Goal: Task Accomplishment & Management: Manage account settings

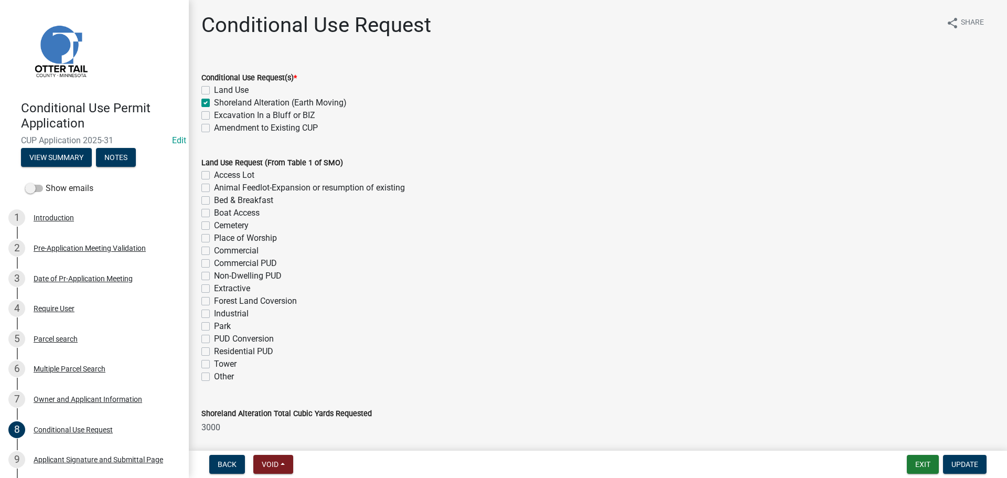
scroll to position [664, 0]
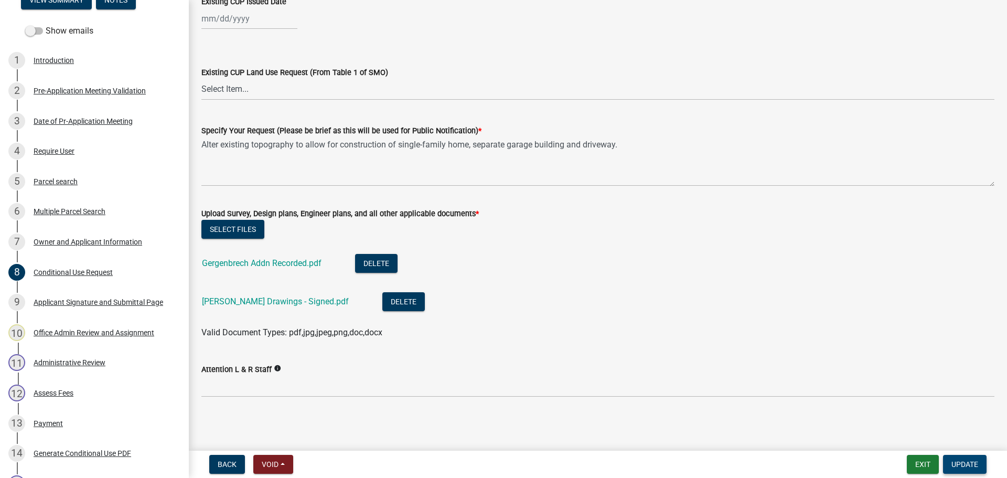
click at [965, 465] on span "Update" at bounding box center [965, 464] width 27 height 8
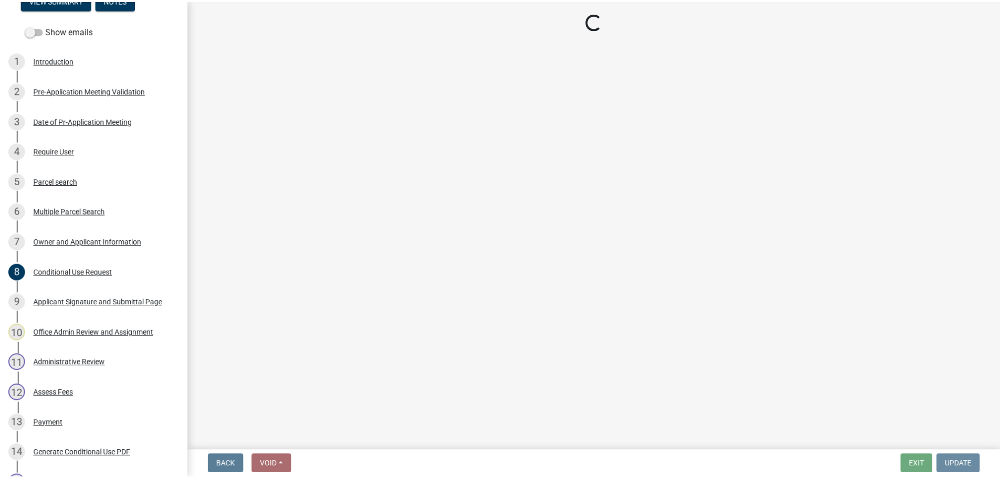
scroll to position [0, 0]
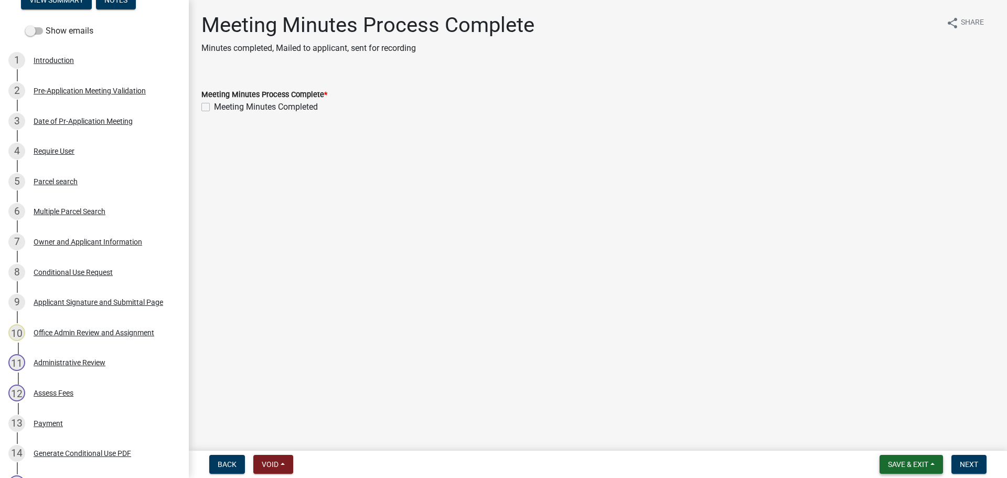
click at [896, 467] on span "Save & Exit" at bounding box center [908, 464] width 40 height 8
click at [886, 440] on button "Save & Exit" at bounding box center [901, 436] width 84 height 25
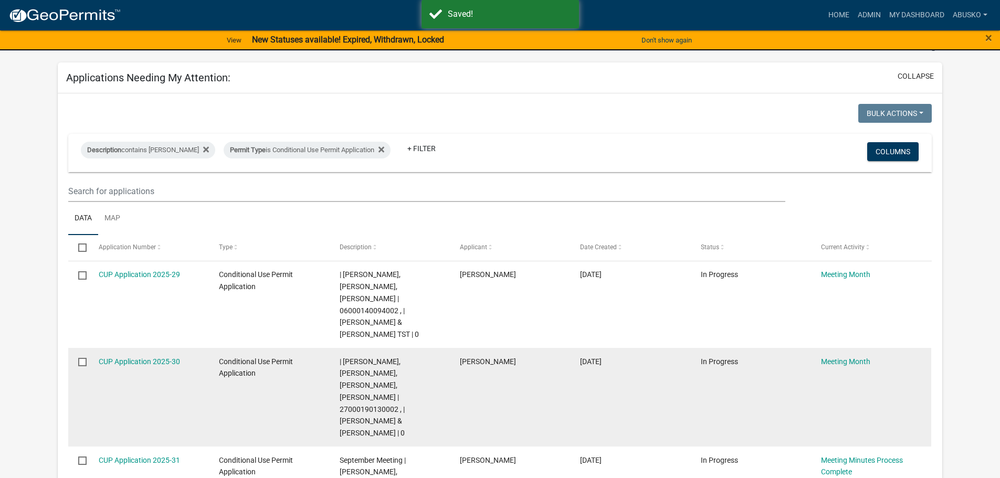
scroll to position [52, 0]
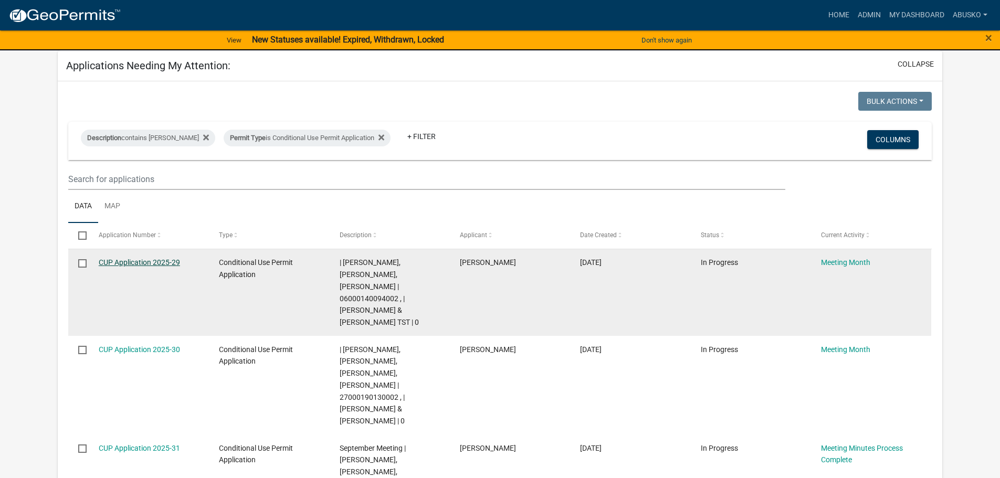
click at [152, 262] on link "CUP Application 2025-29" at bounding box center [139, 262] width 81 height 8
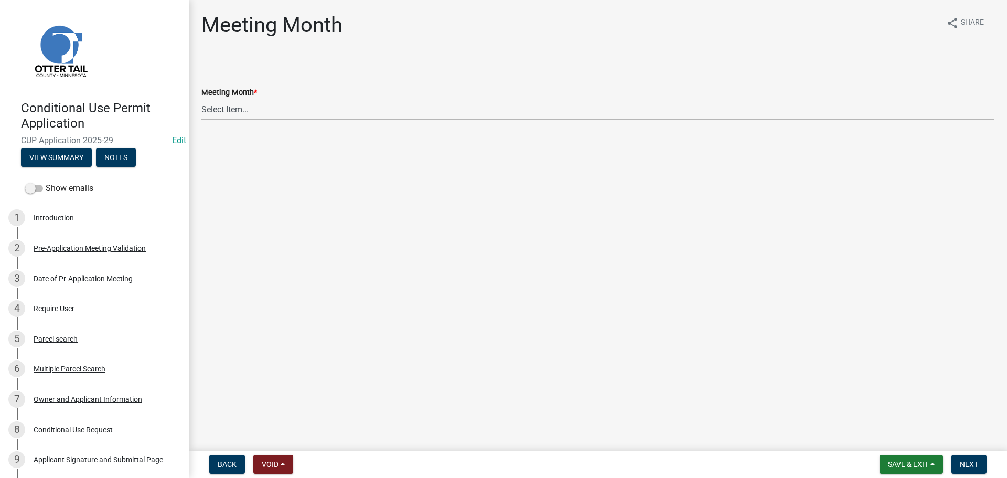
click at [207, 113] on select "Select Item... January Meeting February Meeting March Meeting April Meeting May…" at bounding box center [597, 110] width 793 height 22
click at [201, 99] on select "Select Item... January Meeting February Meeting March Meeting April Meeting May…" at bounding box center [597, 110] width 793 height 22
select select "82194248-a440-4c92-8fb1-3f31436bc028"
click at [970, 468] on span "Next" at bounding box center [969, 464] width 18 height 8
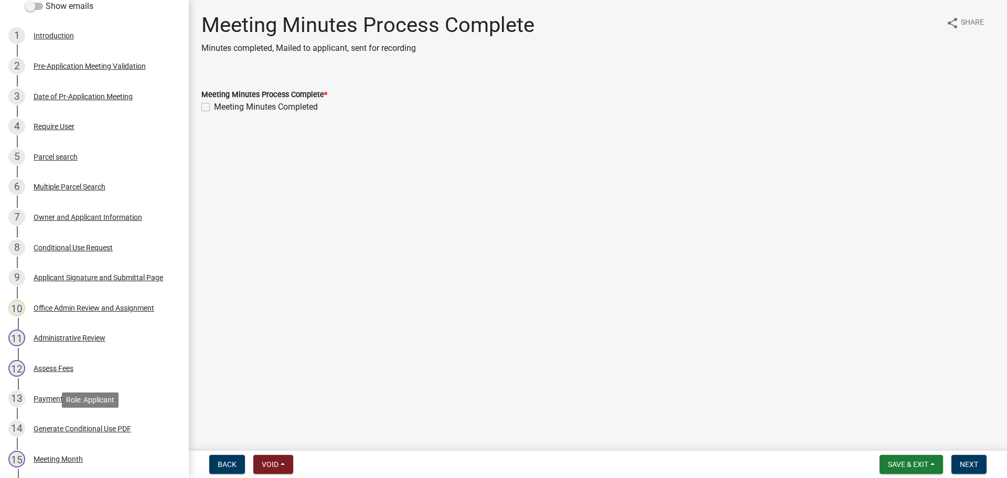
scroll to position [315, 0]
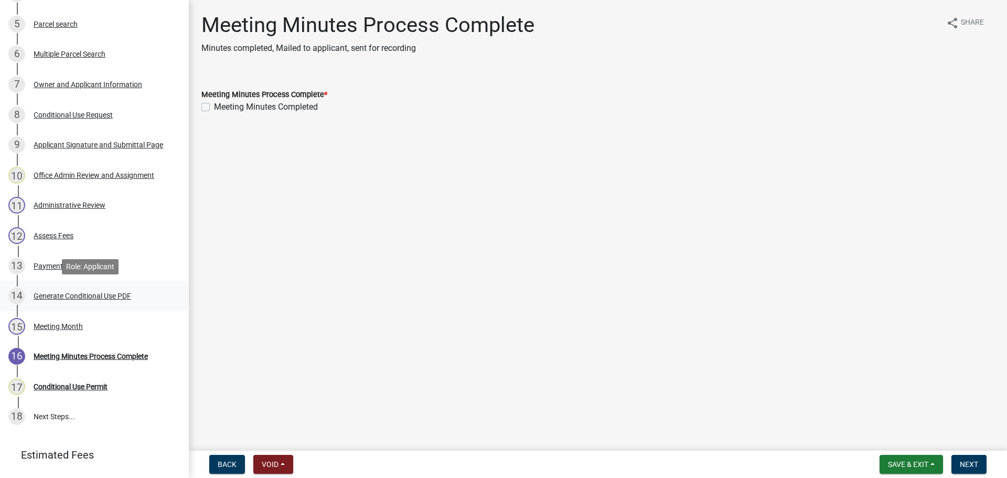
click at [56, 295] on div "Generate Conditional Use PDF" at bounding box center [83, 295] width 98 height 7
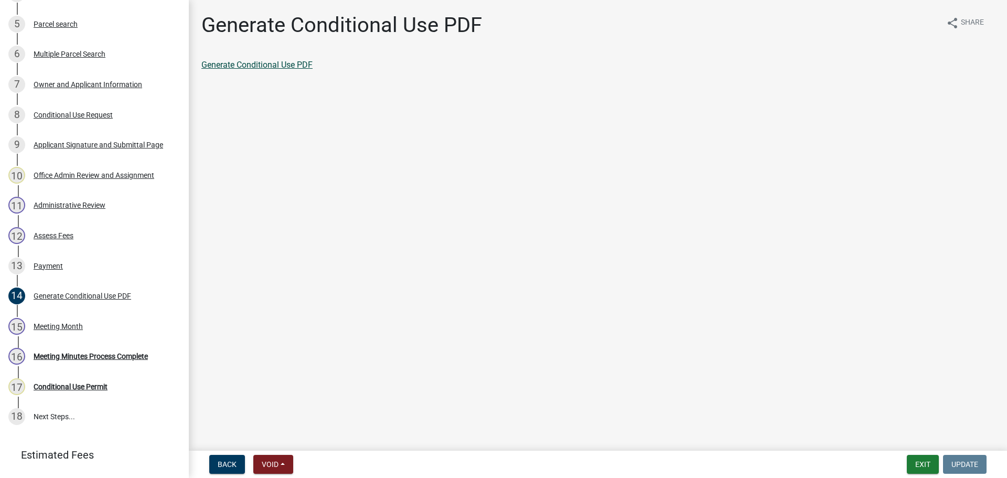
click at [273, 63] on link "Generate Conditional Use PDF" at bounding box center [256, 65] width 111 height 10
click at [274, 63] on link "Generate Conditional Use PDF" at bounding box center [256, 65] width 111 height 10
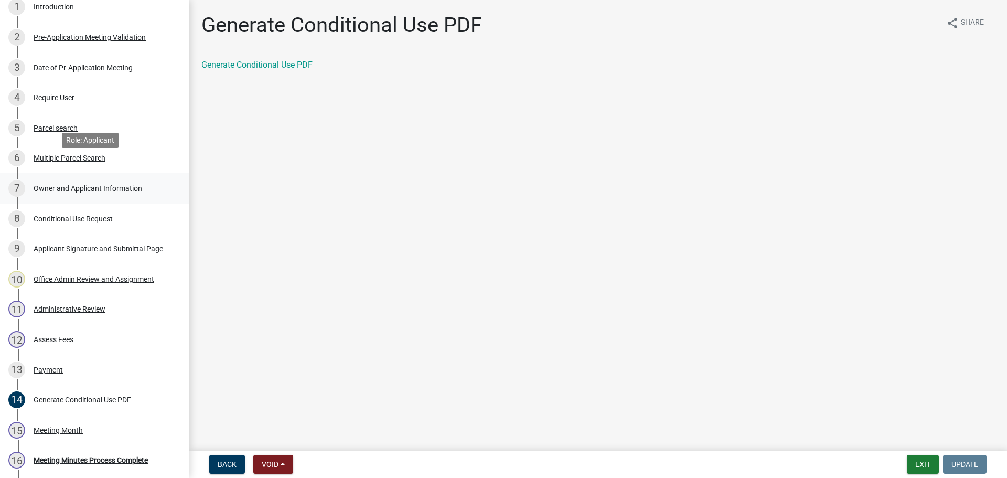
scroll to position [210, 0]
click at [86, 219] on div "Conditional Use Request" at bounding box center [73, 219] width 79 height 7
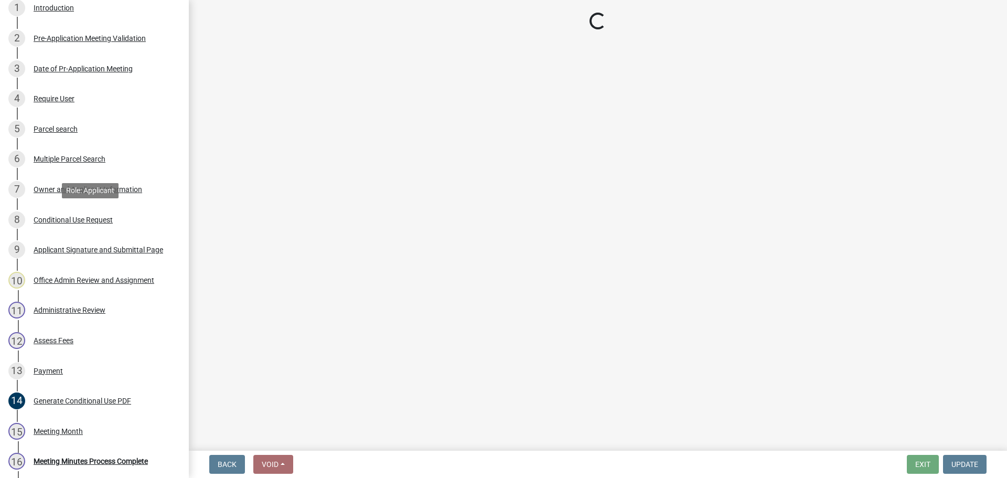
select select "40d0c955-8948-4bcf-b6e0-7d68504e2e4d"
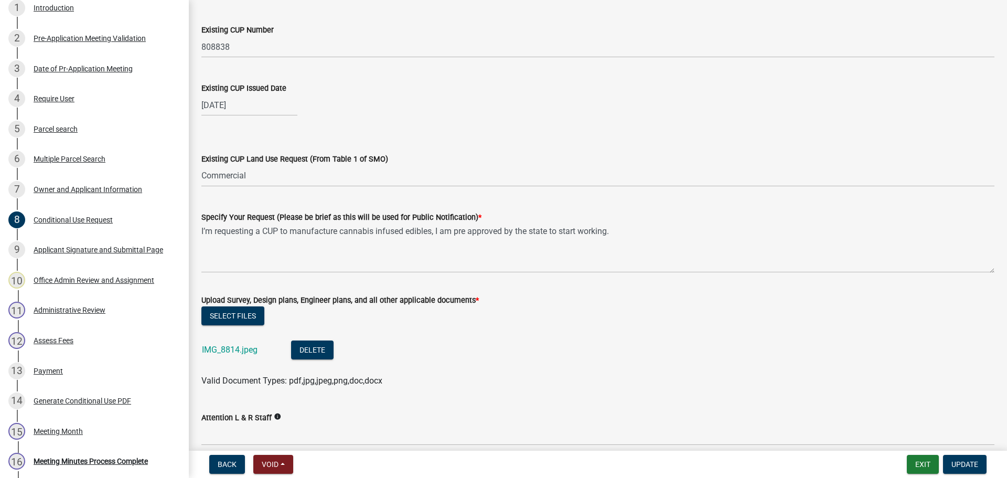
scroll to position [625, 0]
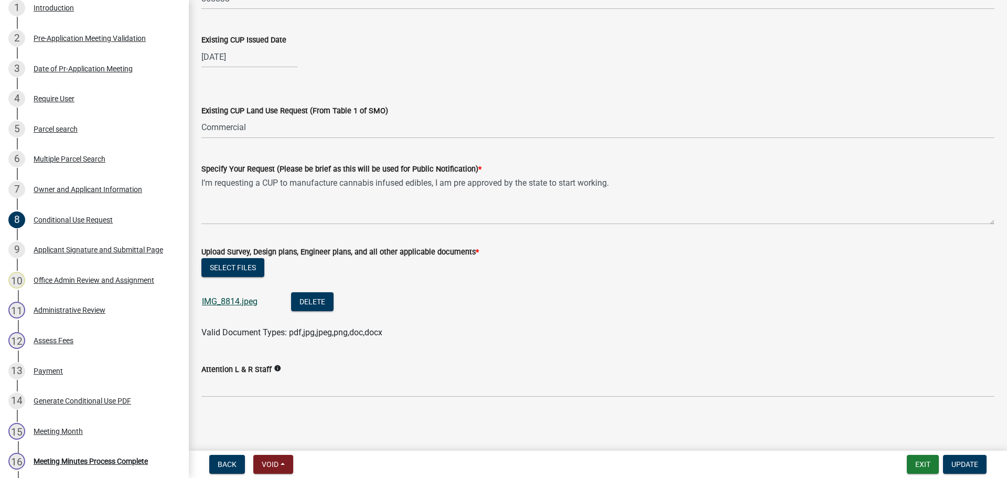
click at [243, 303] on link "IMG_8814.jpeg" at bounding box center [230, 301] width 56 height 10
click at [918, 470] on button "Exit" at bounding box center [923, 464] width 32 height 19
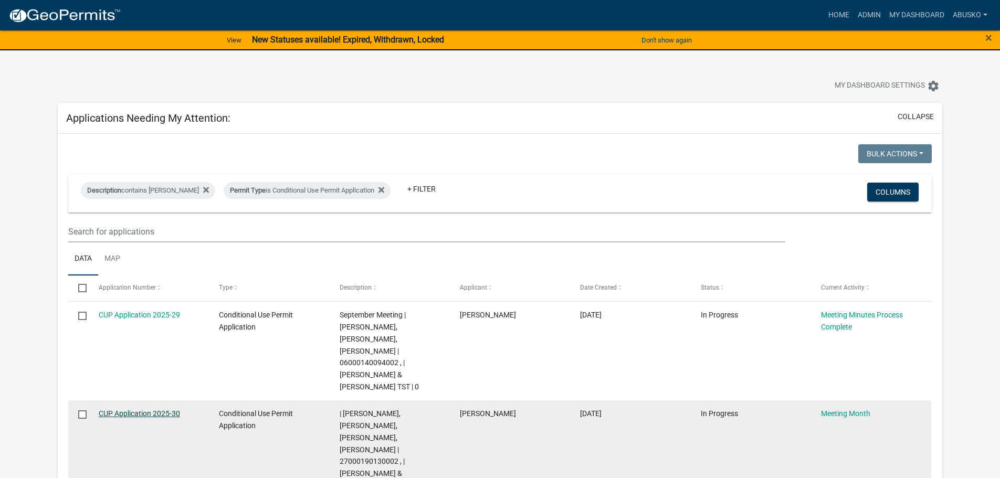
click at [154, 409] on link "CUP Application 2025-30" at bounding box center [139, 413] width 81 height 8
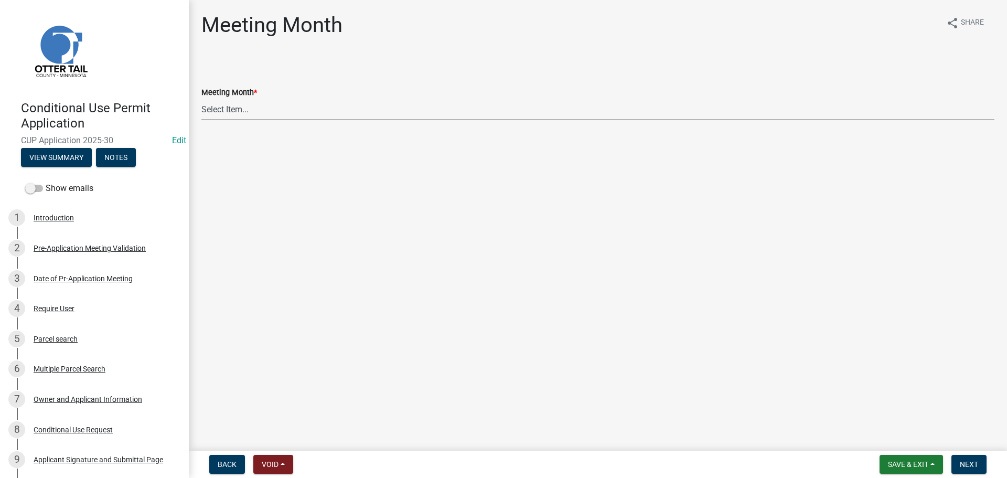
click at [233, 111] on select "Select Item... January Meeting February Meeting March Meeting April Meeting May…" at bounding box center [597, 110] width 793 height 22
click at [201, 99] on select "Select Item... January Meeting February Meeting March Meeting April Meeting May…" at bounding box center [597, 110] width 793 height 22
select select "82194248-a440-4c92-8fb1-3f31436bc028"
click at [968, 463] on span "Next" at bounding box center [969, 464] width 18 height 8
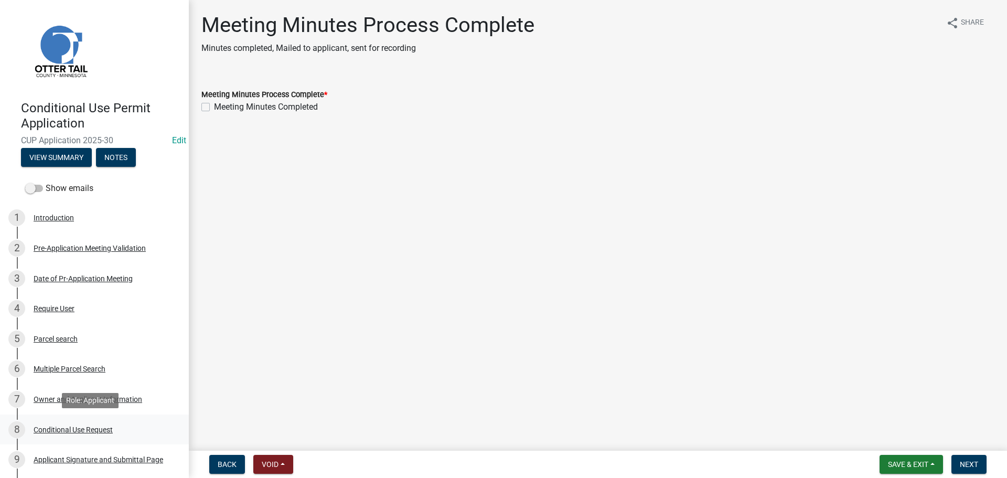
click at [90, 429] on div "Conditional Use Request" at bounding box center [73, 429] width 79 height 7
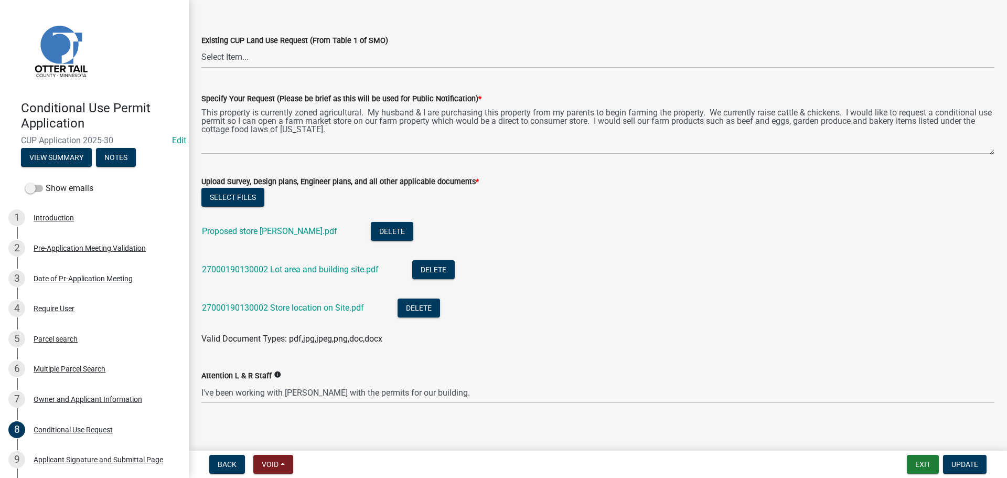
scroll to position [702, 0]
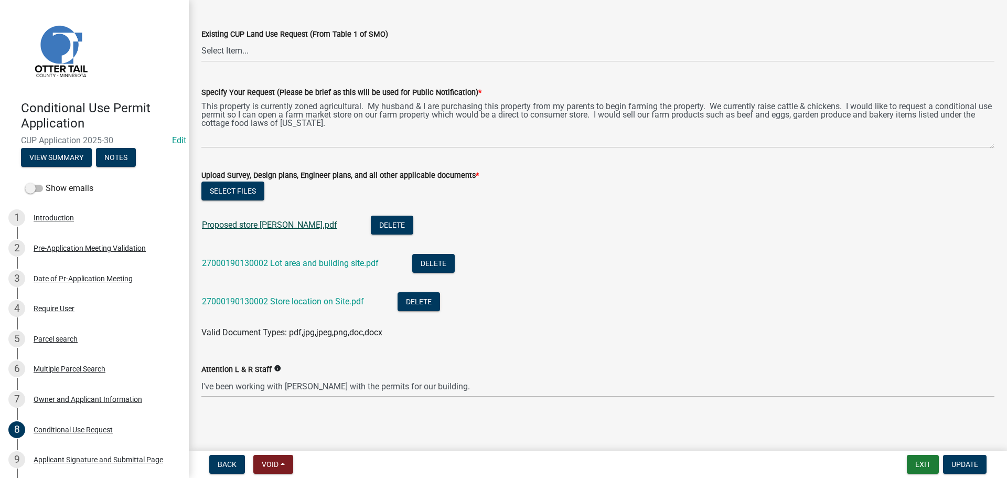
click at [281, 224] on link "Proposed store Kropuenske.pdf" at bounding box center [269, 225] width 135 height 10
click at [282, 262] on link "27000190130002 Lot area and building site.pdf" at bounding box center [290, 263] width 177 height 10
click at [315, 303] on link "27000190130002 Store location on Site.pdf" at bounding box center [283, 301] width 162 height 10
click at [66, 335] on div "Parcel search" at bounding box center [56, 338] width 44 height 7
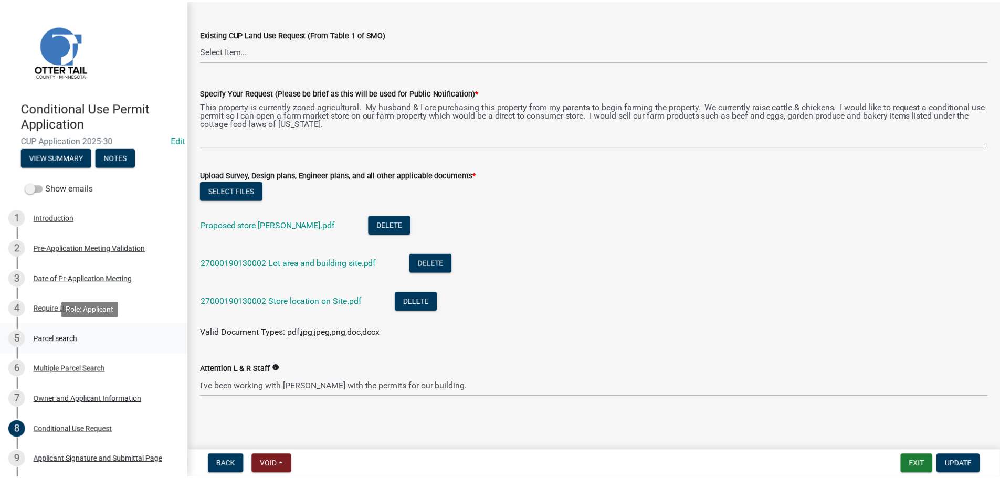
scroll to position [0, 0]
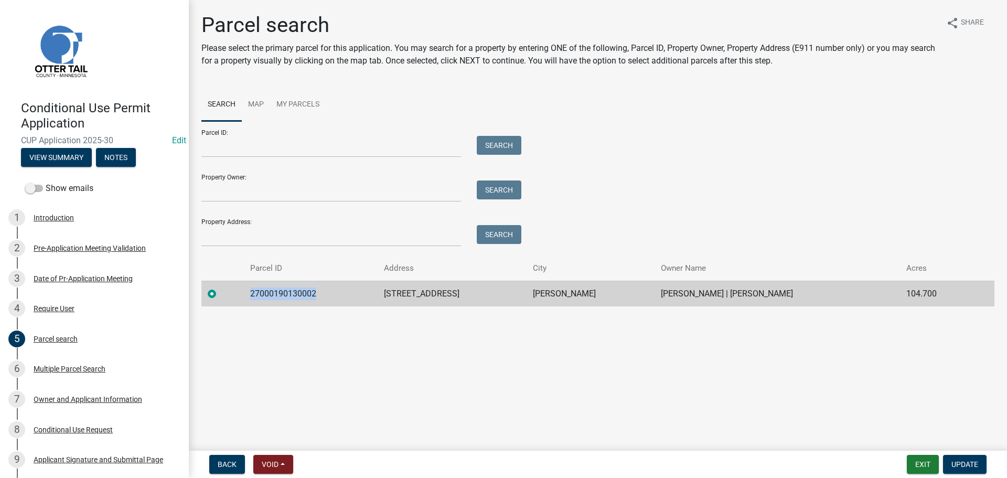
drag, startPoint x: 324, startPoint y: 289, endPoint x: 252, endPoint y: 291, distance: 71.9
click at [252, 291] on td "27000190130002" at bounding box center [310, 294] width 133 height 26
copy td "27000190130002"
click at [70, 422] on div "8 Conditional Use Request" at bounding box center [90, 429] width 164 height 17
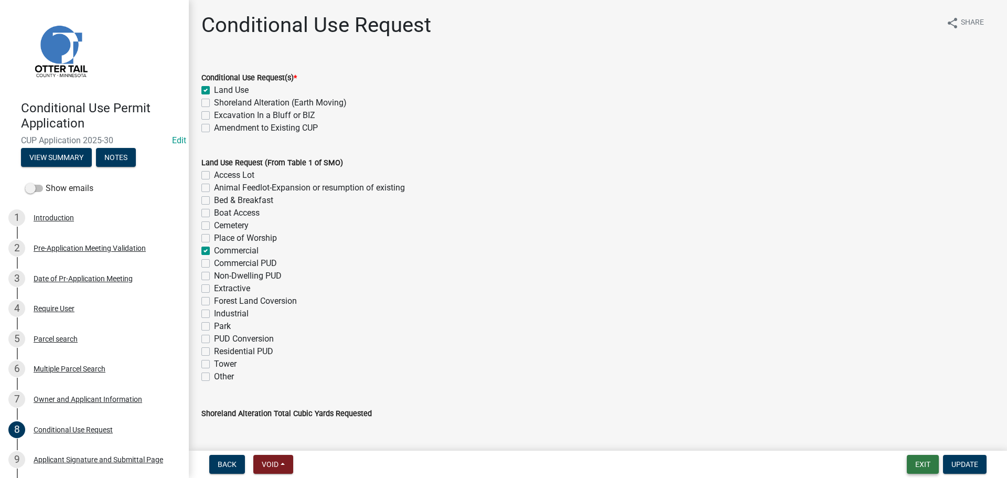
click at [915, 465] on button "Exit" at bounding box center [923, 464] width 32 height 19
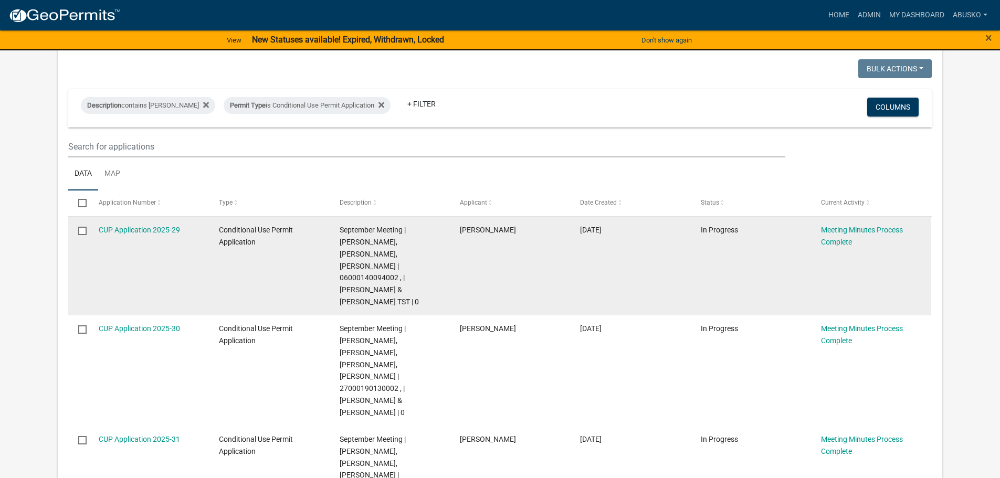
scroll to position [105, 0]
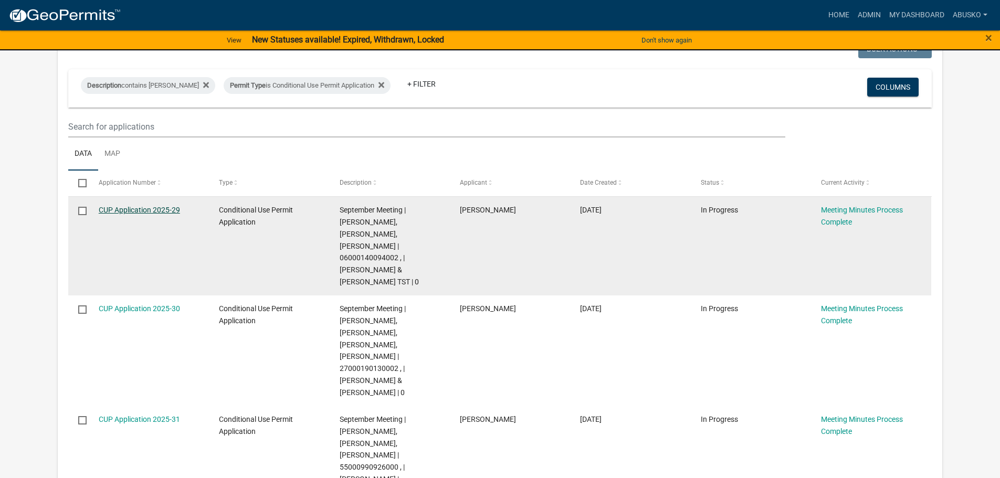
click at [142, 213] on link "CUP Application 2025-29" at bounding box center [139, 210] width 81 height 8
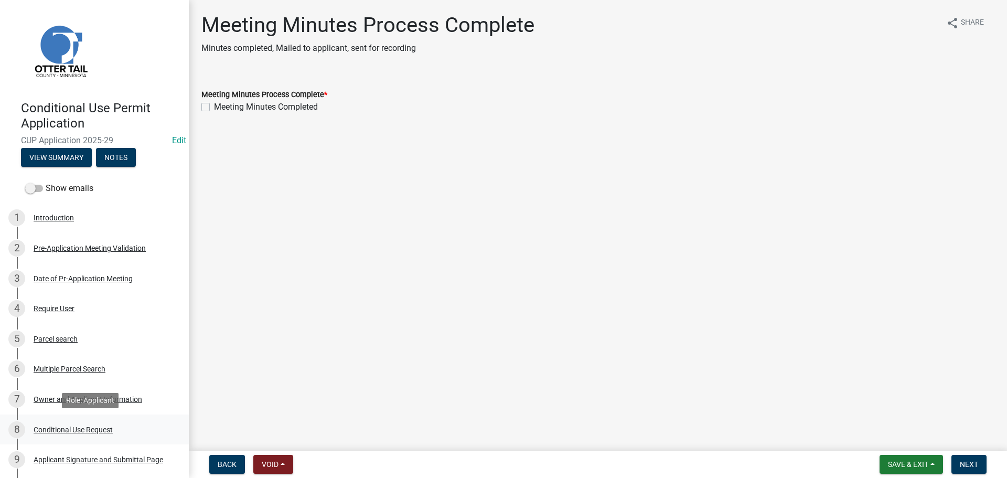
click at [95, 431] on div "Conditional Use Request" at bounding box center [73, 429] width 79 height 7
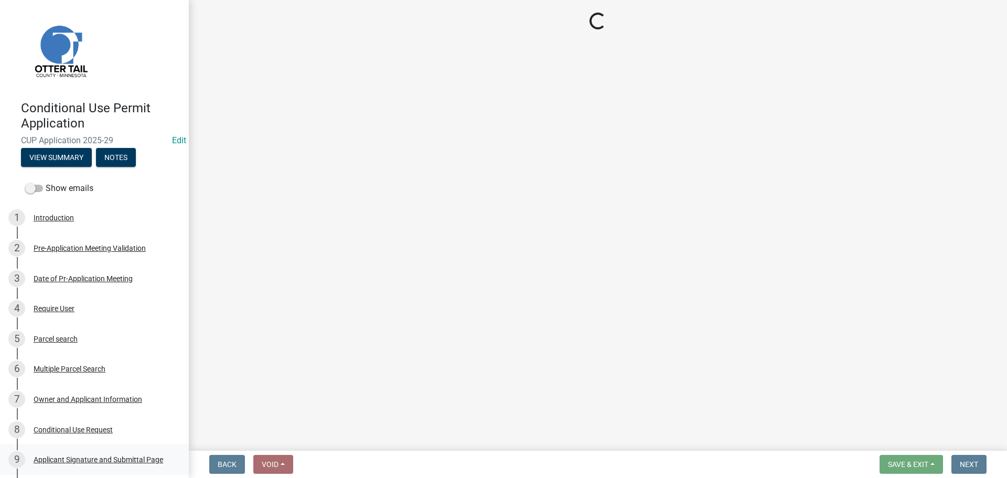
select select "40d0c955-8948-4bcf-b6e0-7d68504e2e4d"
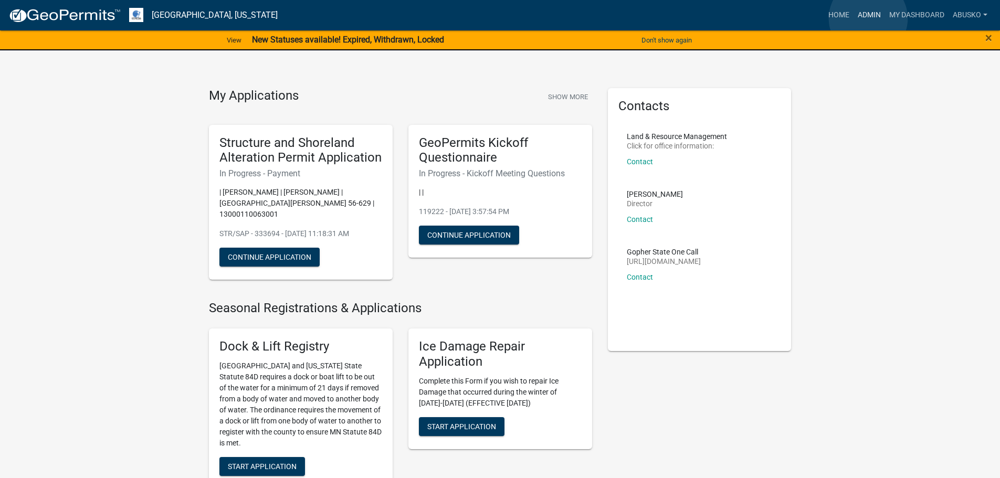
click at [868, 18] on link "Admin" at bounding box center [868, 15] width 31 height 20
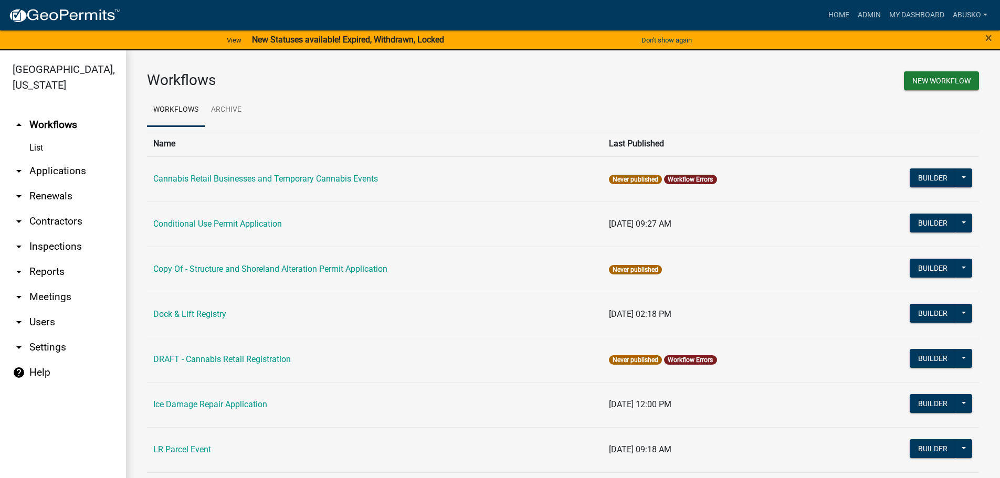
click at [70, 173] on link "arrow_drop_down Applications" at bounding box center [63, 170] width 126 height 25
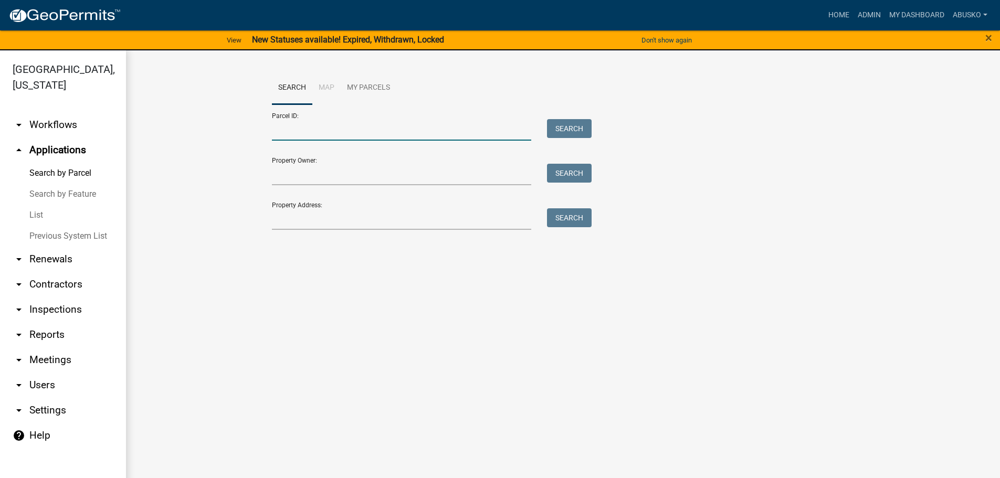
click at [326, 133] on input "Parcel ID:" at bounding box center [402, 130] width 260 height 22
paste input "27000190130002"
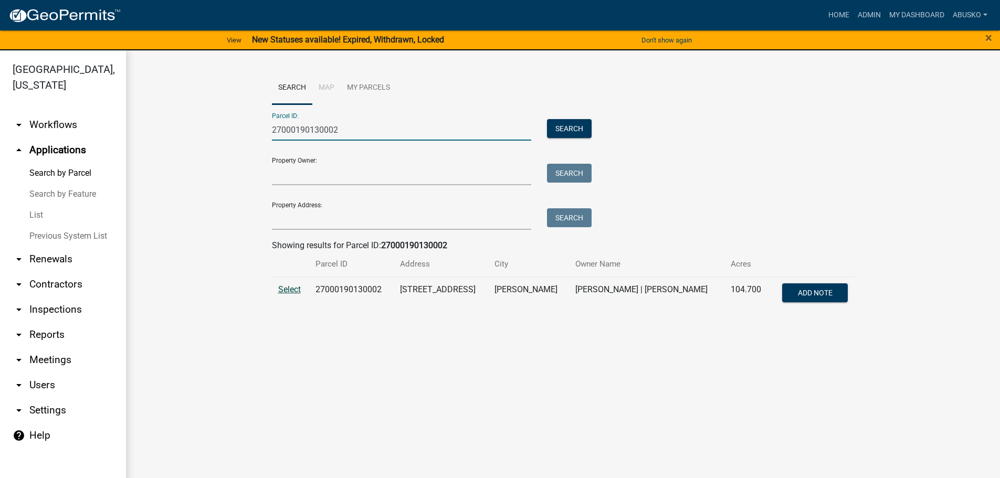
type input "27000190130002"
click at [293, 286] on span "Select" at bounding box center [289, 289] width 23 height 10
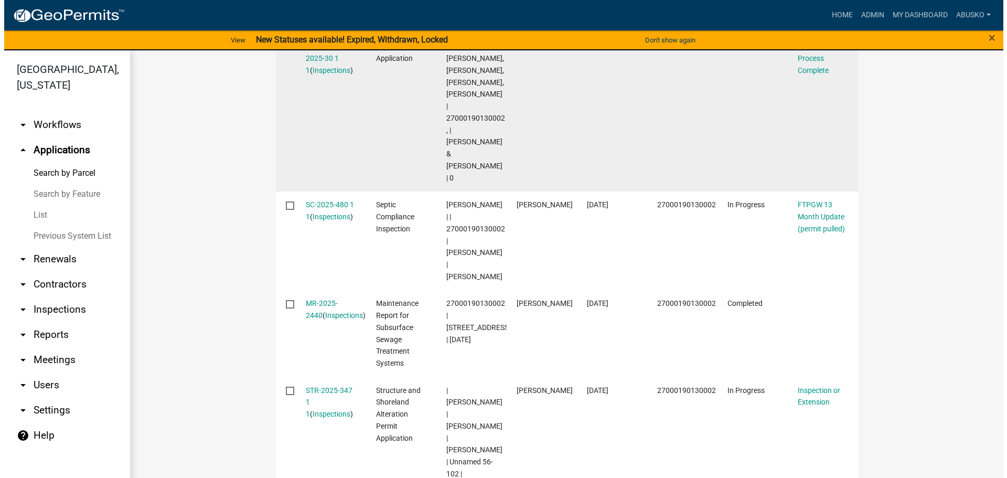
scroll to position [525, 0]
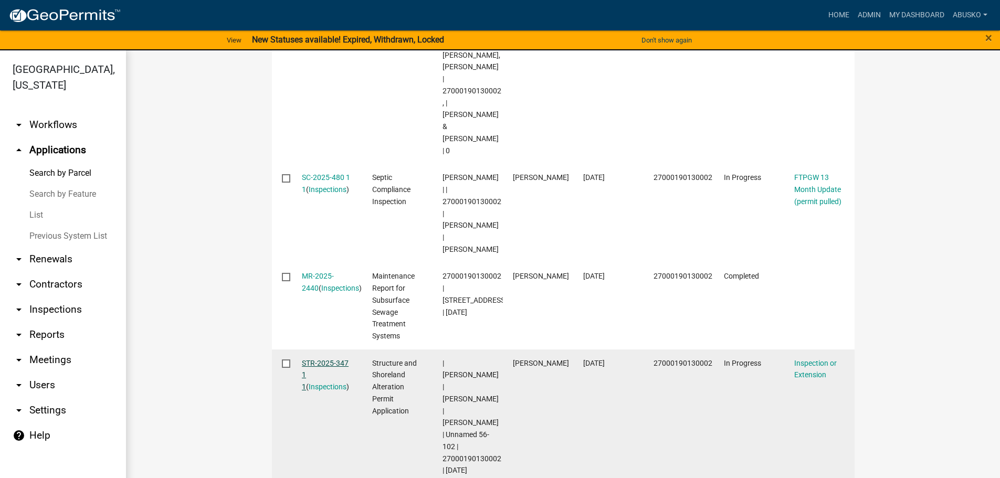
click at [322, 363] on link "STR-2025-347 1 1" at bounding box center [325, 375] width 47 height 33
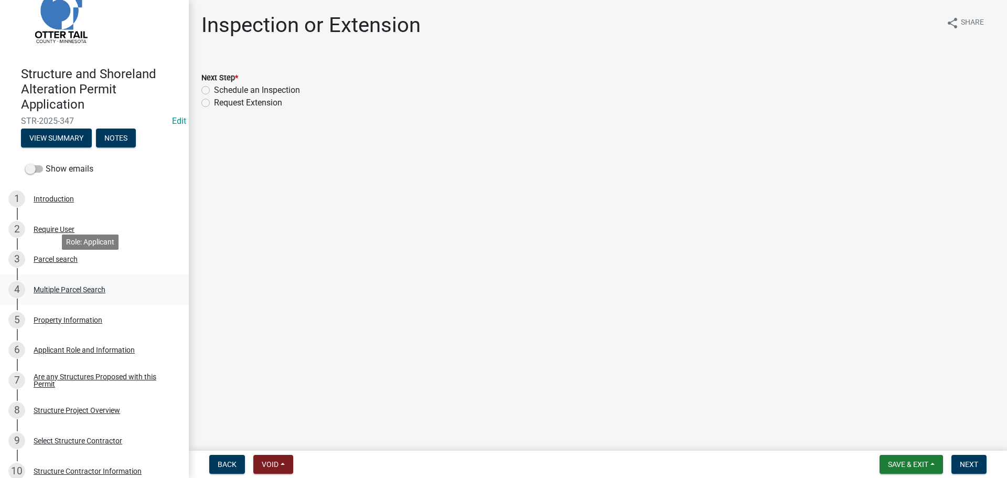
scroll to position [52, 0]
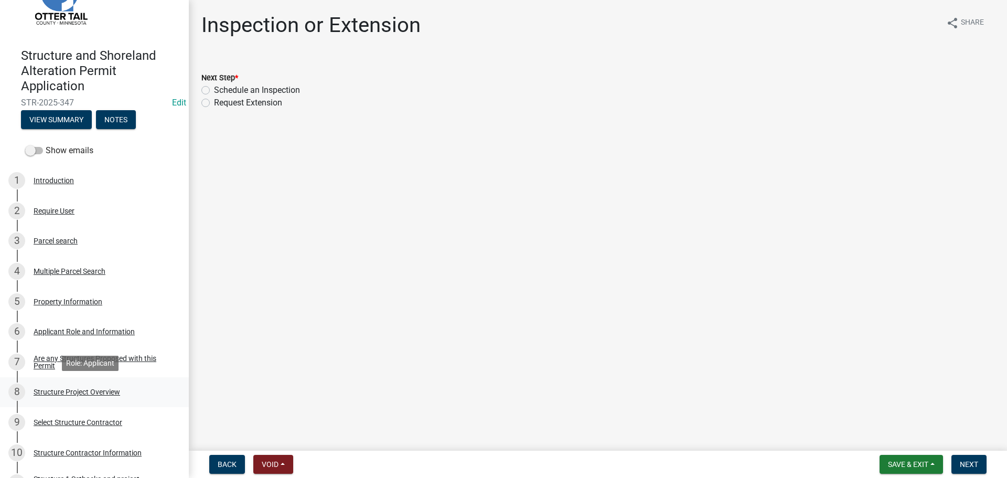
click at [82, 387] on div "8 Structure Project Overview" at bounding box center [90, 392] width 164 height 17
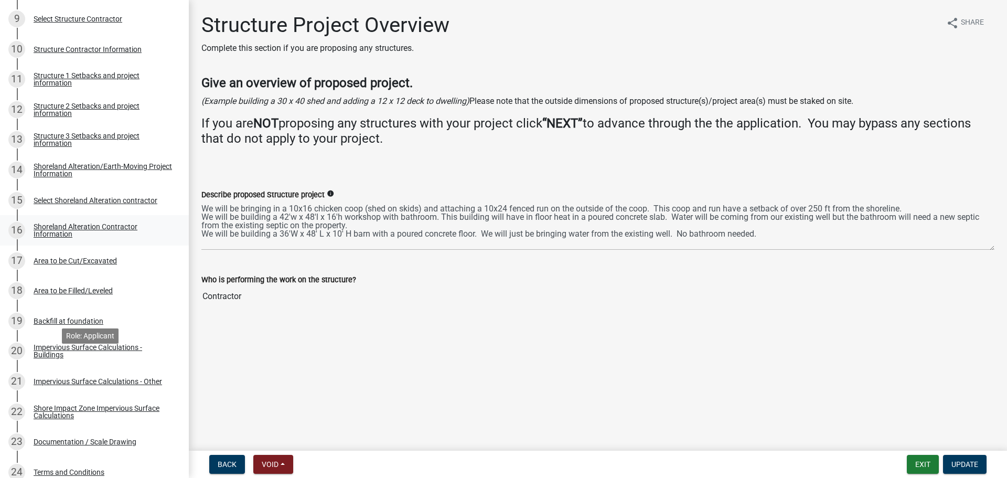
scroll to position [472, 0]
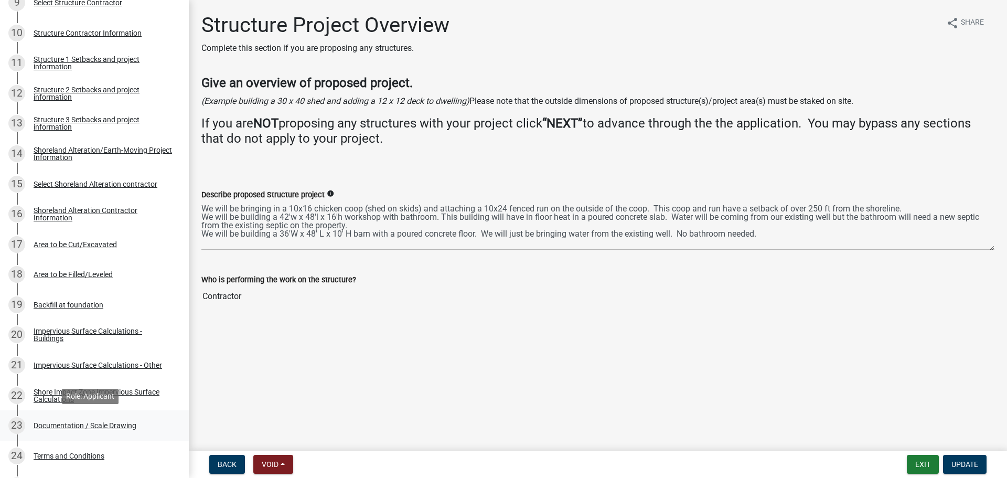
click at [115, 422] on div "Documentation / Scale Drawing" at bounding box center [85, 425] width 103 height 7
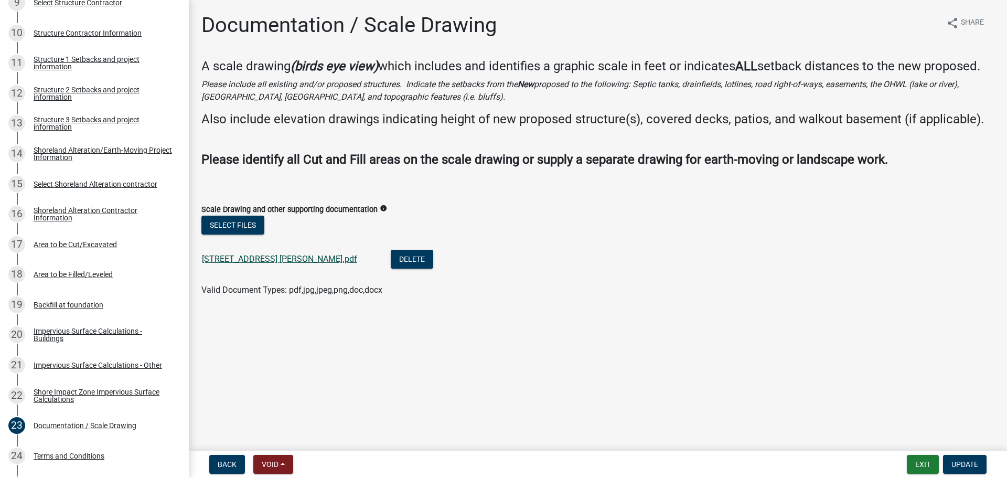
click at [279, 257] on link "[STREET_ADDRESS] [PERSON_NAME].pdf" at bounding box center [279, 259] width 155 height 10
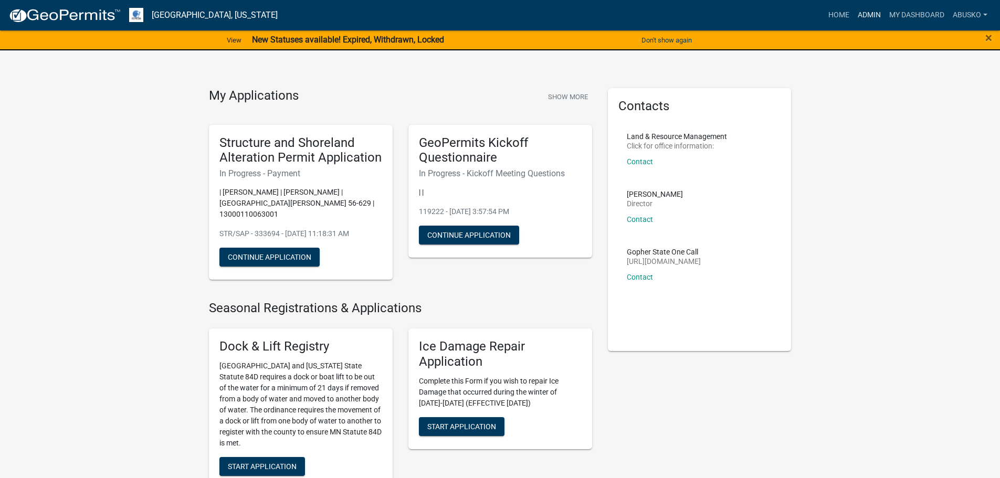
click at [865, 12] on link "Admin" at bounding box center [868, 15] width 31 height 20
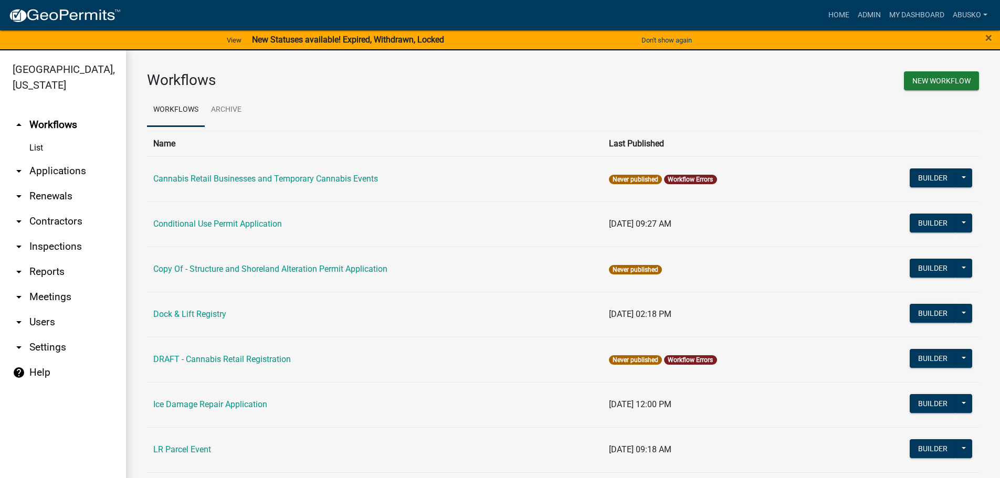
click at [63, 164] on link "arrow_drop_down Applications" at bounding box center [63, 170] width 126 height 25
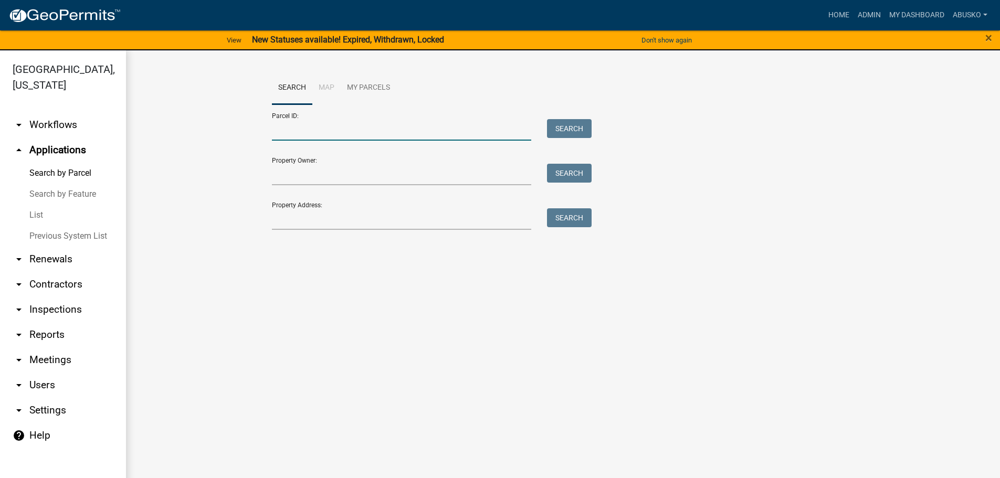
click at [307, 129] on input "Parcel ID:" at bounding box center [402, 130] width 260 height 22
paste input "37000100054016"
type input "37000100054016"
click at [561, 125] on button "Search" at bounding box center [569, 128] width 45 height 19
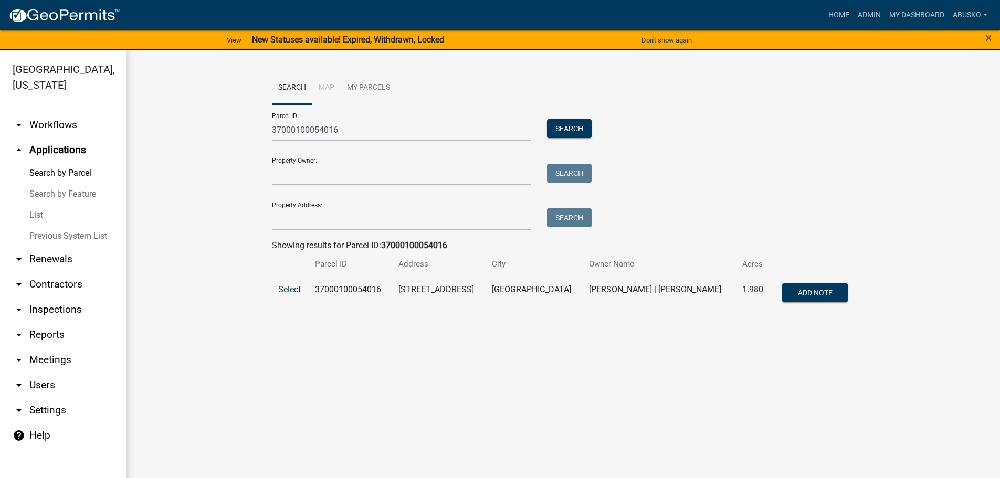
click at [289, 293] on span "Select" at bounding box center [289, 289] width 23 height 10
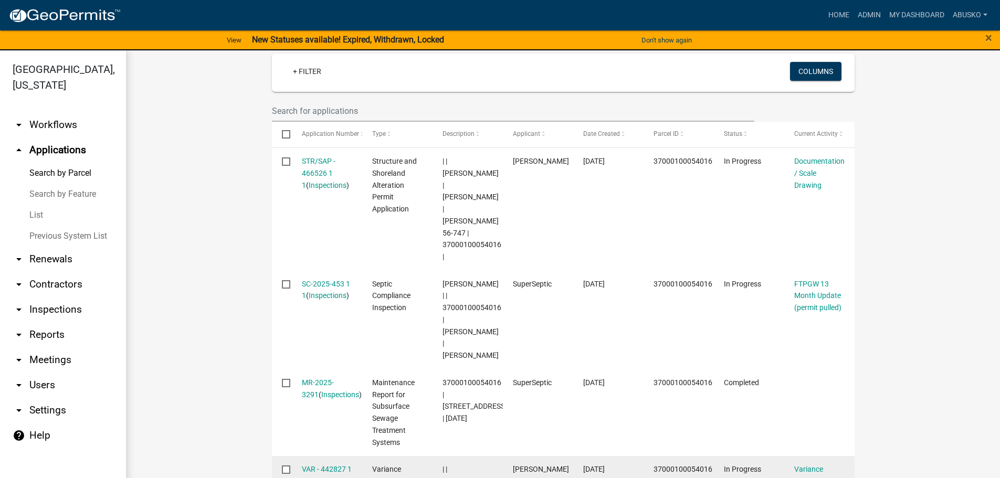
scroll to position [262, 0]
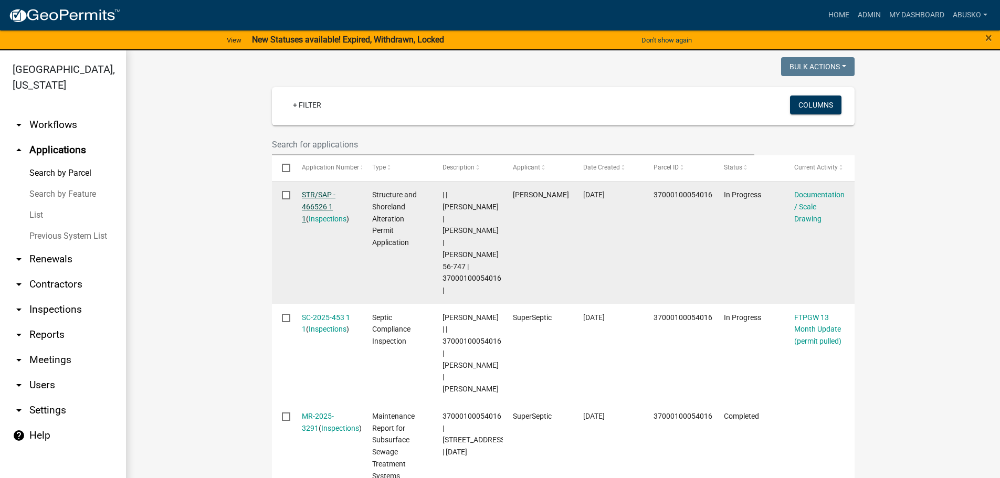
click at [314, 191] on link "STR/SAP - 466526 1 1" at bounding box center [319, 206] width 34 height 33
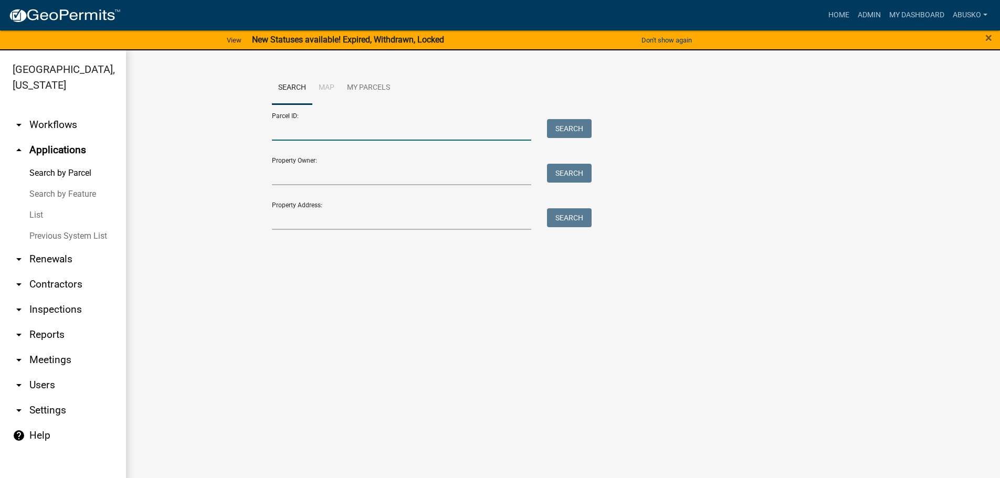
click at [316, 121] on input "Parcel ID:" at bounding box center [402, 130] width 260 height 22
paste input "37000100054016"
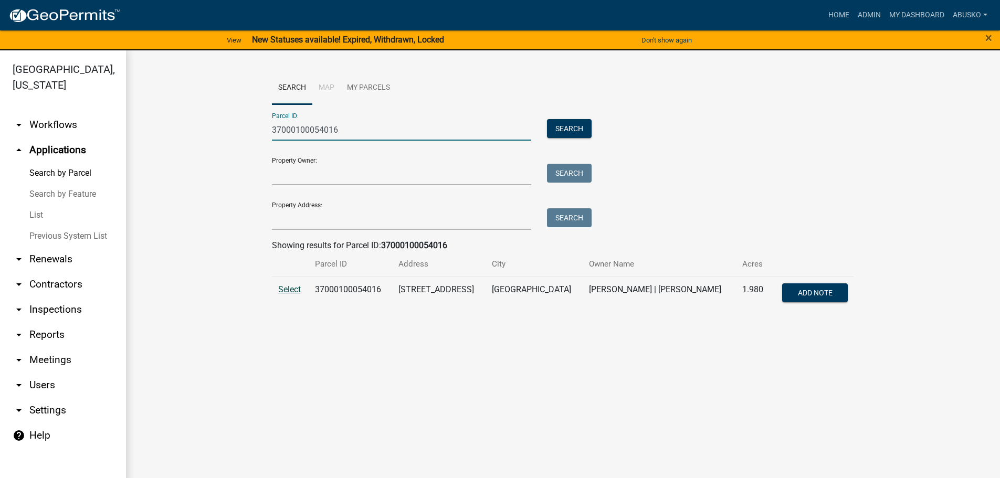
type input "37000100054016"
click at [289, 290] on span "Select" at bounding box center [289, 289] width 23 height 10
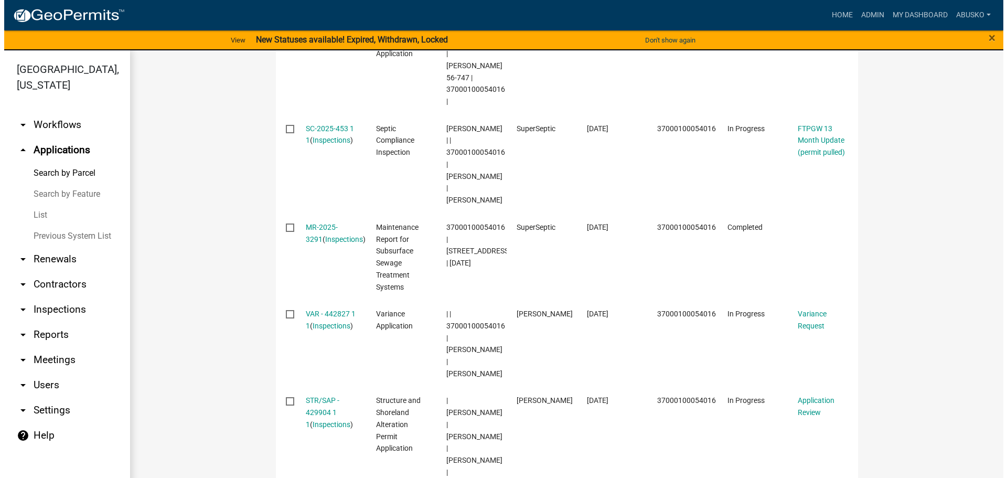
scroll to position [472, 0]
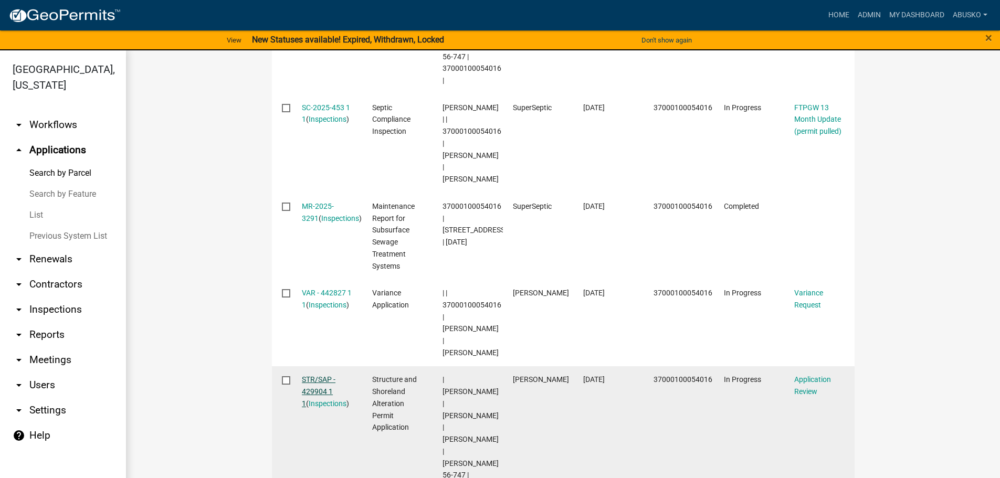
click at [307, 375] on link "STR/SAP - 429904 1 1" at bounding box center [319, 391] width 34 height 33
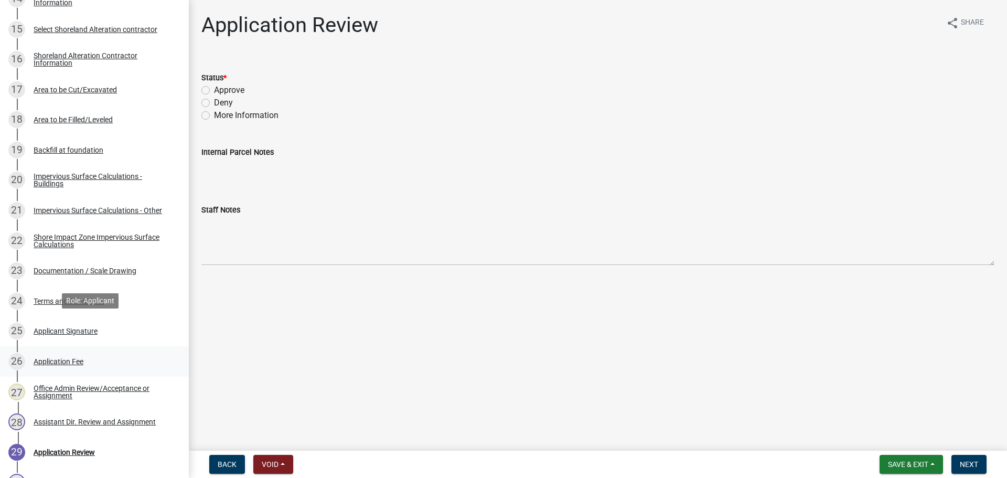
scroll to position [630, 0]
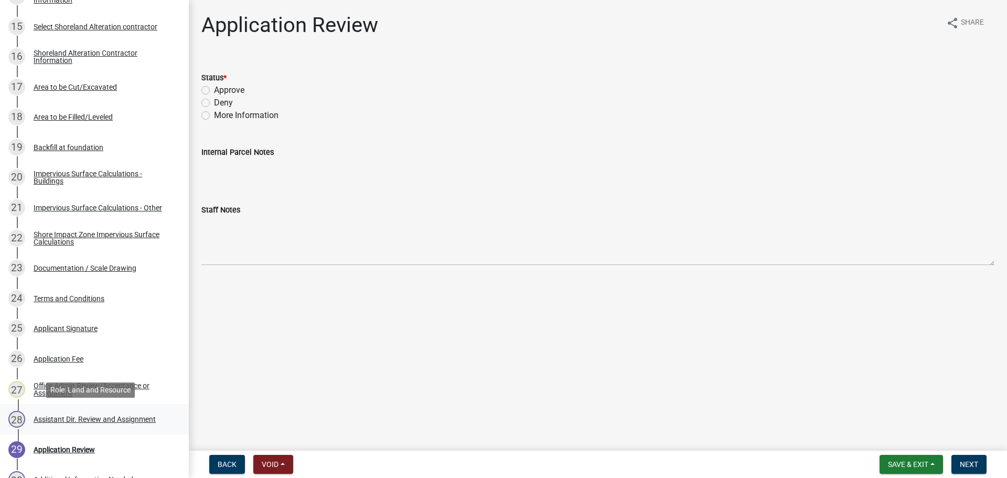
click at [118, 422] on div "Assistant Dir. Review and Assignment" at bounding box center [95, 419] width 122 height 7
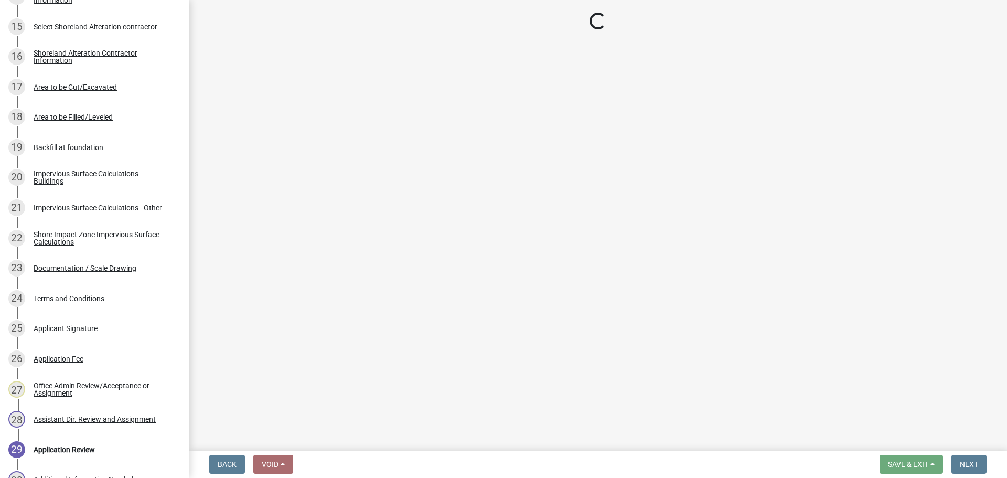
select select "59604e5d-1b2c-4ad9-afb6-8cdca293e639"
select select "190fd4c8-42ef-492b-a4a0-a0213555944c"
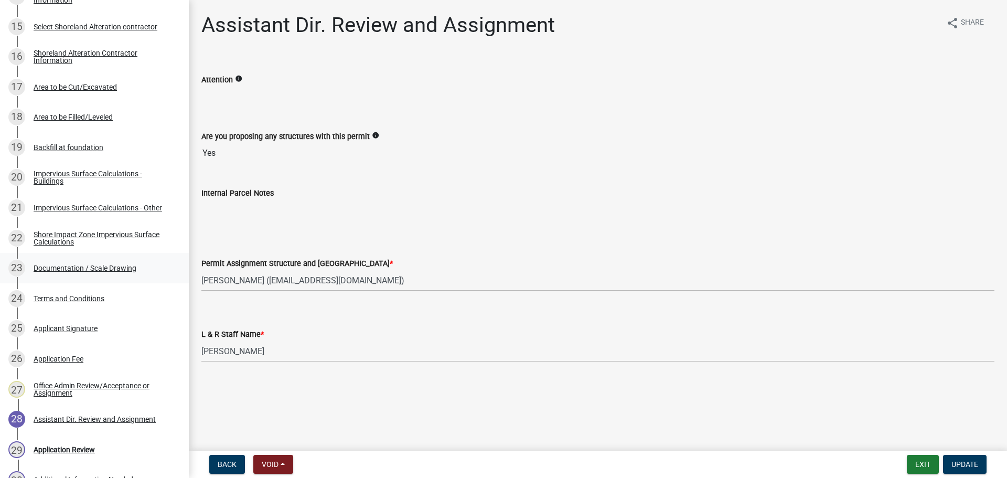
click at [118, 266] on div "Documentation / Scale Drawing" at bounding box center [85, 267] width 103 height 7
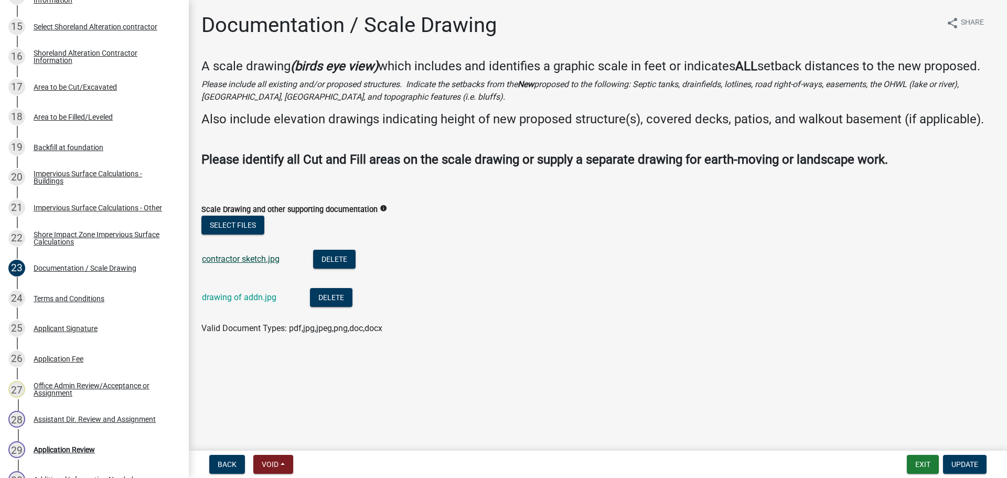
click at [227, 258] on link "contractor sketch.jpg" at bounding box center [241, 259] width 78 height 10
click at [246, 298] on link "drawing of addn.jpg" at bounding box center [239, 297] width 75 height 10
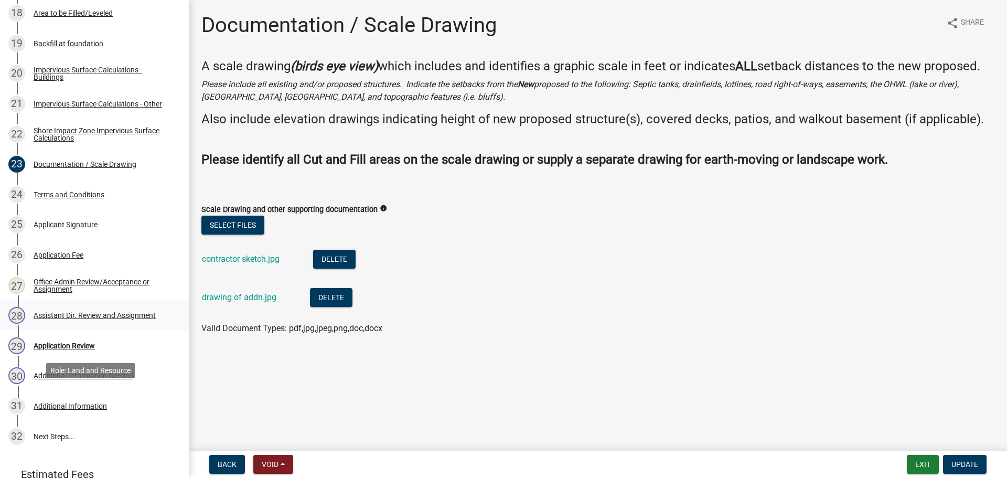
scroll to position [735, 0]
click at [113, 373] on div "Additional Information Needed" at bounding box center [84, 374] width 100 height 7
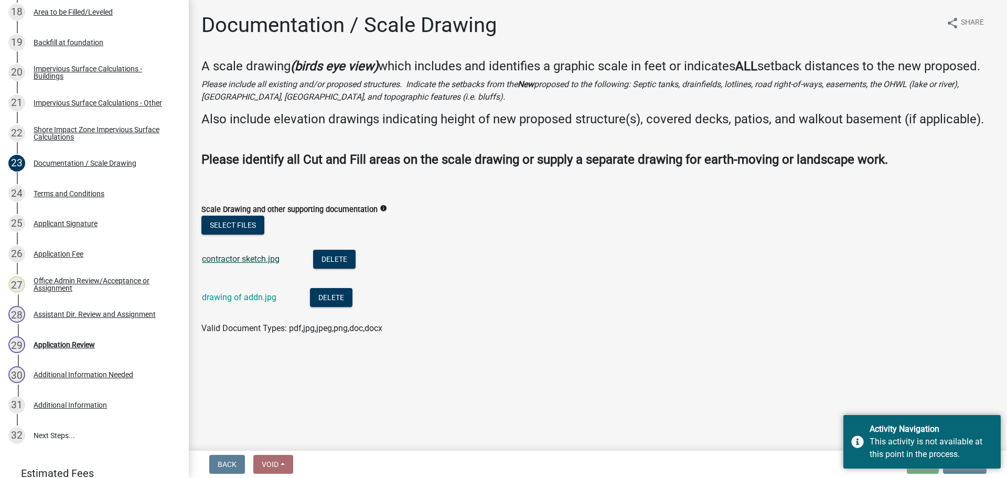
click at [249, 255] on link "contractor sketch.jpg" at bounding box center [241, 259] width 78 height 10
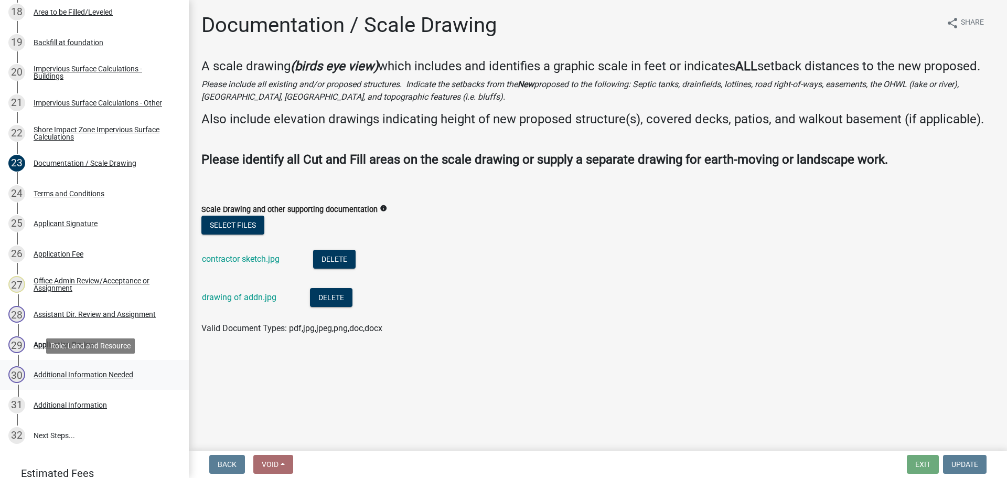
click at [117, 373] on div "Additional Information Needed" at bounding box center [84, 374] width 100 height 7
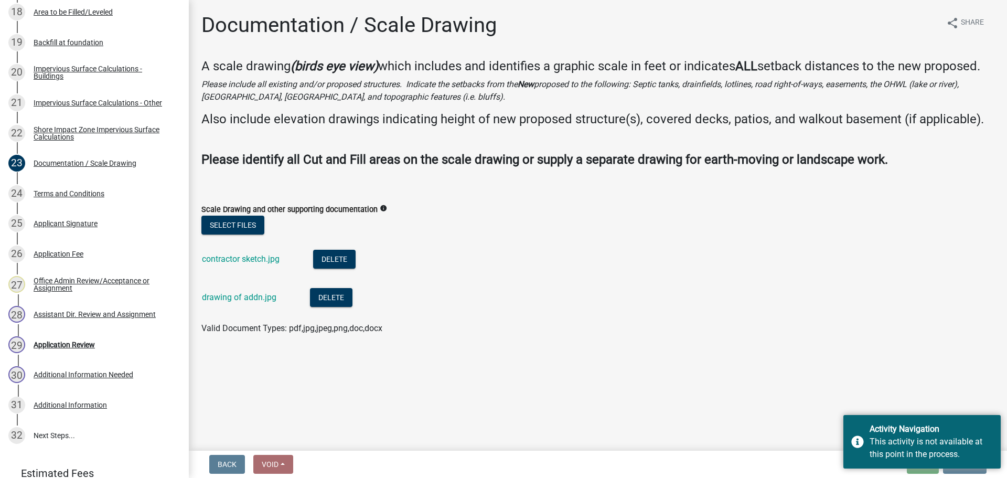
click at [787, 351] on div "Documentation / Scale Drawing share Share A scale drawing (birds eye view) whic…" at bounding box center [598, 183] width 809 height 341
click at [75, 348] on div "Application Review" at bounding box center [64, 344] width 61 height 7
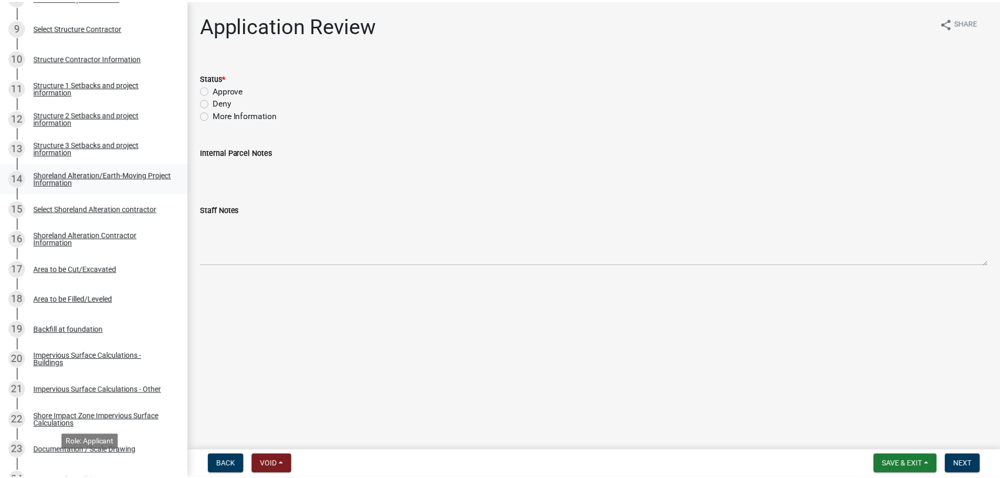
scroll to position [420, 0]
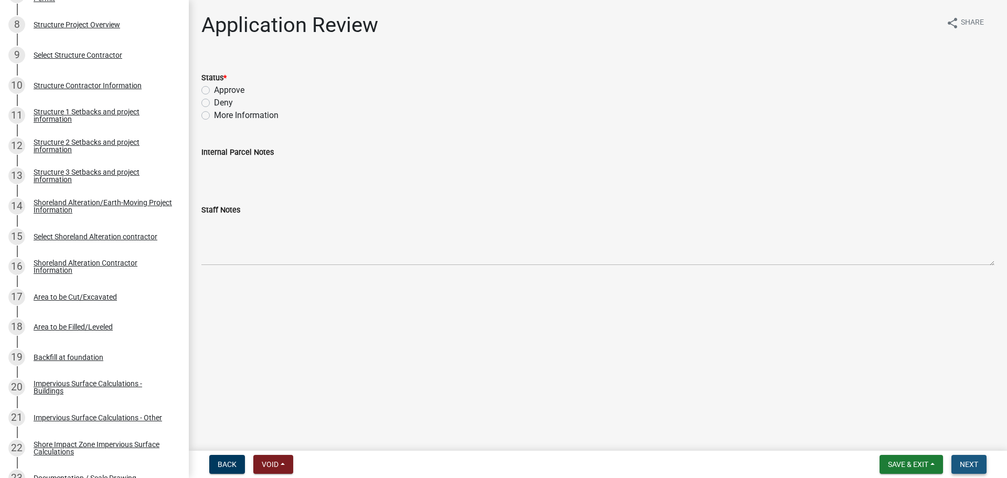
click at [966, 465] on span "Next" at bounding box center [969, 464] width 18 height 8
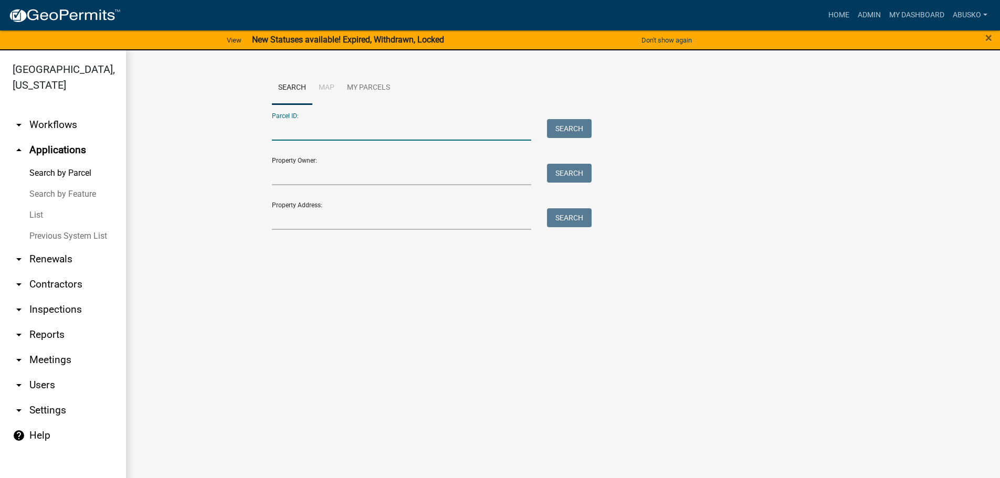
click at [311, 123] on input "Parcel ID:" at bounding box center [402, 130] width 260 height 22
paste input "37000100054016"
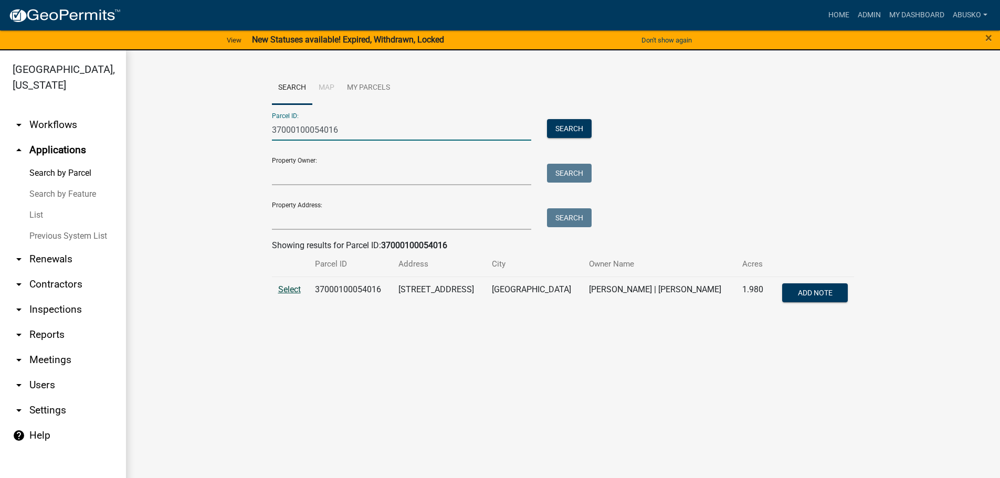
type input "37000100054016"
click at [288, 285] on span "Select" at bounding box center [289, 289] width 23 height 10
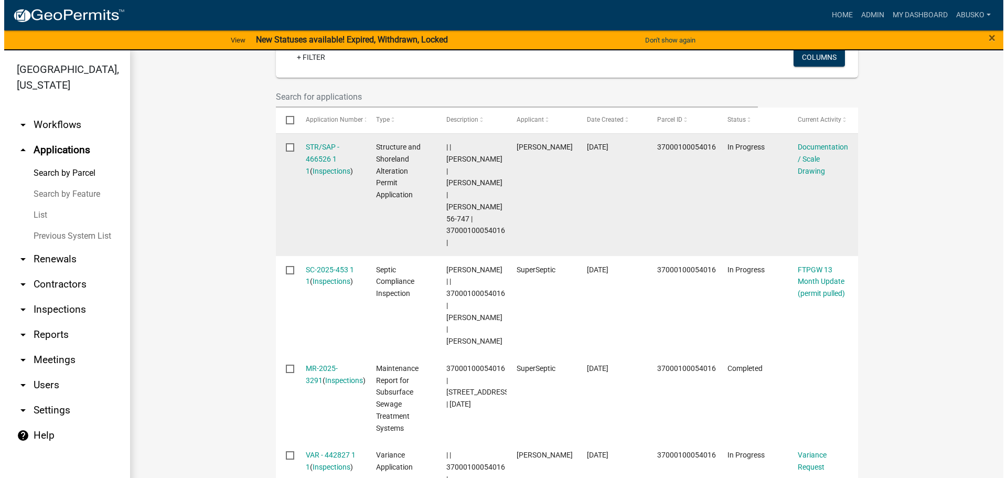
scroll to position [141, 0]
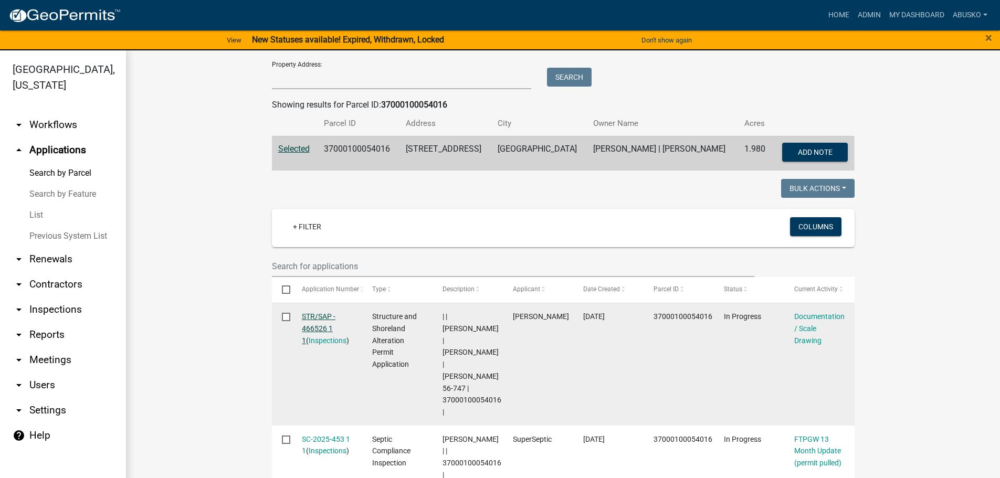
click at [314, 315] on link "STR/SAP - 466526 1 1" at bounding box center [319, 328] width 34 height 33
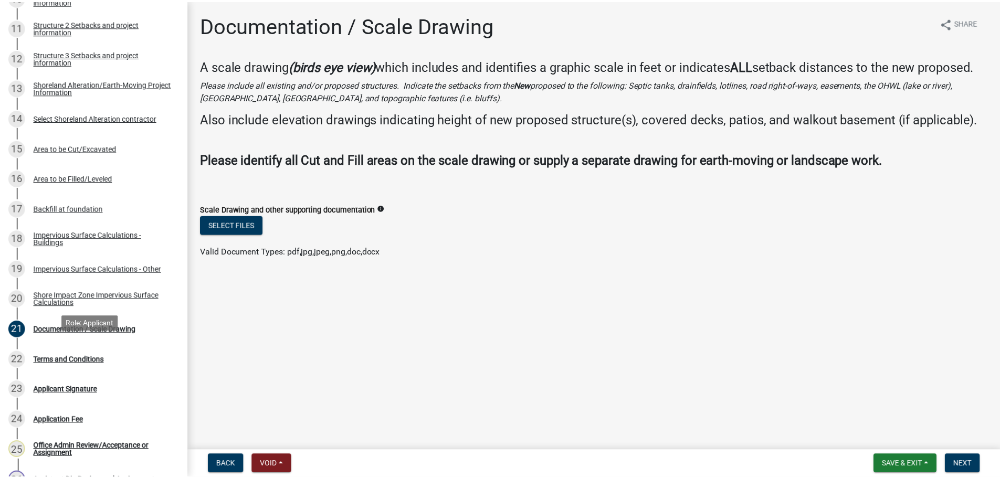
scroll to position [525, 0]
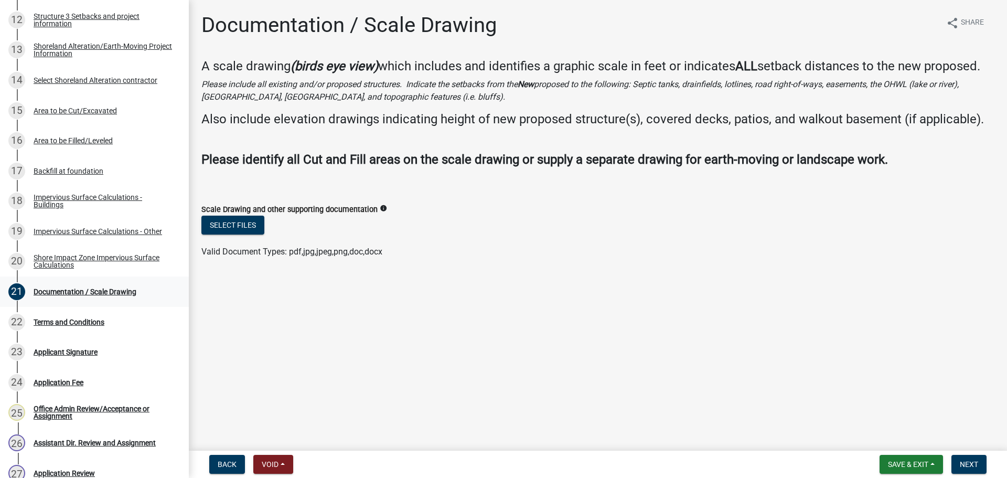
click at [116, 292] on div "Documentation / Scale Drawing" at bounding box center [85, 291] width 103 height 7
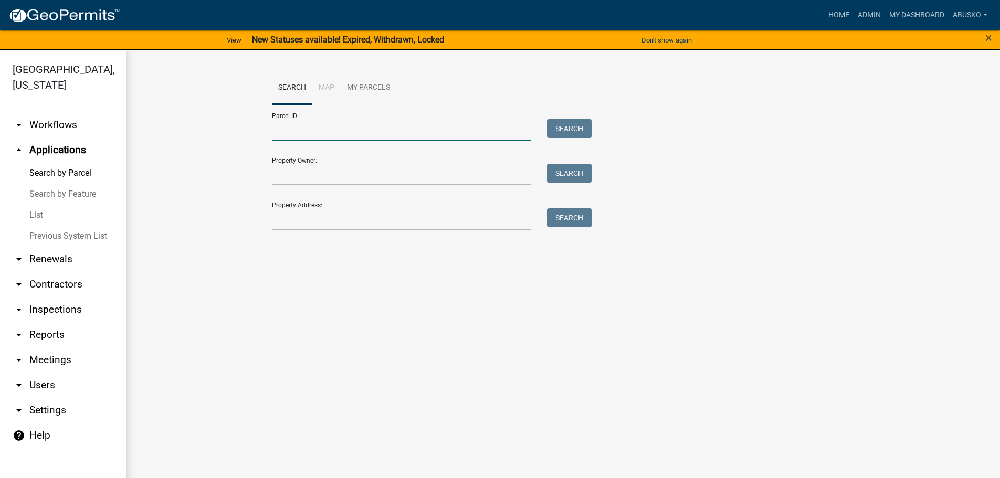
click at [313, 130] on input "Parcel ID:" at bounding box center [402, 130] width 260 height 22
paste input "37000100054016"
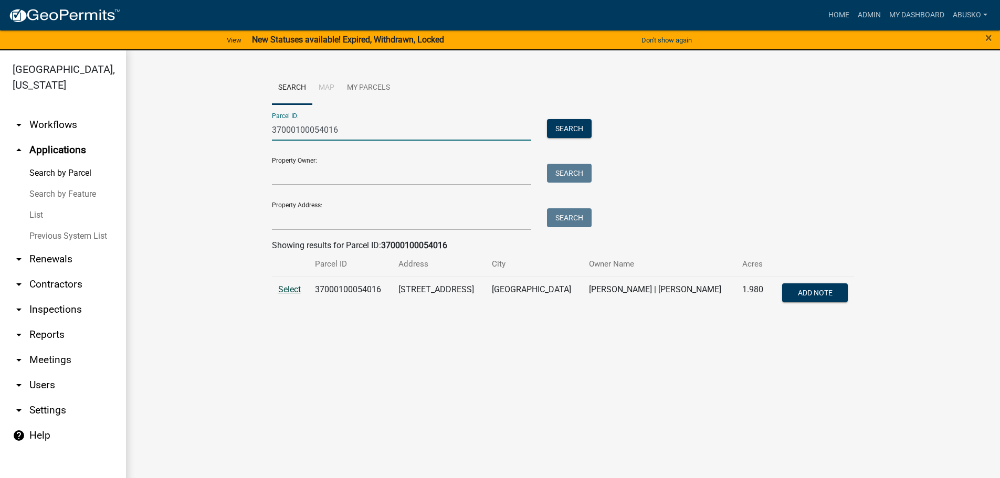
type input "37000100054016"
click at [289, 291] on span "Select" at bounding box center [289, 289] width 23 height 10
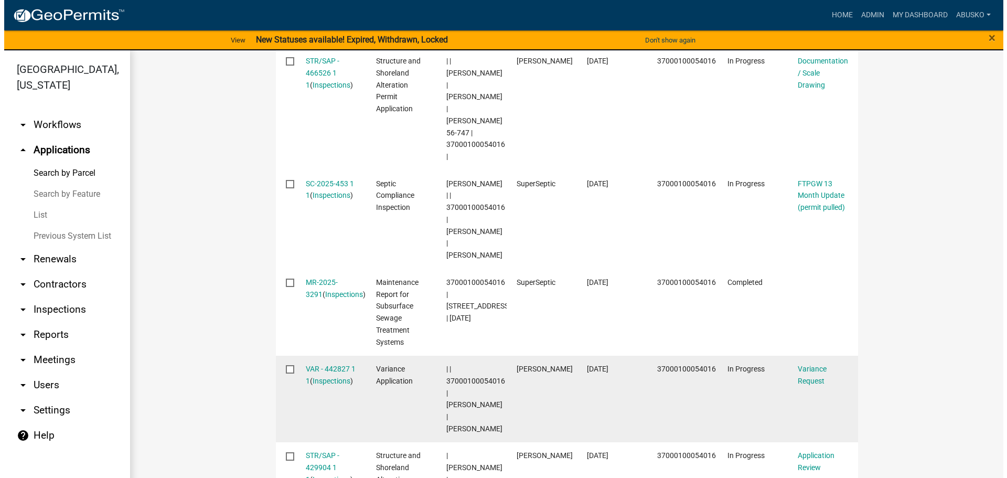
scroll to position [577, 0]
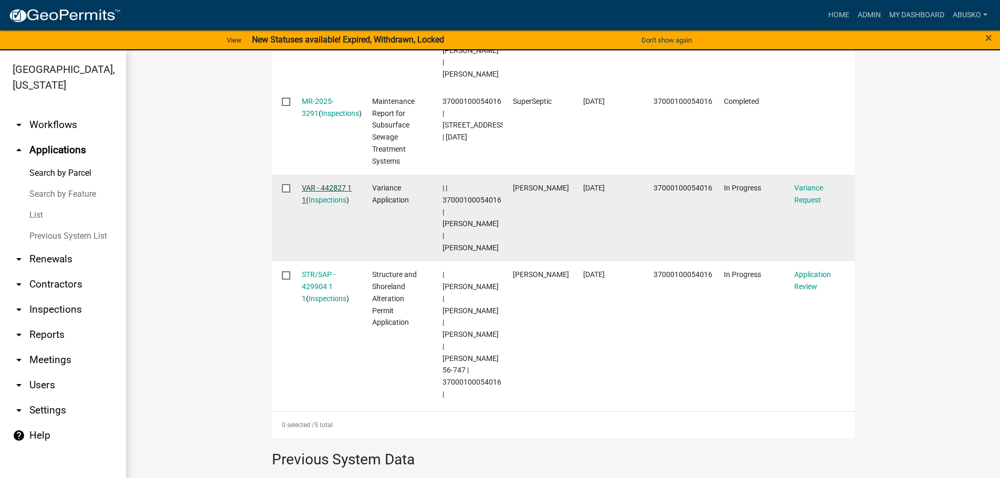
click at [324, 184] on link "VAR - 442827 1 1" at bounding box center [327, 194] width 50 height 20
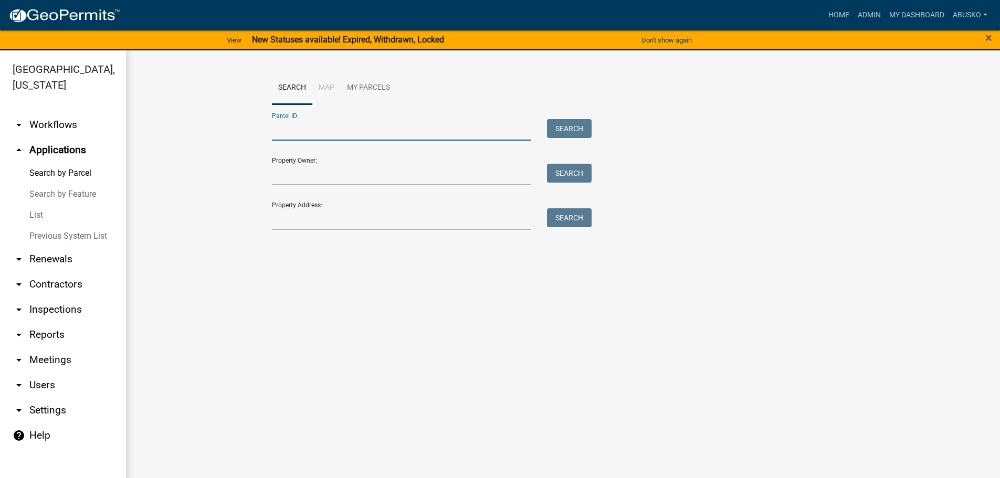
click at [332, 124] on input "Parcel ID:" at bounding box center [402, 130] width 260 height 22
paste input "37000100054016"
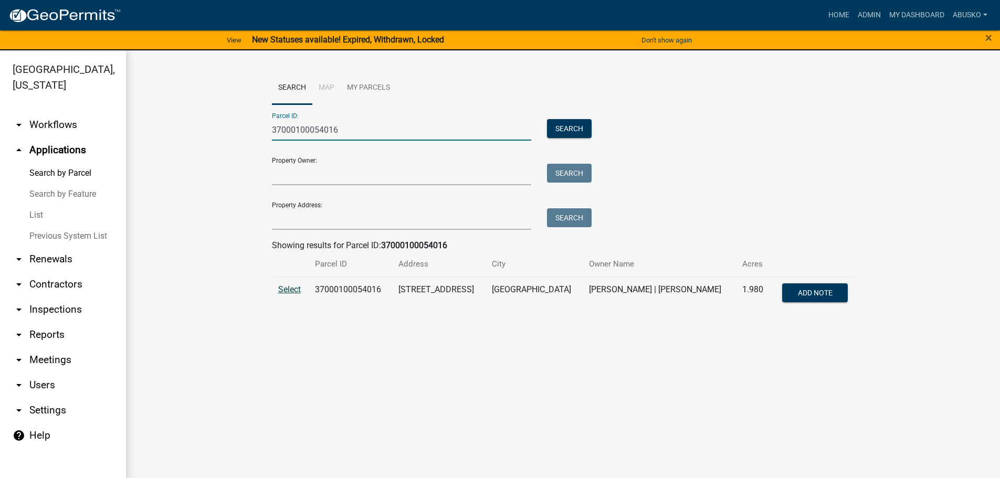
type input "37000100054016"
click at [292, 291] on span "Select" at bounding box center [289, 289] width 23 height 10
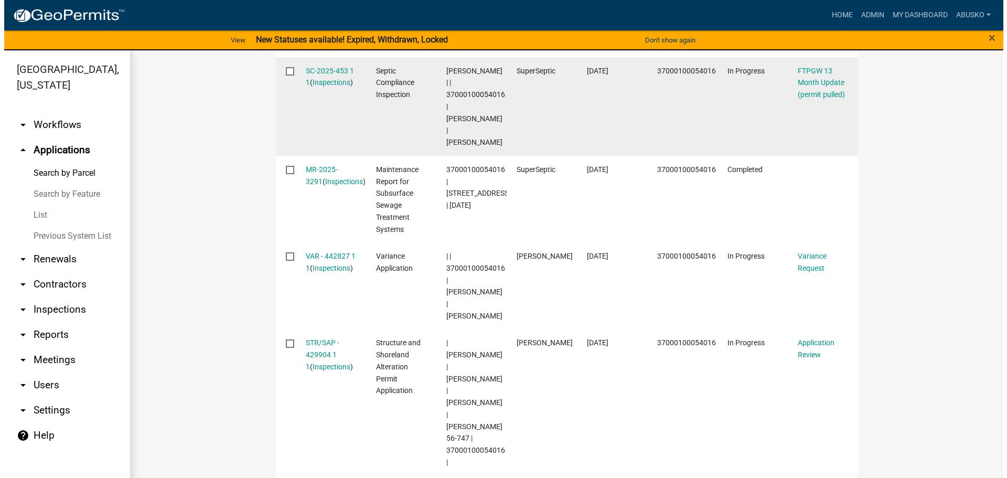
scroll to position [525, 0]
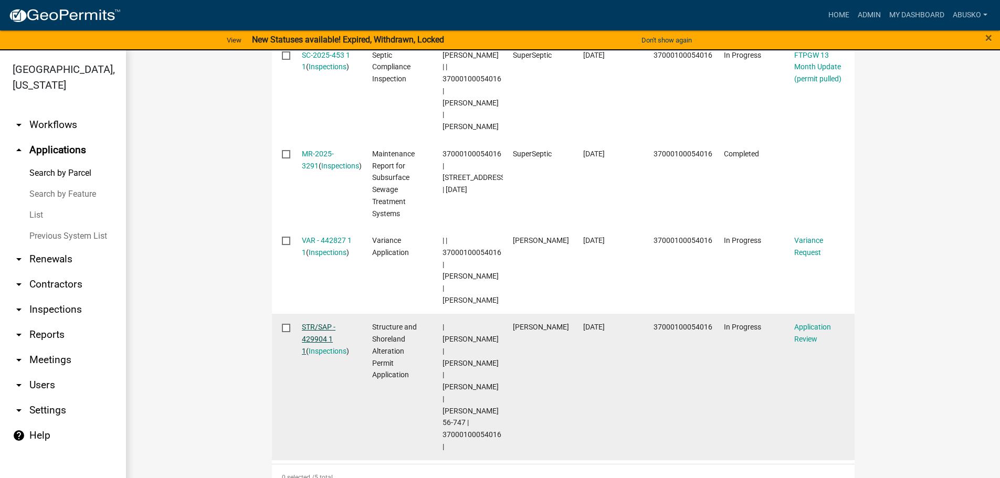
click at [313, 323] on link "STR/SAP - 429904 1 1" at bounding box center [319, 339] width 34 height 33
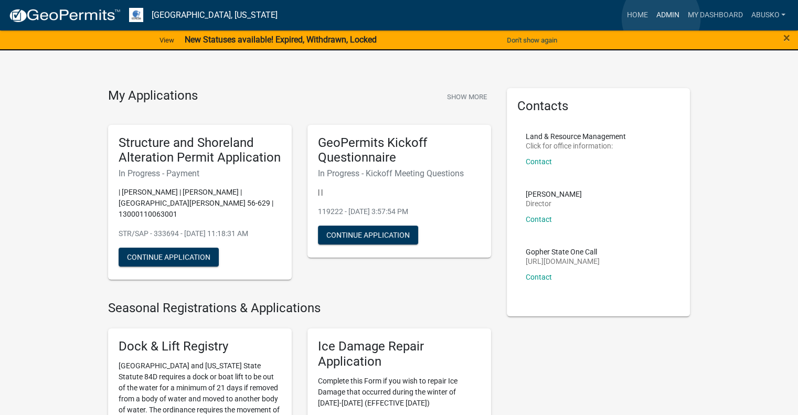
click at [661, 18] on link "Admin" at bounding box center [667, 15] width 31 height 20
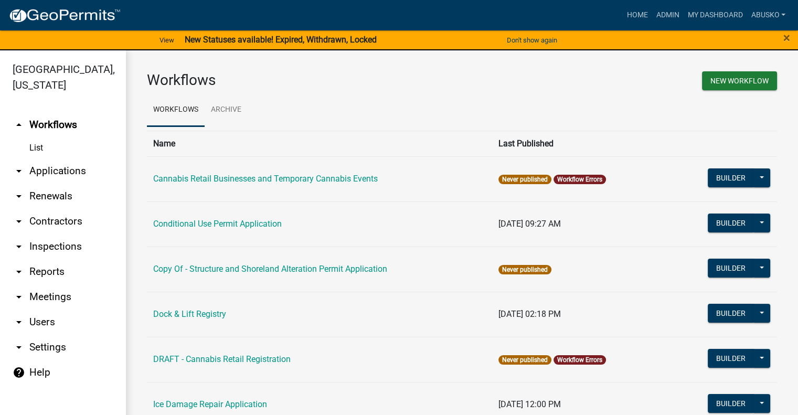
click at [48, 176] on link "arrow_drop_down Applications" at bounding box center [63, 170] width 126 height 25
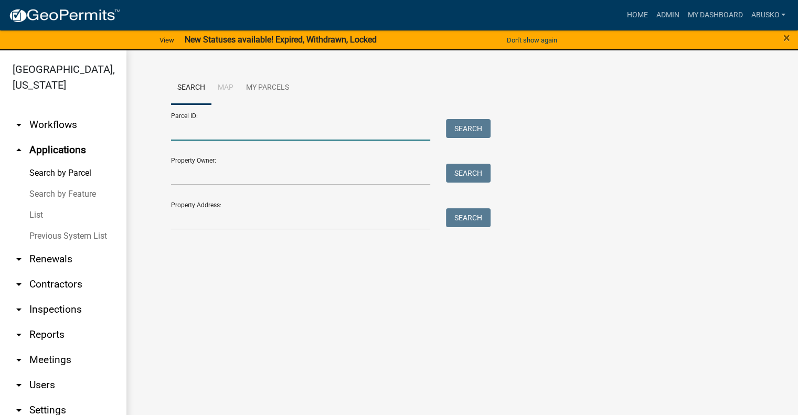
click at [251, 130] on input "Parcel ID:" at bounding box center [301, 130] width 260 height 22
paste input "37000100054016"
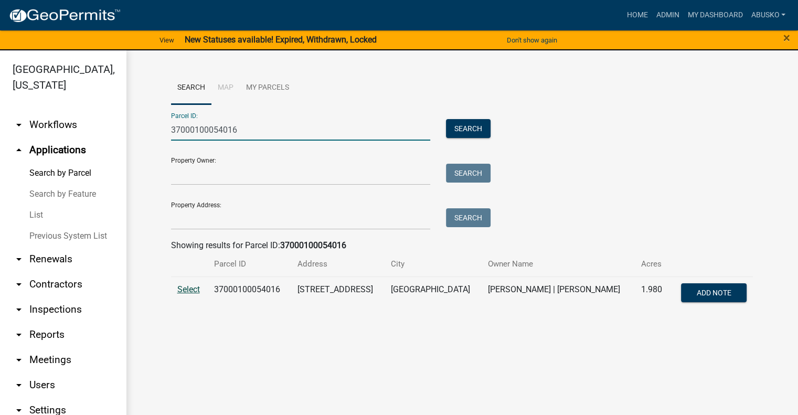
type input "37000100054016"
click at [187, 290] on span "Select" at bounding box center [188, 289] width 23 height 10
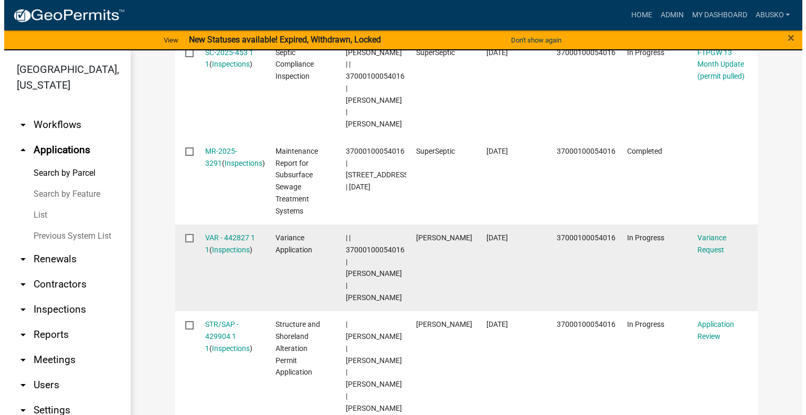
scroll to position [571, 0]
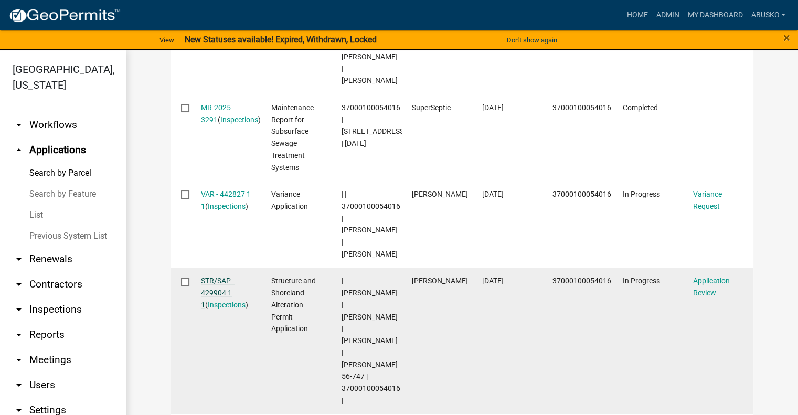
click at [214, 277] on link "STR/SAP - 429904 1 1" at bounding box center [218, 293] width 34 height 33
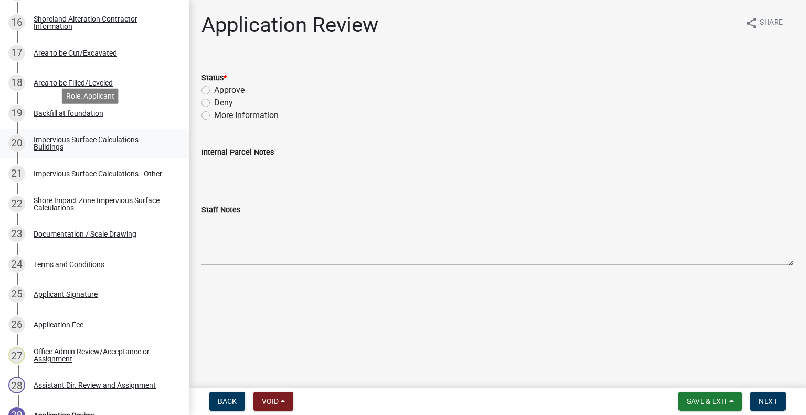
scroll to position [682, 0]
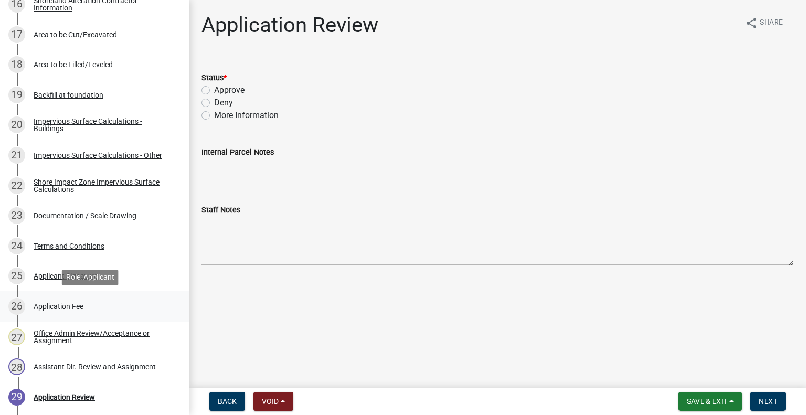
click at [80, 305] on div "Application Fee" at bounding box center [59, 306] width 50 height 7
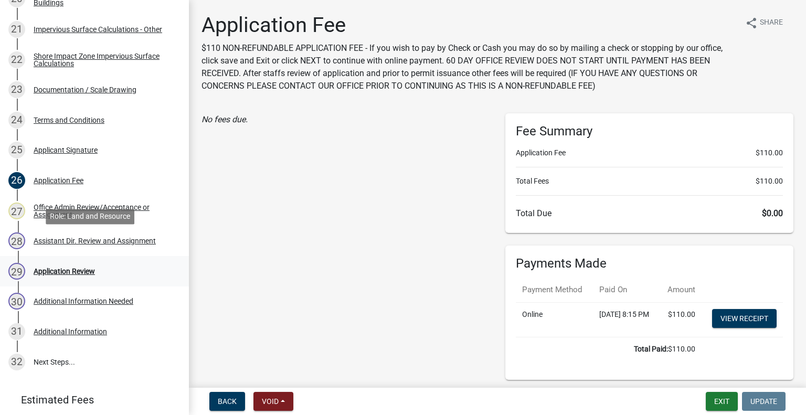
scroll to position [840, 0]
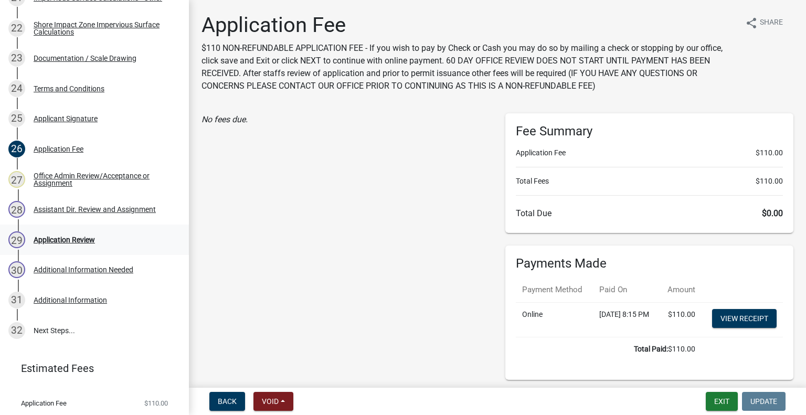
click at [58, 243] on div "Application Review" at bounding box center [64, 239] width 61 height 7
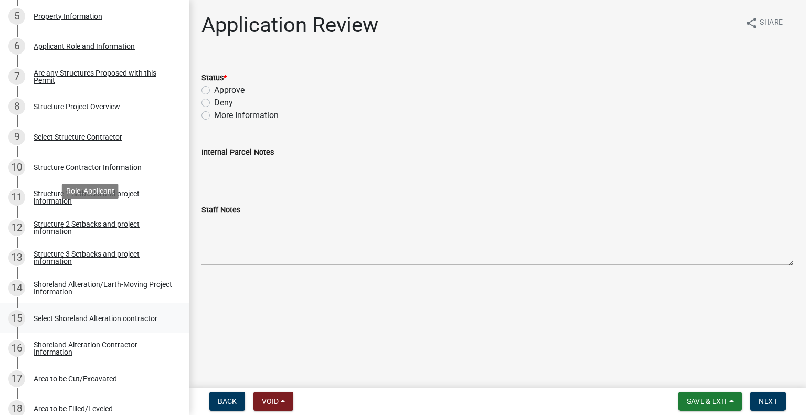
scroll to position [315, 0]
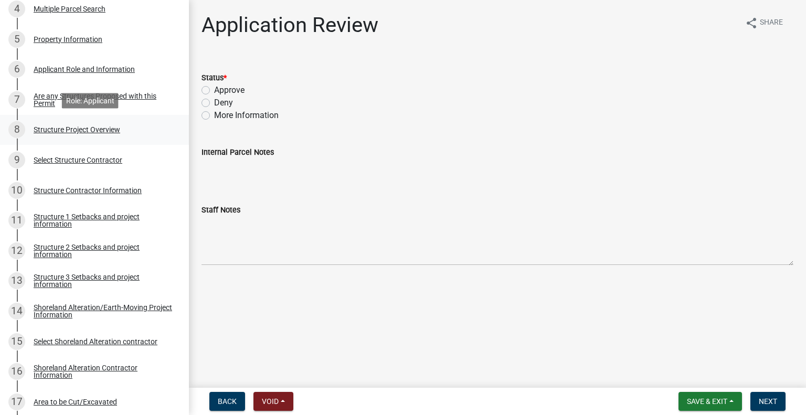
click at [107, 130] on div "Structure Project Overview" at bounding box center [77, 129] width 87 height 7
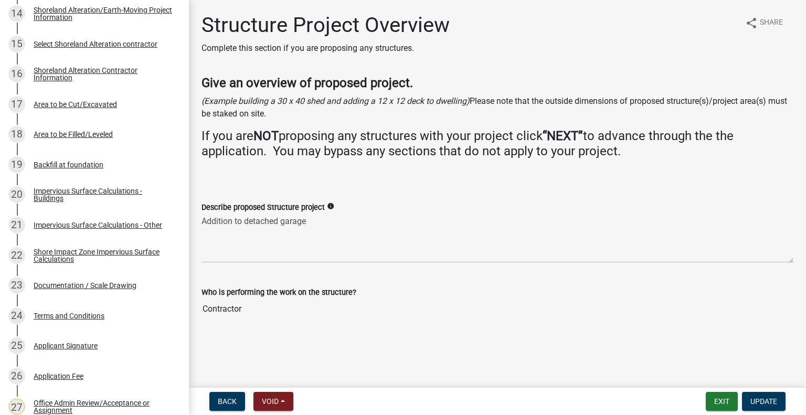
scroll to position [630, 0]
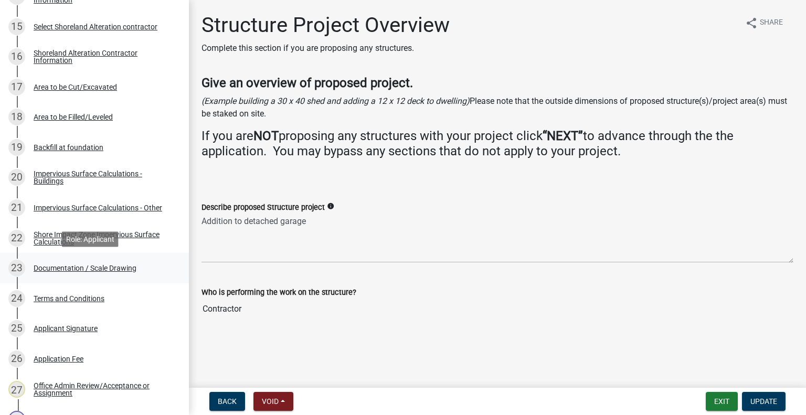
click at [111, 270] on div "Documentation / Scale Drawing" at bounding box center [85, 267] width 103 height 7
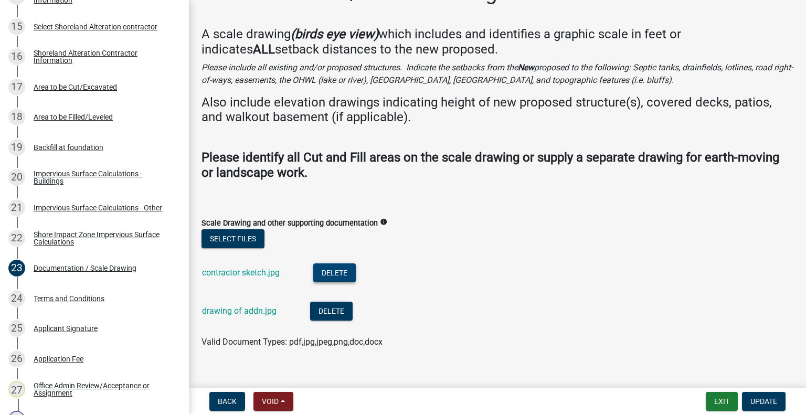
scroll to position [47, 0]
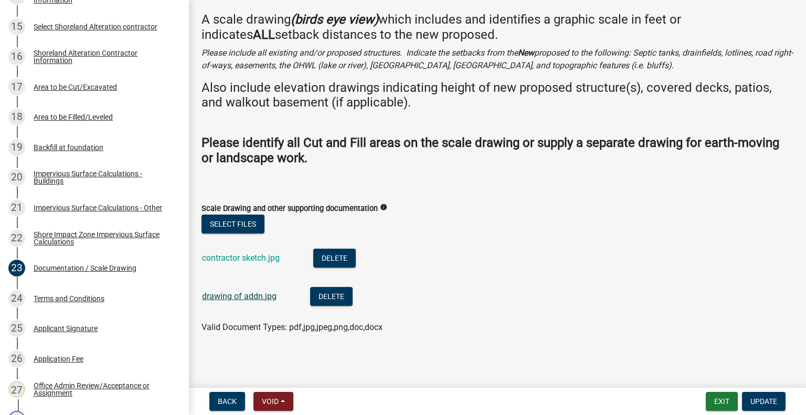
click at [232, 292] on link "drawing of addn.jpg" at bounding box center [239, 296] width 75 height 10
click at [230, 227] on button "Select files" at bounding box center [232, 224] width 63 height 19
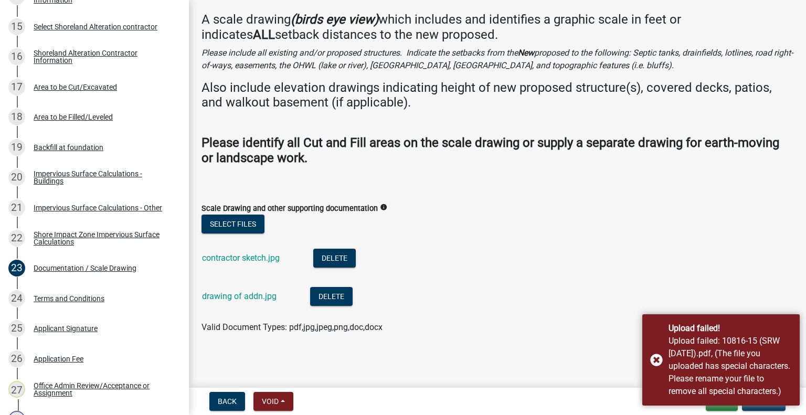
click at [566, 236] on ul "contractor sketch.jpg Delete drawing of addn.jpg Delete" at bounding box center [497, 278] width 592 height 85
drag, startPoint x: 657, startPoint y: 360, endPoint x: 634, endPoint y: 358, distance: 22.7
click at [656, 360] on div "Upload failed! Upload failed: 10816-15 (SRW 8-20-25).pdf, (The file you uploade…" at bounding box center [720, 359] width 157 height 91
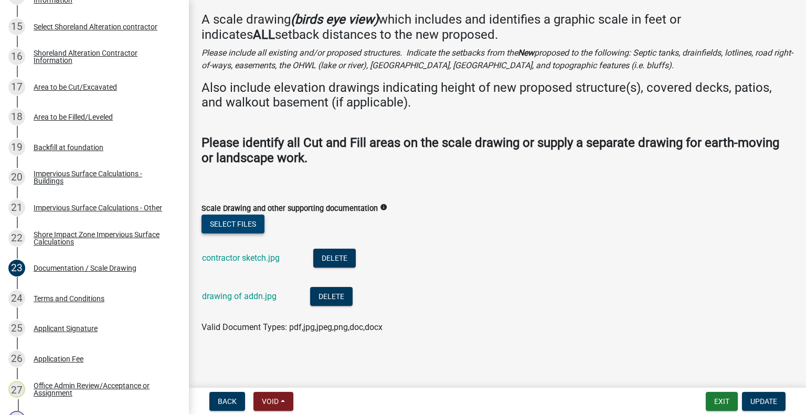
click at [219, 215] on button "Select files" at bounding box center [232, 224] width 63 height 19
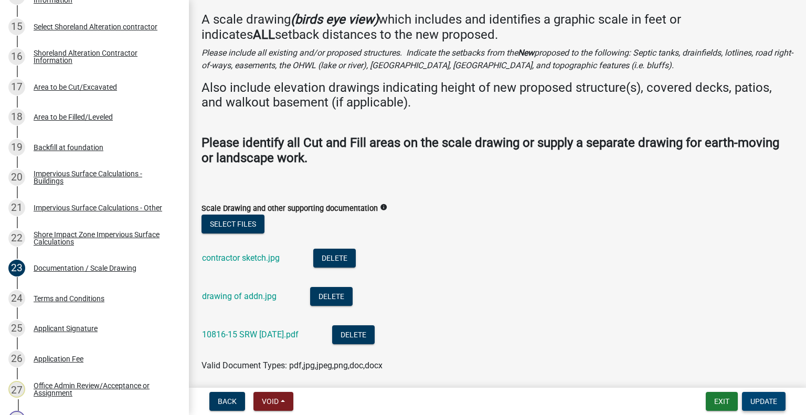
click at [769, 399] on span "Update" at bounding box center [763, 401] width 27 height 8
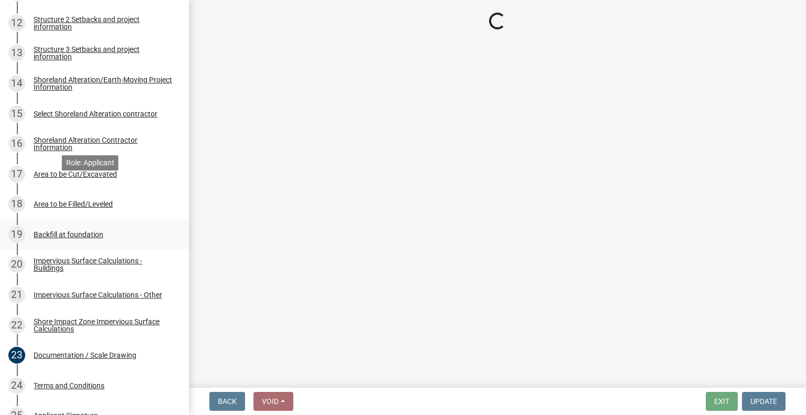
scroll to position [525, 0]
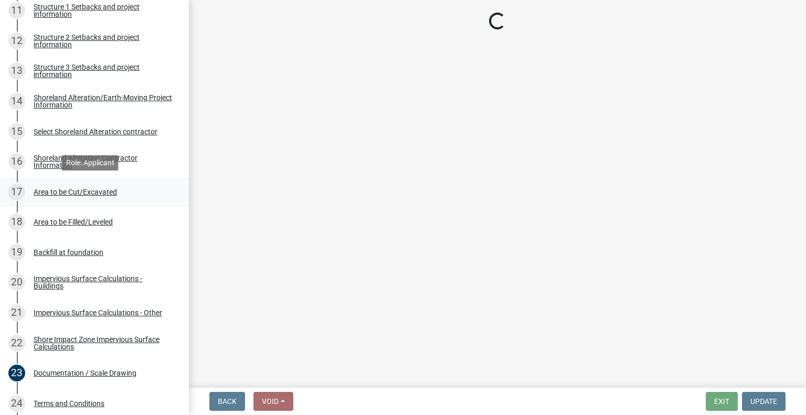
click at [71, 188] on div "Area to be Cut/Excavated" at bounding box center [75, 191] width 83 height 7
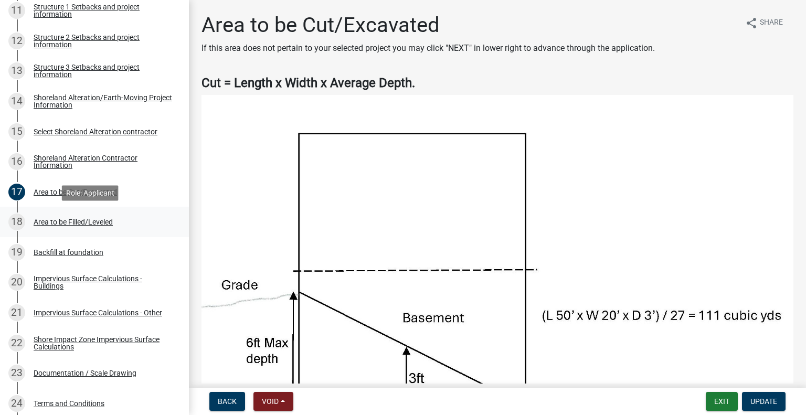
click at [82, 218] on div "Area to be Filled/Leveled" at bounding box center [73, 221] width 79 height 7
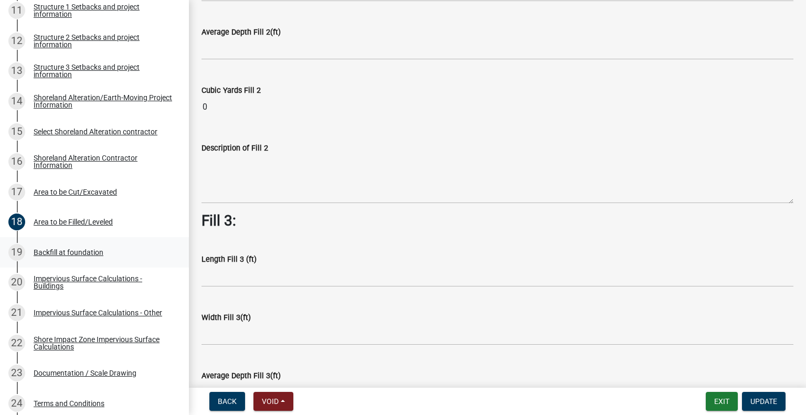
scroll to position [505, 0]
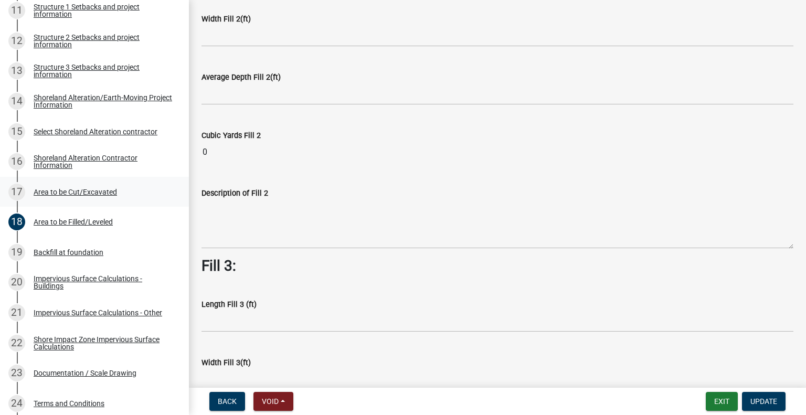
click at [93, 190] on div "Area to be Cut/Excavated" at bounding box center [75, 191] width 83 height 7
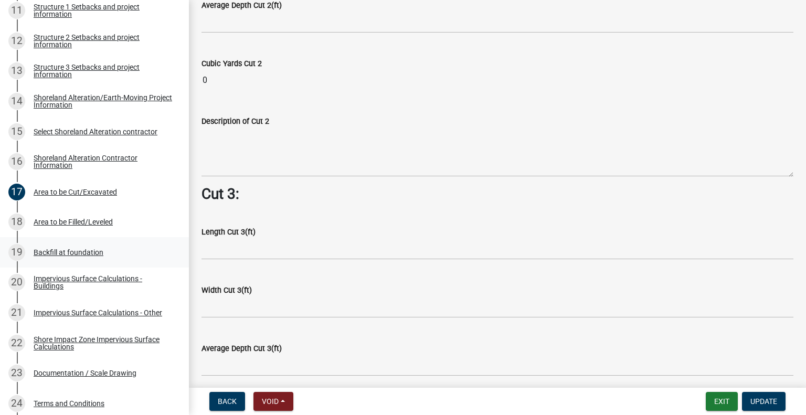
scroll to position [1023, 0]
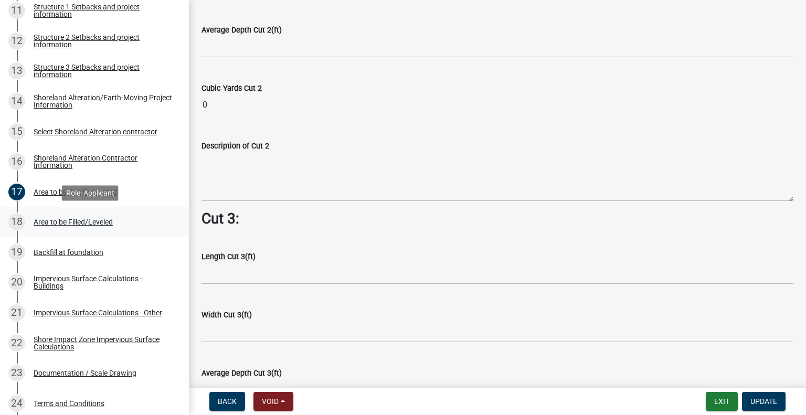
click at [94, 227] on div "18 Area to be Filled/Leveled" at bounding box center [90, 222] width 164 height 17
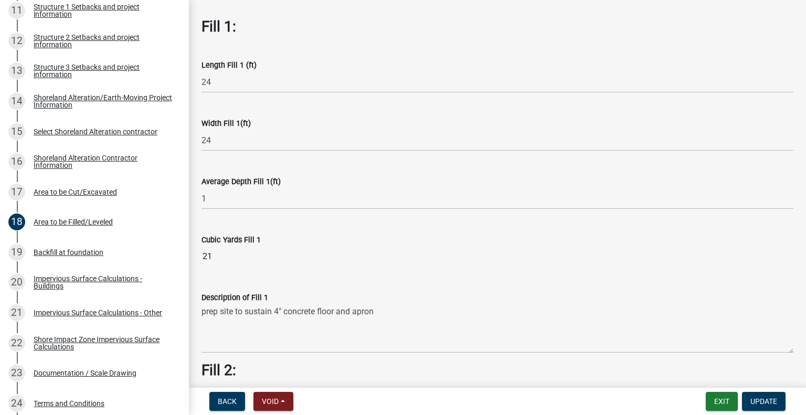
scroll to position [52, 0]
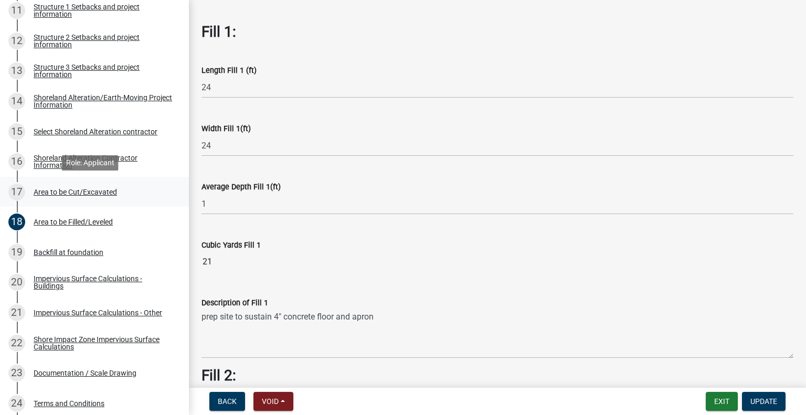
click at [97, 192] on div "Area to be Cut/Excavated" at bounding box center [75, 191] width 83 height 7
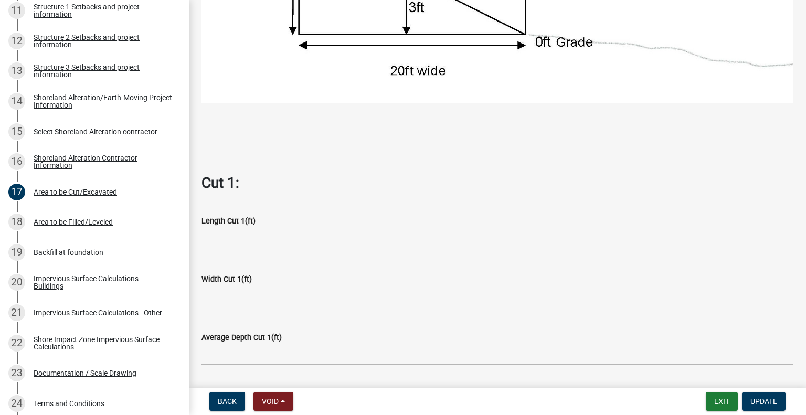
scroll to position [420, 0]
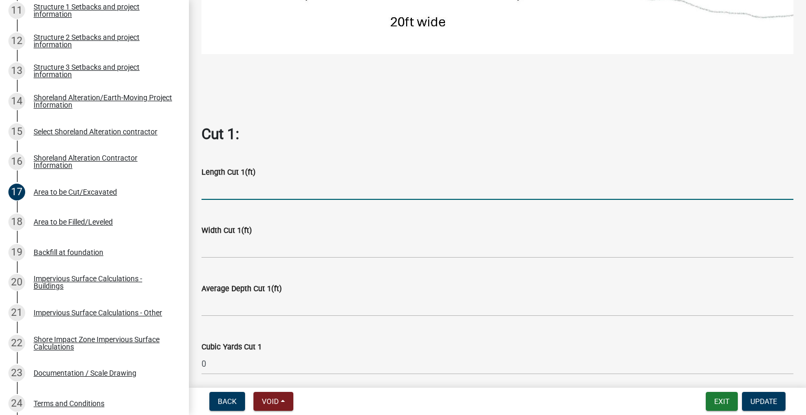
click at [233, 183] on input "text" at bounding box center [497, 189] width 592 height 22
type input "24"
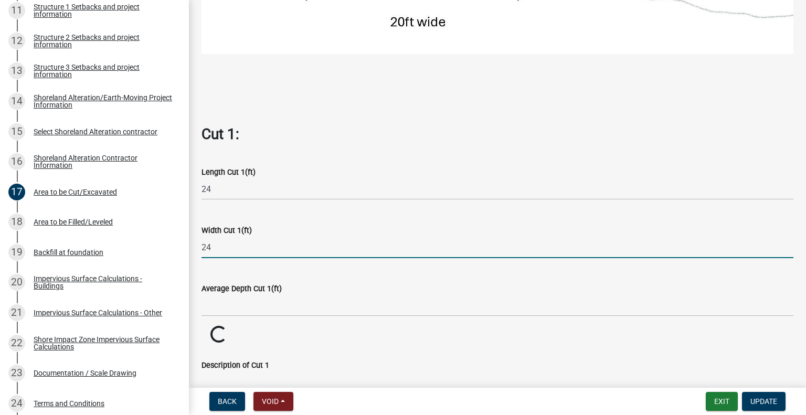
type input "24"
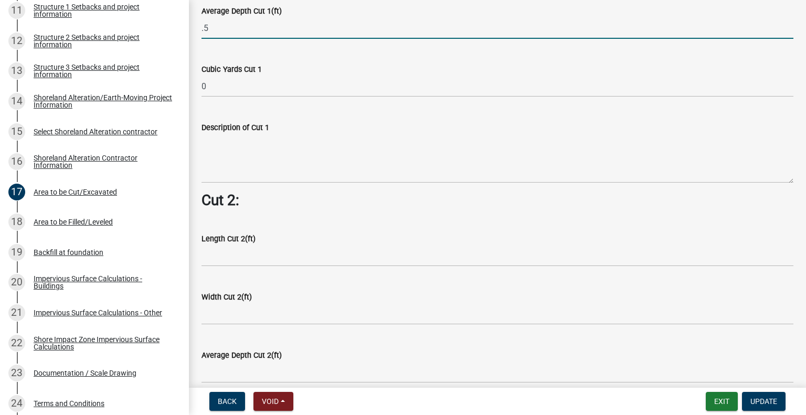
scroll to position [735, 0]
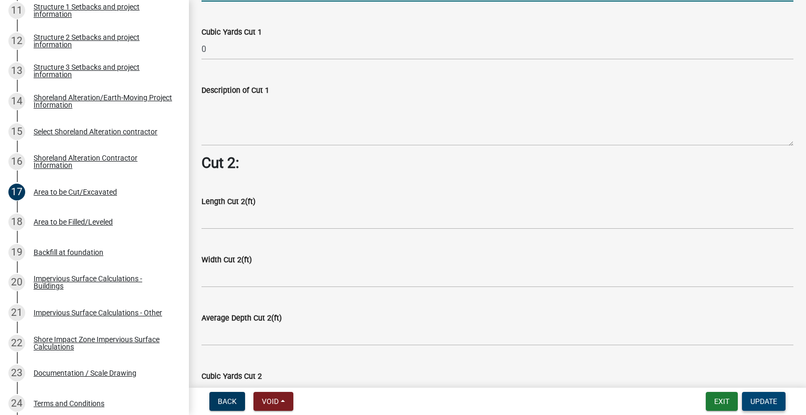
type input "0.5"
click at [757, 394] on button "Update" at bounding box center [764, 401] width 44 height 19
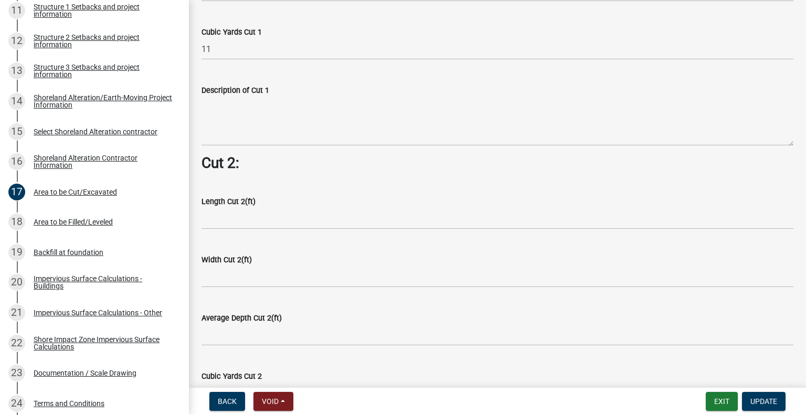
click at [260, 171] on wm-data-entity-input "Cut 2:" at bounding box center [497, 167] width 592 height 26
click at [758, 400] on span "Update" at bounding box center [763, 401] width 27 height 8
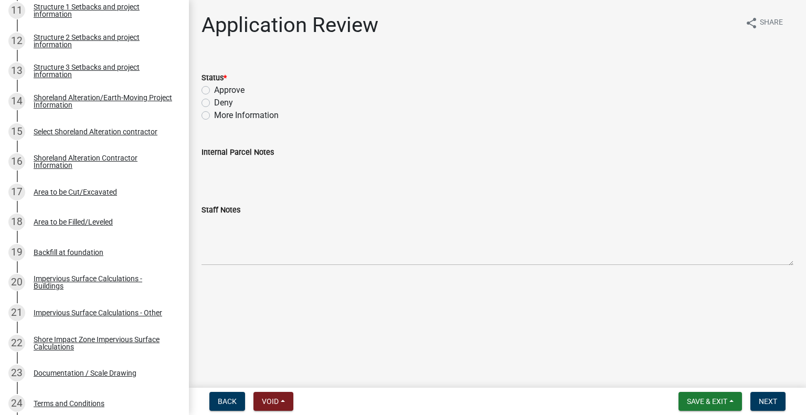
click at [214, 91] on label "Approve" at bounding box center [229, 90] width 30 height 13
click at [214, 91] on input "Approve" at bounding box center [217, 87] width 7 height 7
radio input "true"
click at [226, 161] on input "Internal Parcel Notes" at bounding box center [497, 168] width 592 height 21
click at [232, 167] on input "Internal Parcel Notes" at bounding box center [497, 168] width 592 height 21
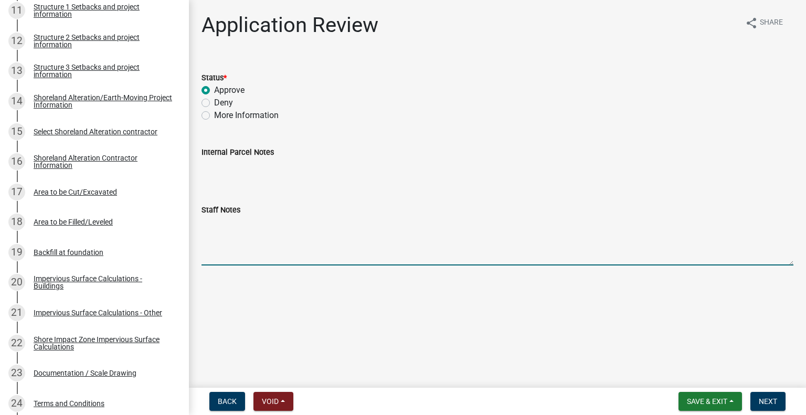
click at [209, 221] on textarea "Staff Notes" at bounding box center [497, 240] width 592 height 49
type textarea "Survey provided for proposed addition to non-dwelling. The addition will be 21.…"
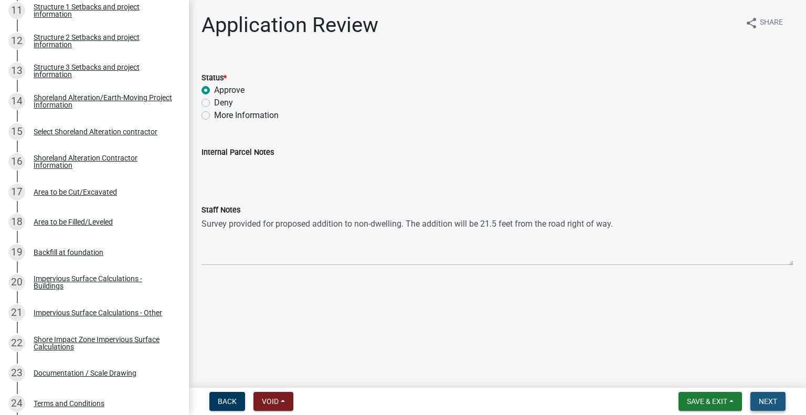
click at [769, 404] on span "Next" at bounding box center [768, 401] width 18 height 8
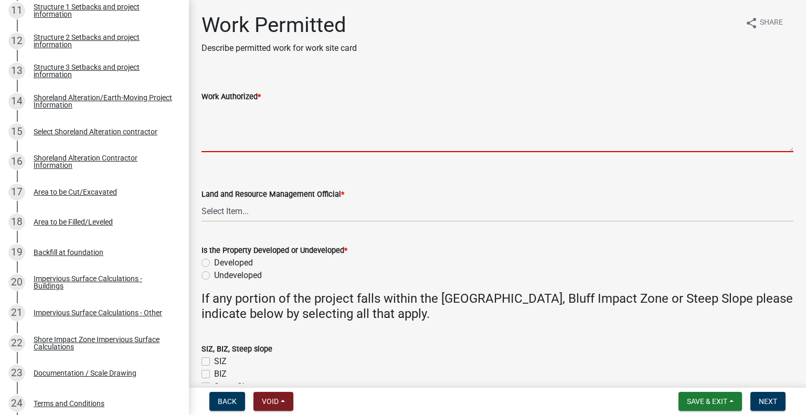
click at [216, 108] on textarea "Work Authorized *" at bounding box center [497, 127] width 592 height 49
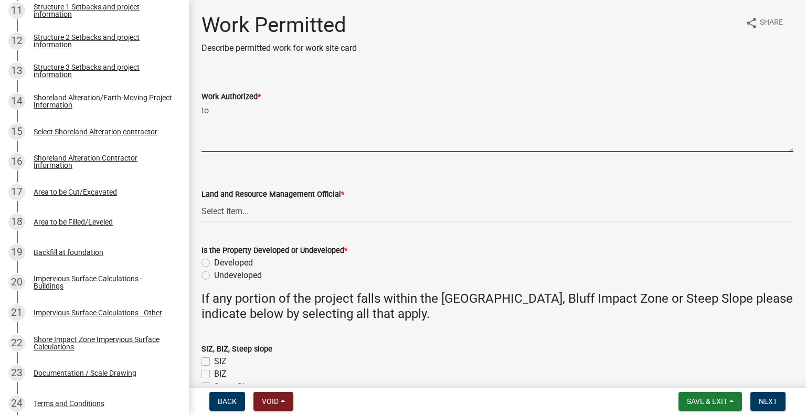
type textarea "t"
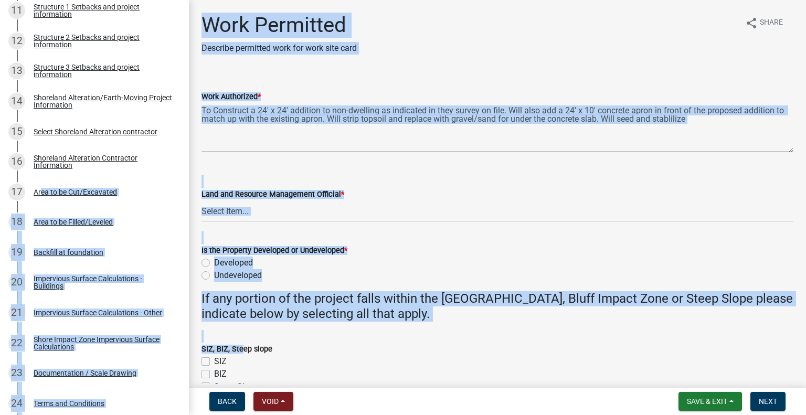
drag, startPoint x: -4, startPoint y: 311, endPoint x: 347, endPoint y: 289, distance: 351.7
click at [305, 318] on div "Structure and Shoreland Alteration Permit Application STR/SAP - 429904 Edit Vie…" at bounding box center [403, 207] width 806 height 415
click at [687, 202] on select "Select Item... Alexis Newark Amy Busko Andrea Perales Brittany Tollefson Christ…" at bounding box center [497, 211] width 592 height 22
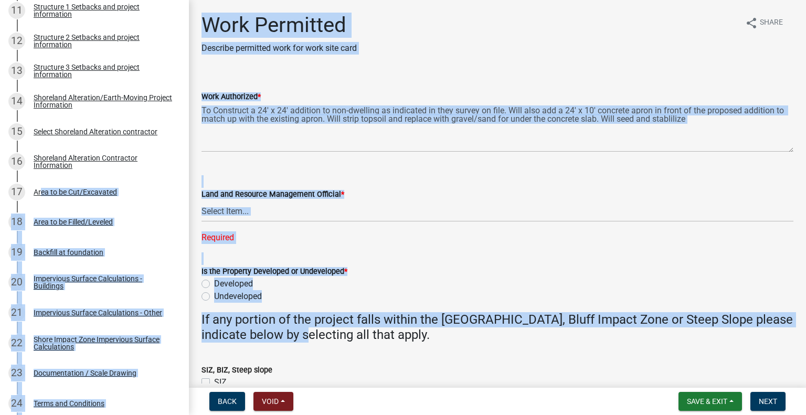
click at [720, 243] on wm-data-entity-input-list "Work Authorized * To Construct a 24' x 24' addition to non-dwelling as indicate…" at bounding box center [497, 250] width 592 height 348
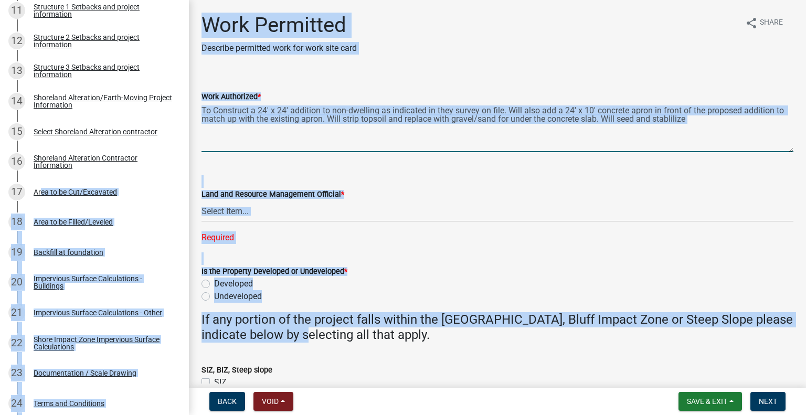
click at [671, 121] on textarea "To Construct a 24' x 24' addition to non-dwelling as indicated in they survey o…" at bounding box center [497, 127] width 592 height 49
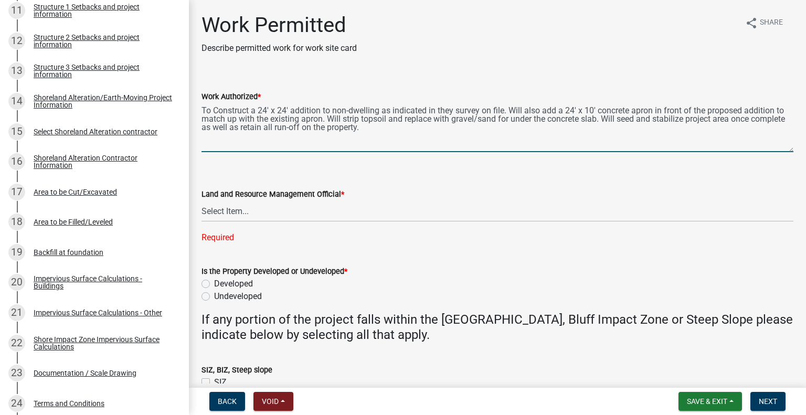
type textarea "To Construct a 24' x 24' addition to non-dwelling as indicated in they survey o…"
click at [229, 206] on select "Select Item... Alexis Newark Amy Busko Andrea Perales Brittany Tollefson Christ…" at bounding box center [497, 211] width 592 height 22
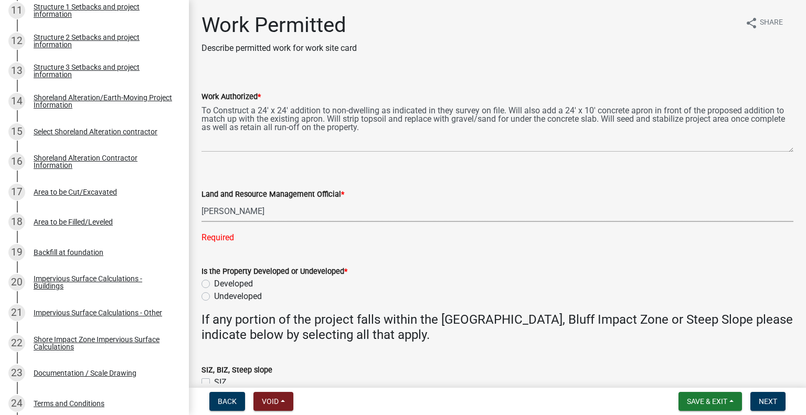
click at [201, 200] on select "Select Item... Alexis Newark Amy Busko Andrea Perales Brittany Tollefson Christ…" at bounding box center [497, 211] width 592 height 22
select select "1bc1e483-05bd-4456-8d1d-1de62b367160"
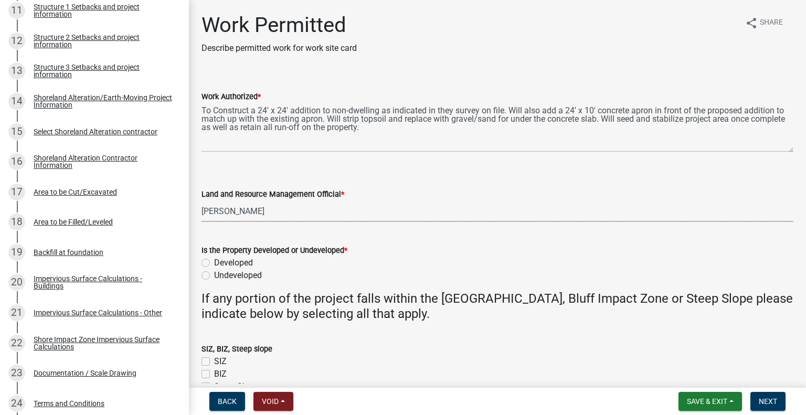
click at [214, 262] on label "Developed" at bounding box center [233, 263] width 39 height 13
click at [214, 262] on input "Developed" at bounding box center [217, 260] width 7 height 7
radio input "true"
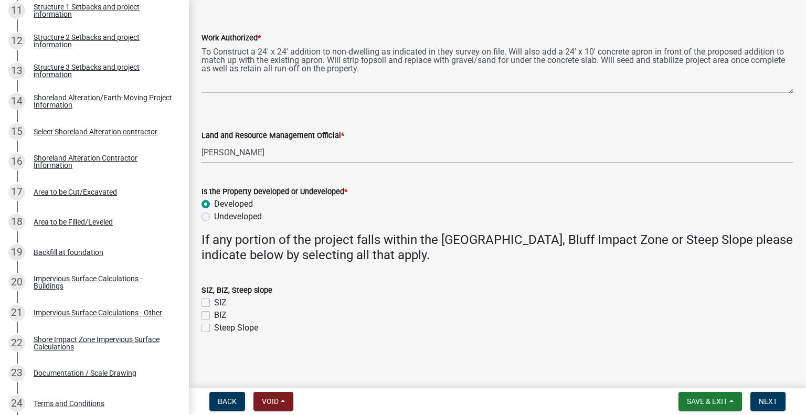
scroll to position [59, 0]
click at [770, 400] on span "Next" at bounding box center [768, 401] width 18 height 8
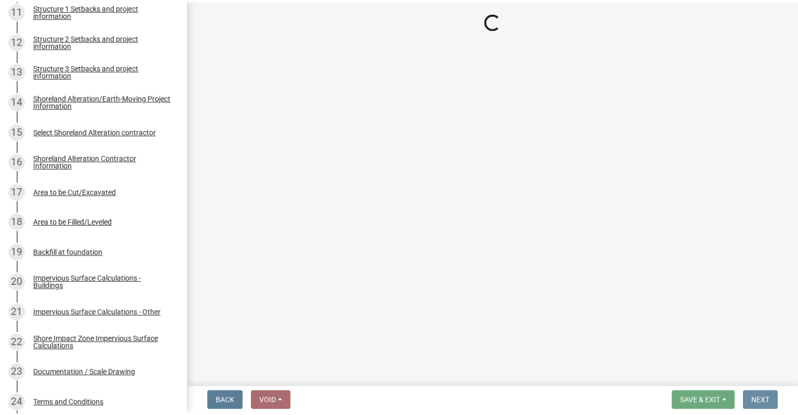
scroll to position [0, 0]
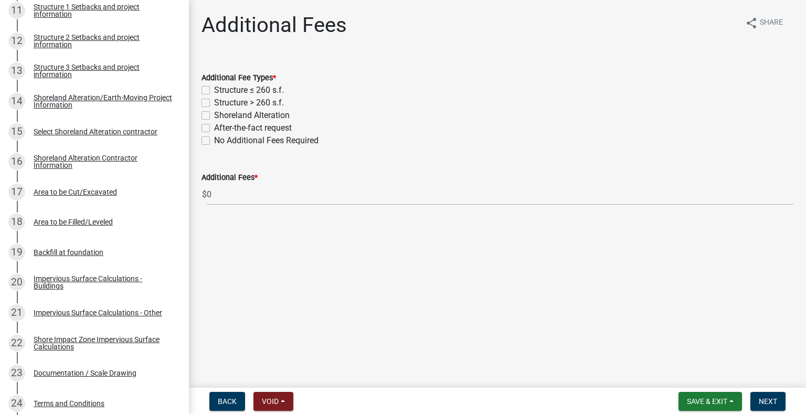
click at [214, 102] on label "Structure > 260 s.f." at bounding box center [249, 103] width 70 height 13
click at [214, 102] on input "Structure > 260 s.f." at bounding box center [217, 100] width 7 height 7
checkbox input "true"
checkbox input "false"
checkbox input "true"
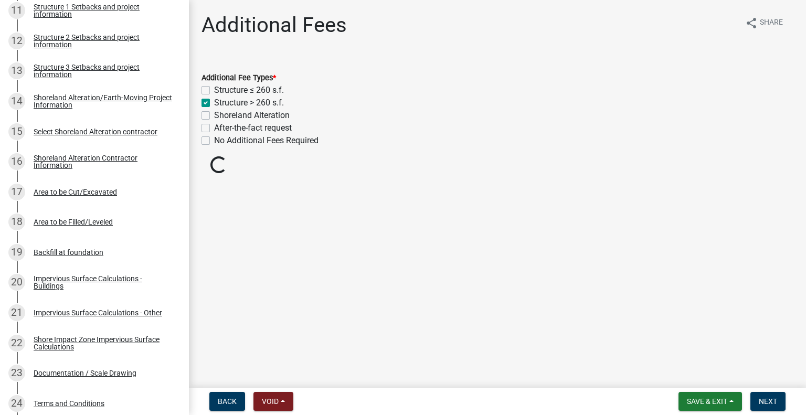
checkbox input "false"
click at [760, 401] on span "Next" at bounding box center [768, 401] width 18 height 8
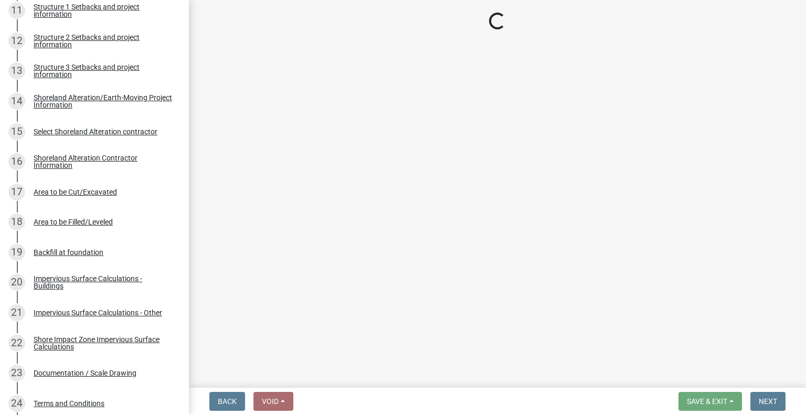
select select "3: 3"
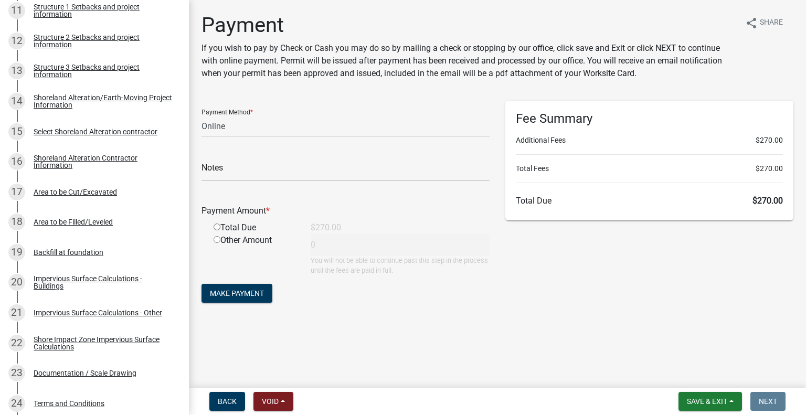
click at [217, 226] on input "radio" at bounding box center [217, 227] width 7 height 7
radio input "true"
type input "270"
click at [712, 402] on span "Save & Exit" at bounding box center [707, 401] width 40 height 8
click at [697, 375] on button "Save & Exit" at bounding box center [700, 374] width 84 height 25
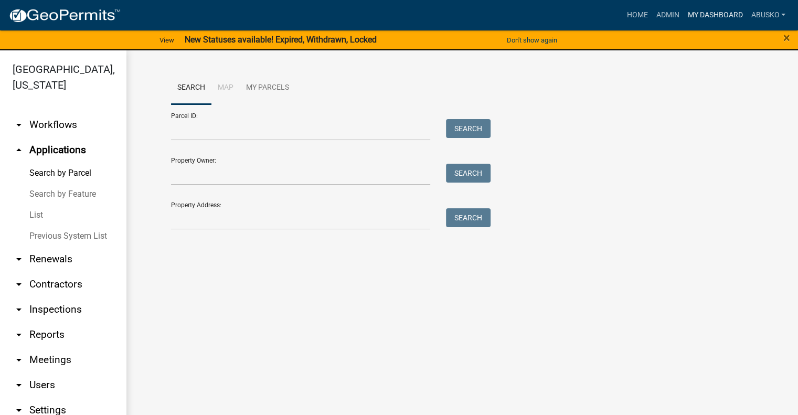
click at [724, 14] on link "My Dashboard" at bounding box center [714, 15] width 63 height 20
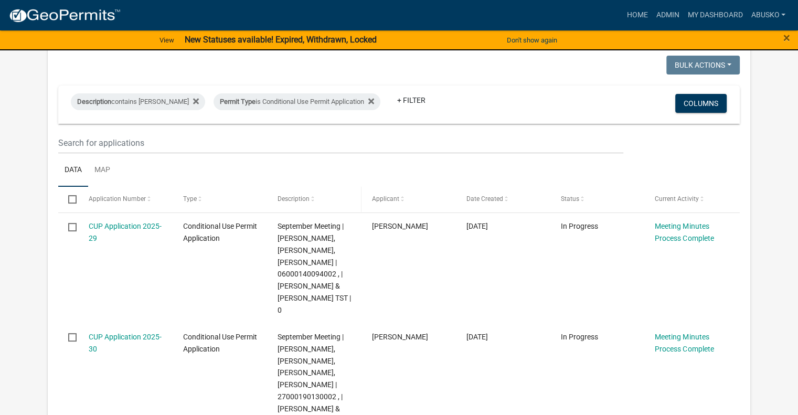
scroll to position [105, 0]
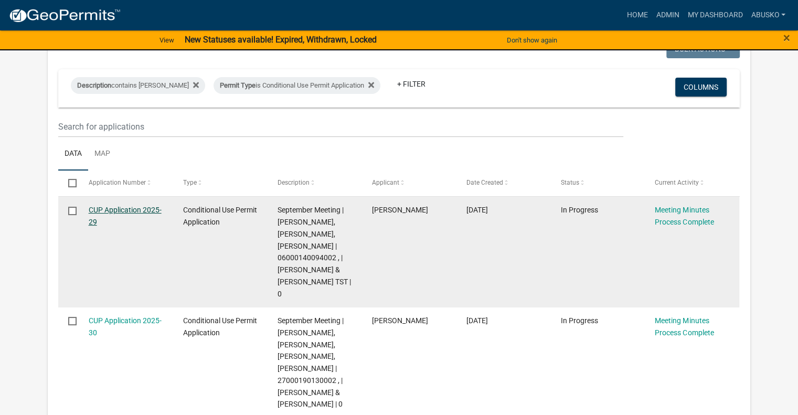
click at [137, 209] on link "CUP Application 2025-29" at bounding box center [125, 216] width 73 height 20
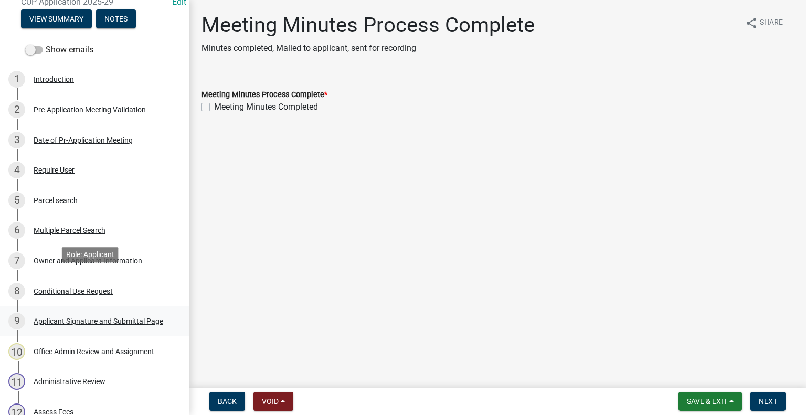
scroll to position [157, 0]
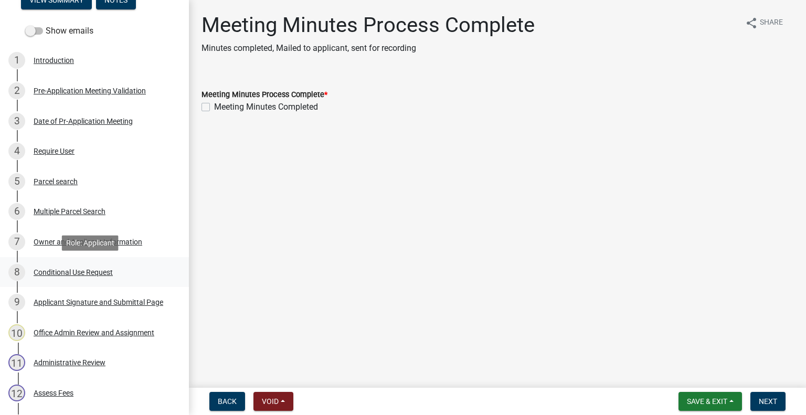
click at [73, 270] on div "Conditional Use Request" at bounding box center [73, 272] width 79 height 7
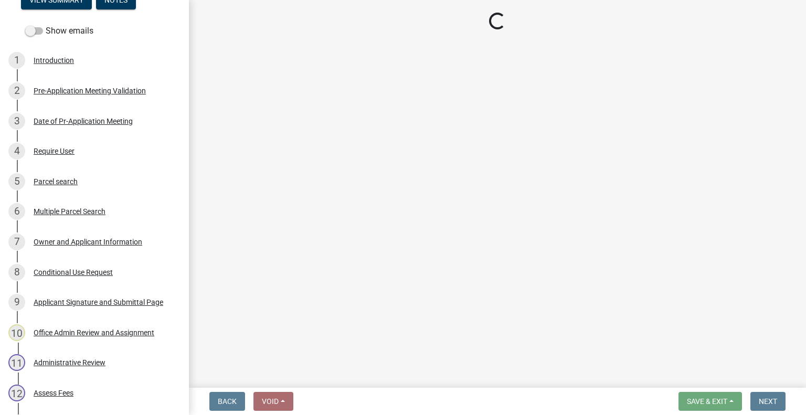
select select "40d0c955-8948-4bcf-b6e0-7d68504e2e4d"
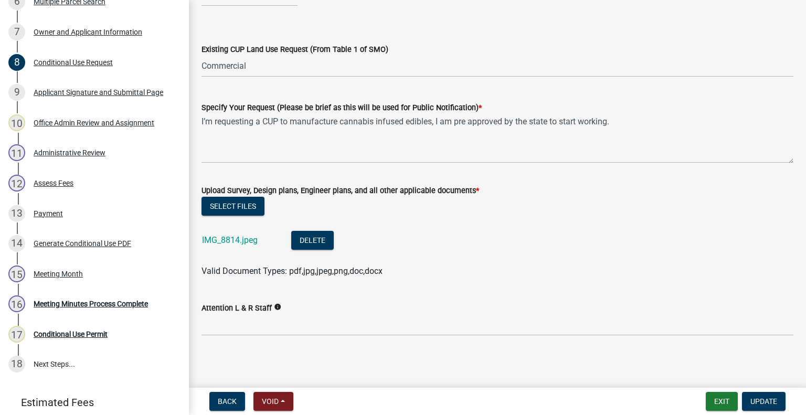
scroll to position [688, 0]
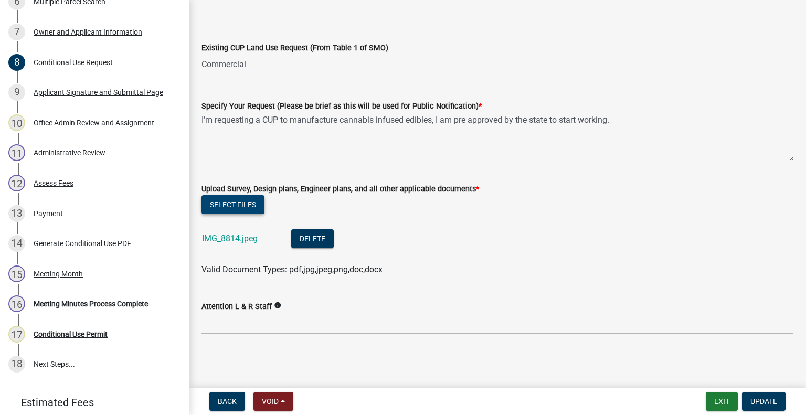
click at [229, 201] on button "Select files" at bounding box center [232, 204] width 63 height 19
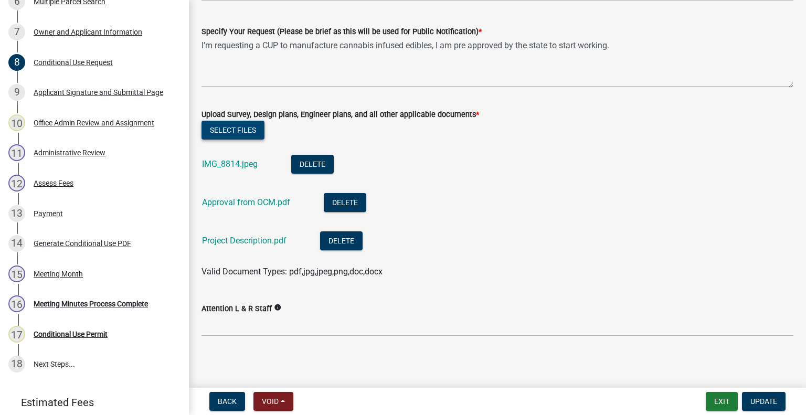
scroll to position [765, 0]
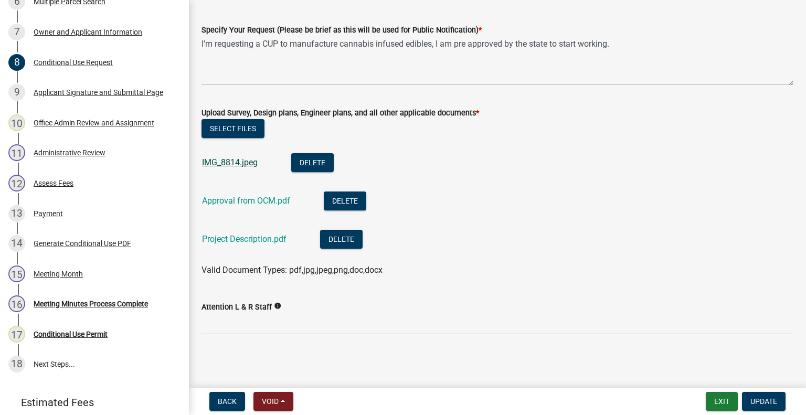
click at [237, 161] on link "IMG_8814.jpeg" at bounding box center [230, 162] width 56 height 10
click at [769, 398] on span "Update" at bounding box center [763, 401] width 27 height 8
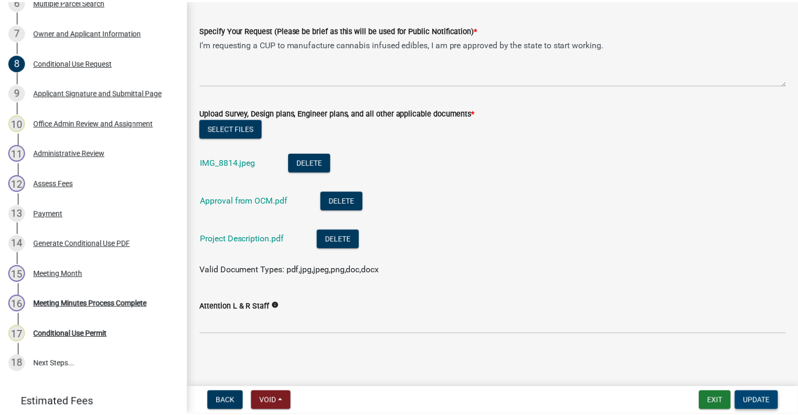
scroll to position [0, 0]
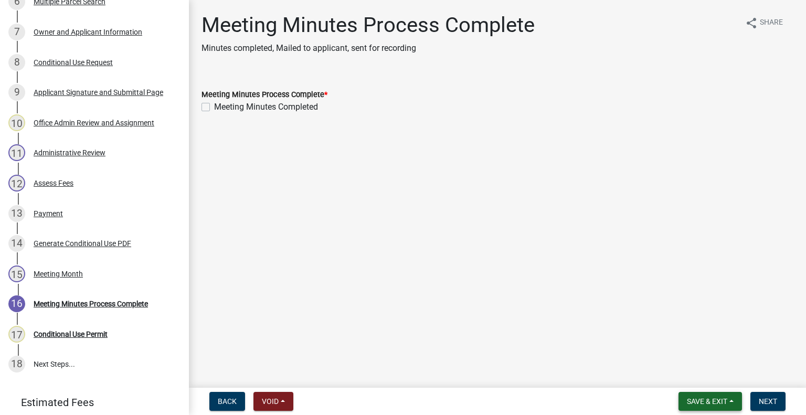
click at [718, 396] on button "Save & Exit" at bounding box center [709, 401] width 63 height 19
click at [685, 372] on button "Save & Exit" at bounding box center [700, 374] width 84 height 25
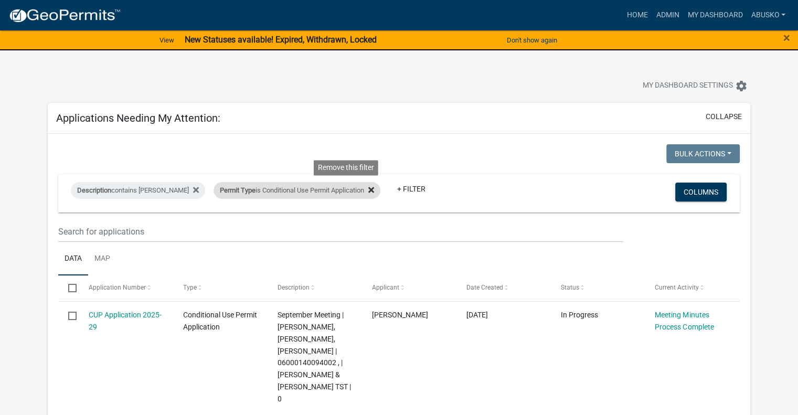
click at [368, 190] on icon at bounding box center [371, 190] width 6 height 8
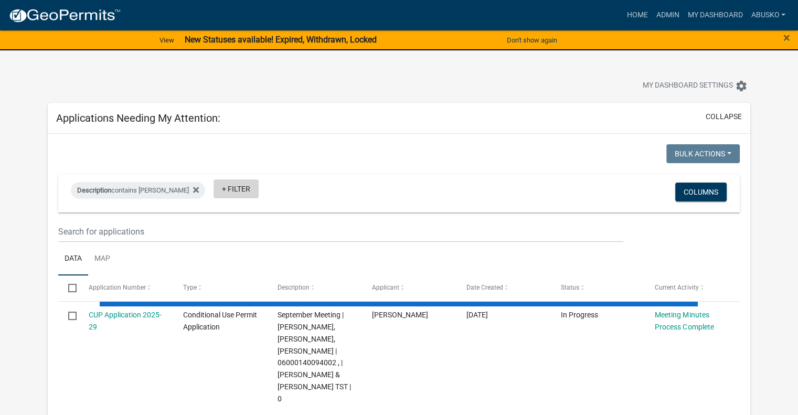
click at [214, 189] on link "+ Filter" at bounding box center [236, 188] width 45 height 19
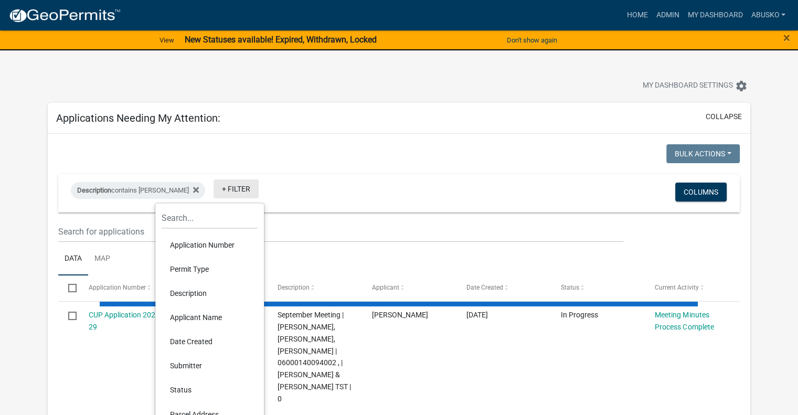
select select "1: 25"
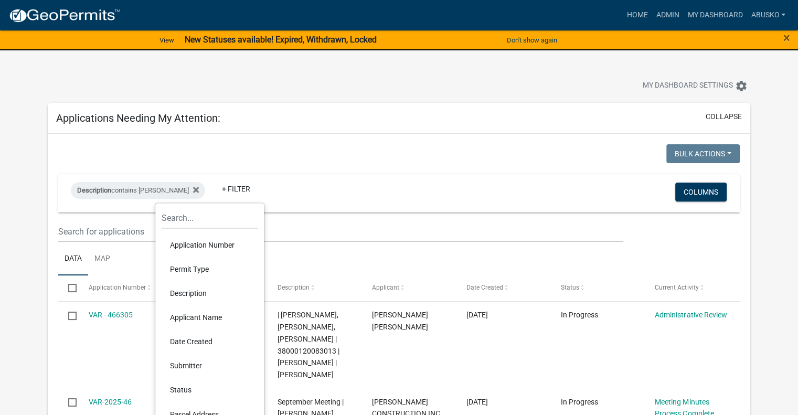
click at [206, 266] on li "Permit Type" at bounding box center [210, 269] width 96 height 24
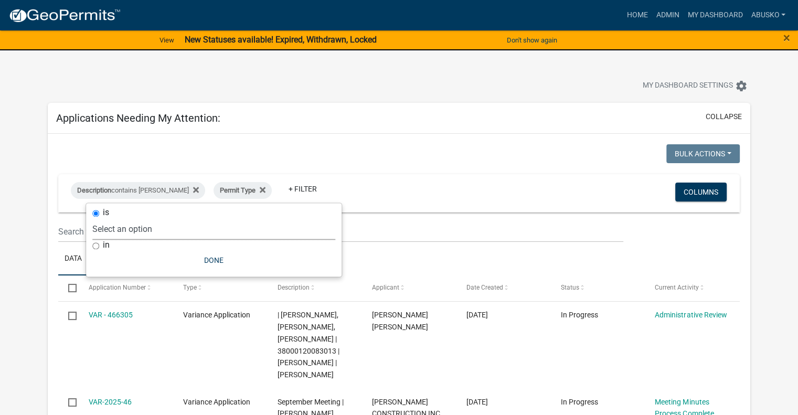
click at [186, 232] on select "Select an option Building Contractor / Excavators (Registration) Building Contr…" at bounding box center [213, 229] width 243 height 22
select select "6e70a9fa-9a46-4129-9cb1-bdd16cff0c50"
click at [128, 218] on select "Select an option Building Contractor / Excavators (Registration) Building Contr…" at bounding box center [213, 229] width 243 height 22
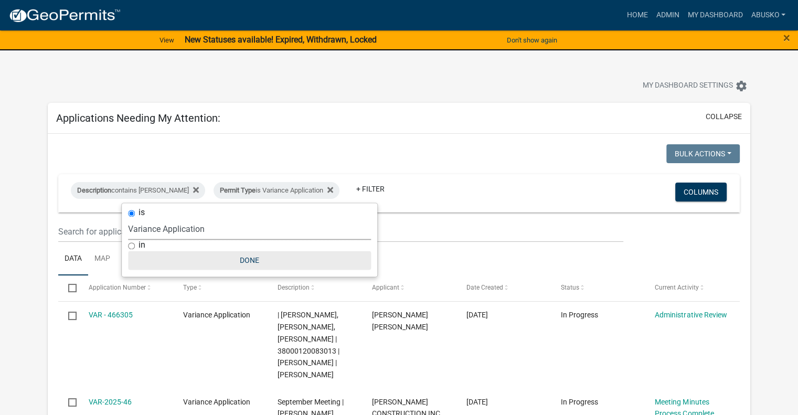
click at [250, 260] on button "Done" at bounding box center [249, 260] width 243 height 19
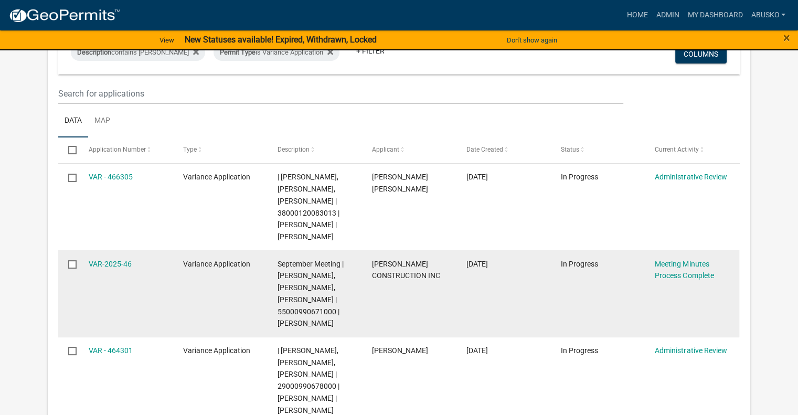
scroll to position [157, 0]
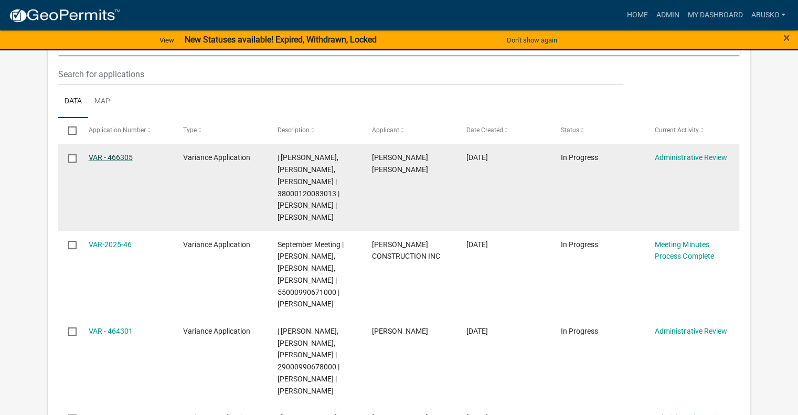
click at [126, 156] on link "VAR - 466305" at bounding box center [111, 157] width 44 height 8
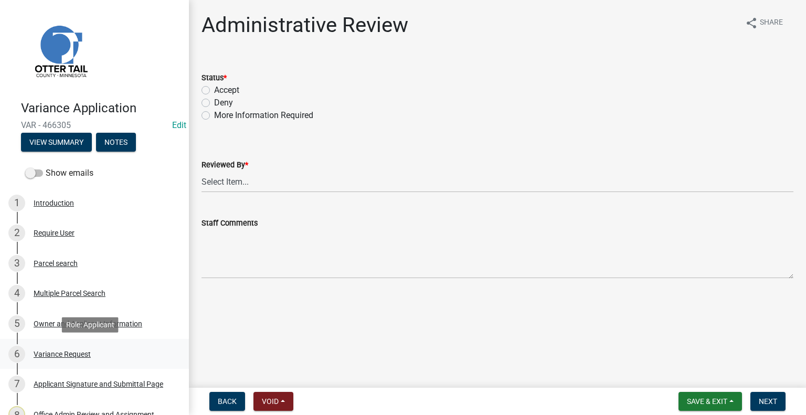
click at [65, 354] on div "Variance Request" at bounding box center [62, 354] width 57 height 7
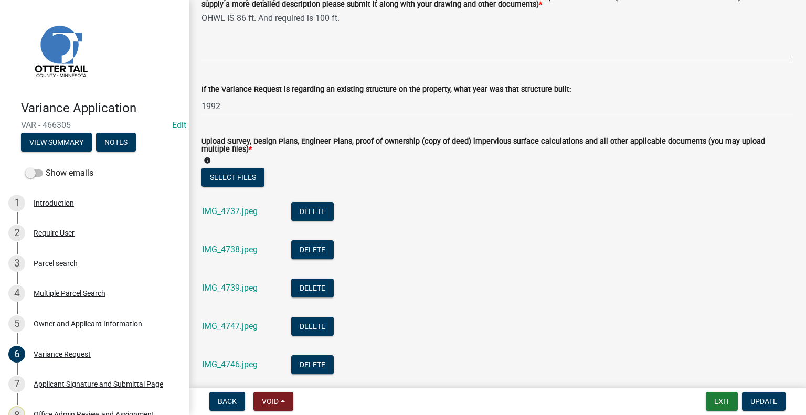
scroll to position [315, 0]
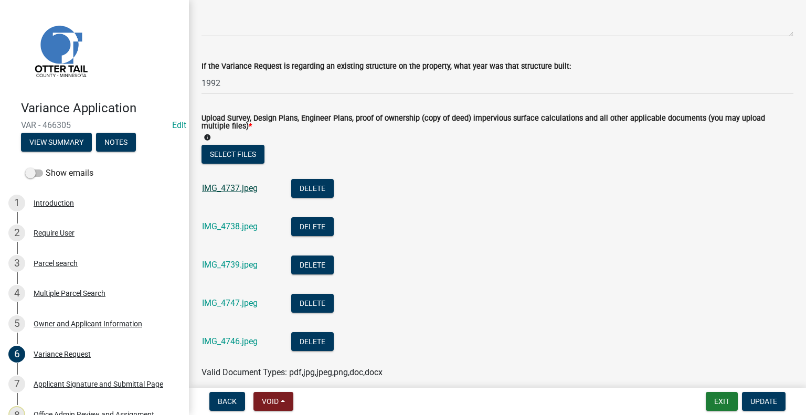
click at [242, 191] on link "IMG_4737.jpeg" at bounding box center [230, 188] width 56 height 10
click at [216, 231] on link "IMG_4738.jpeg" at bounding box center [230, 226] width 56 height 10
click at [239, 265] on link "IMG_4739.jpeg" at bounding box center [230, 265] width 56 height 10
click at [235, 308] on link "IMG_4747.jpeg" at bounding box center [230, 303] width 56 height 10
click at [222, 343] on link "IMG_4746.jpeg" at bounding box center [230, 341] width 56 height 10
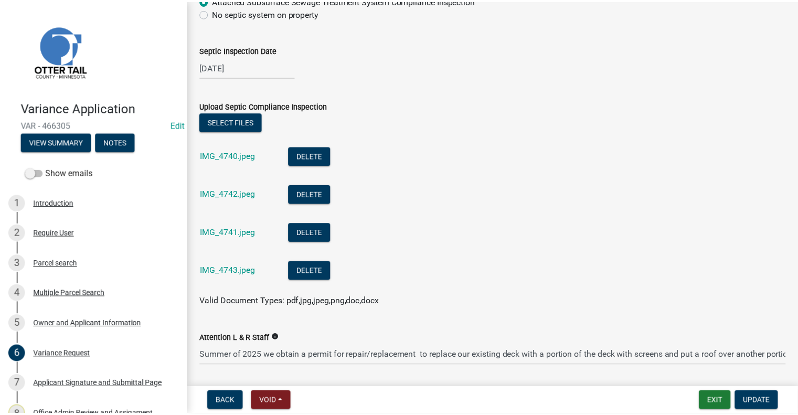
scroll to position [735, 0]
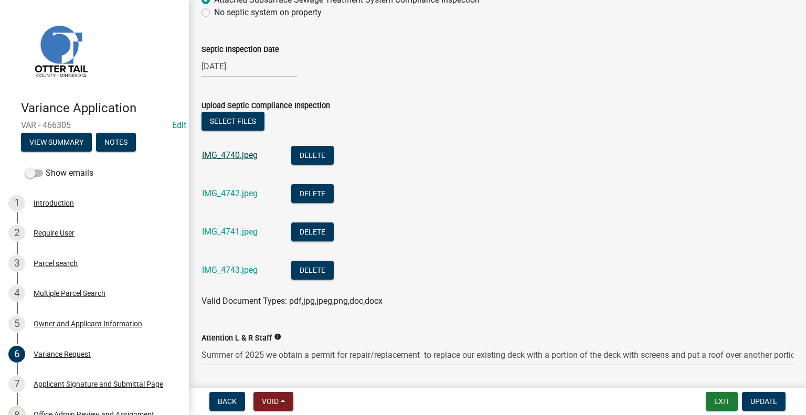
click at [241, 157] on link "IMG_4740.jpeg" at bounding box center [230, 155] width 56 height 10
click at [720, 396] on button "Exit" at bounding box center [722, 401] width 32 height 19
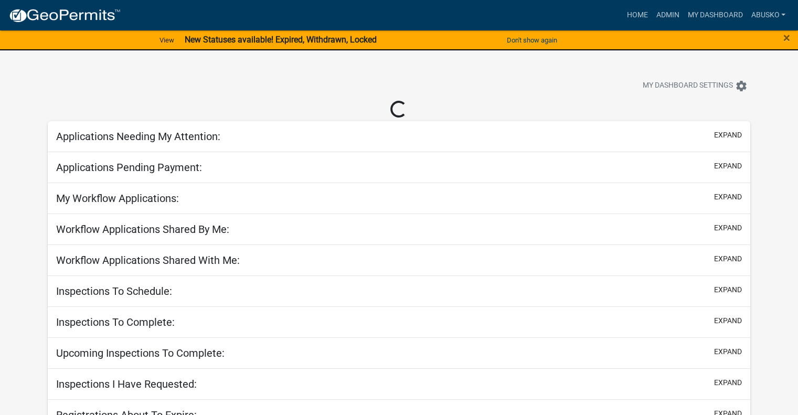
select select "1: 25"
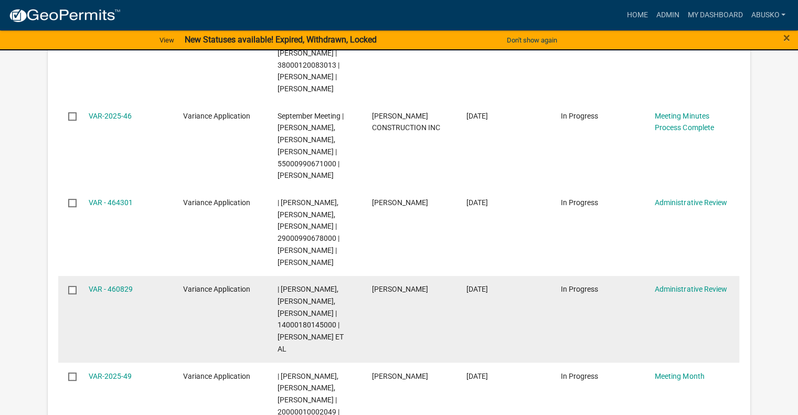
scroll to position [349, 0]
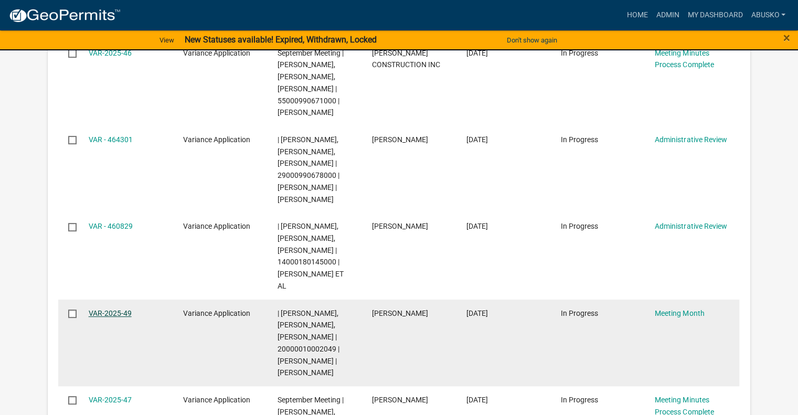
click at [118, 311] on link "VAR-2025-49" at bounding box center [110, 313] width 43 height 8
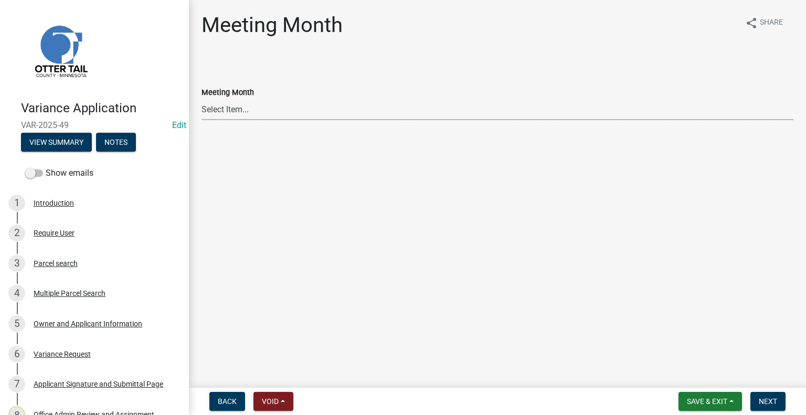
click at [218, 108] on select "Select Item... January Meeting February Meeting March Meeting April Meeting May…" at bounding box center [497, 110] width 592 height 22
click at [201, 99] on select "Select Item... January Meeting February Meeting March Meeting April Meeting May…" at bounding box center [497, 110] width 592 height 22
select select "a835377d-698e-41ef-9131-ba7e8b54b4c8"
click at [234, 260] on main "Meeting Month share Share Meeting Month Select Item... January Meeting February…" at bounding box center [497, 192] width 617 height 384
click at [761, 403] on span "Next" at bounding box center [768, 401] width 18 height 8
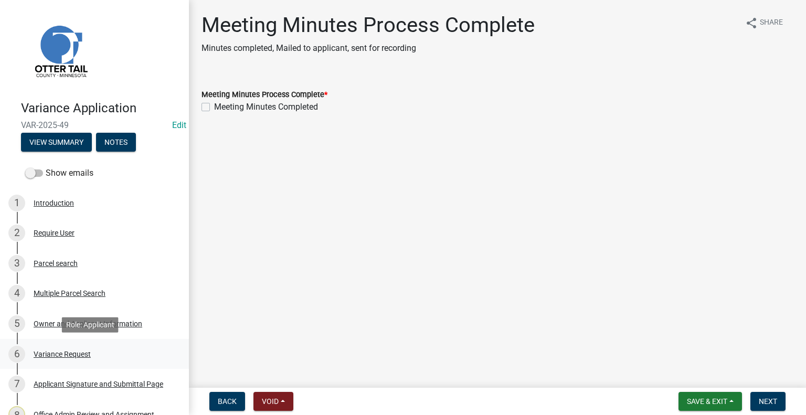
click at [89, 355] on div "Variance Request" at bounding box center [62, 354] width 57 height 7
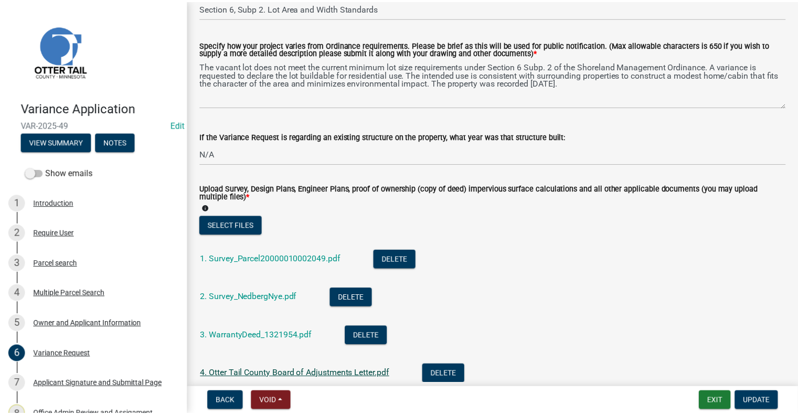
scroll to position [262, 0]
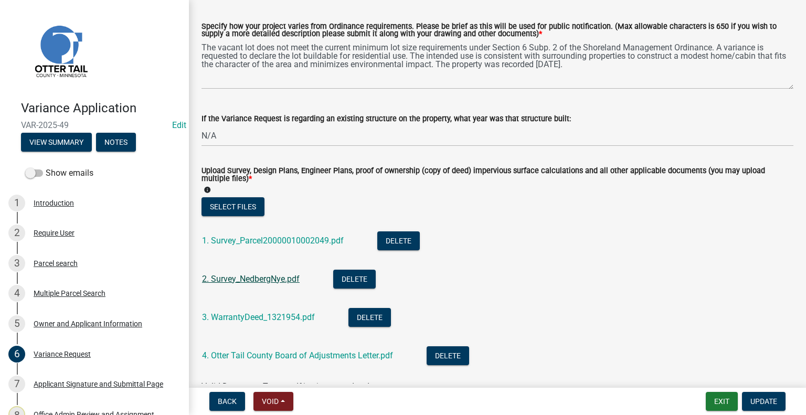
click at [268, 279] on link "2. Survey_NedbergNye.pdf" at bounding box center [251, 279] width 98 height 10
click at [717, 403] on button "Exit" at bounding box center [722, 401] width 32 height 19
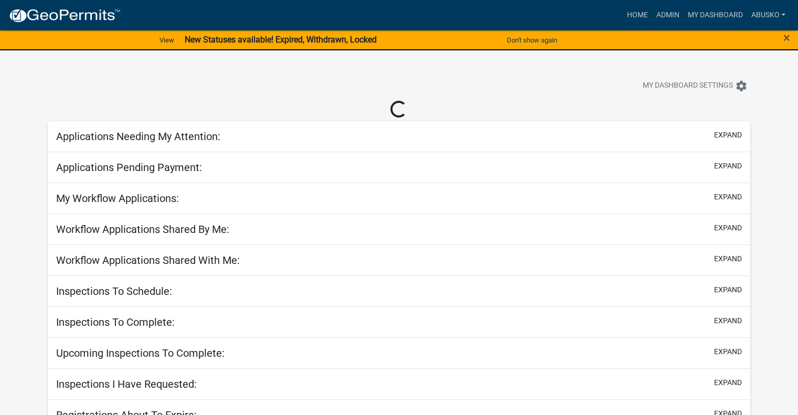
select select "1: 25"
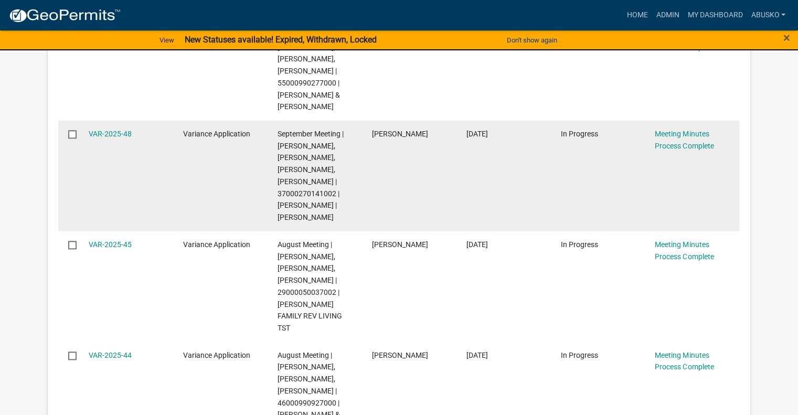
scroll to position [1154, 0]
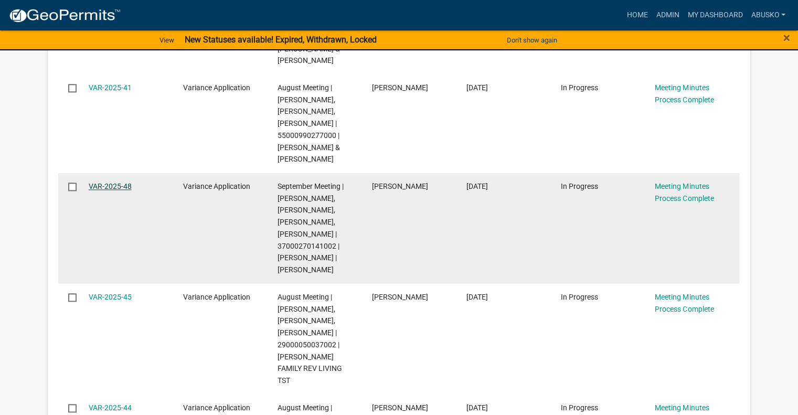
click at [128, 185] on link "VAR-2025-48" at bounding box center [110, 186] width 43 height 8
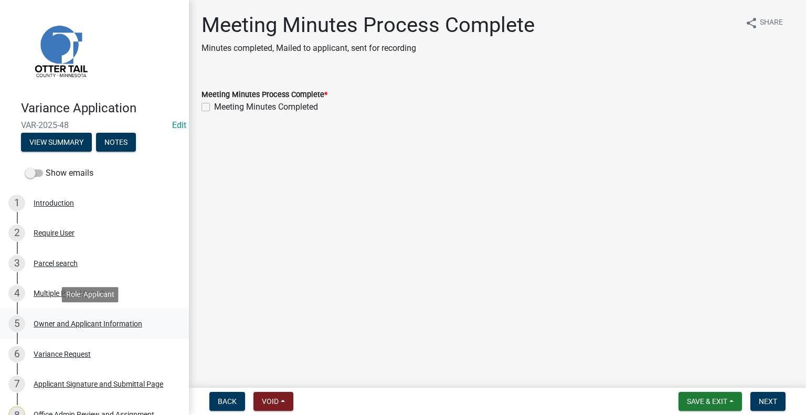
click at [89, 323] on div "Owner and Applicant Information" at bounding box center [88, 323] width 109 height 7
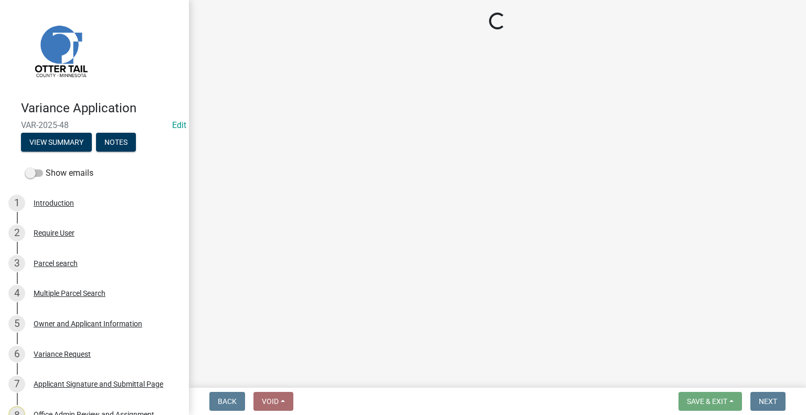
select select "26d9dc3a-5afa-4bd9-b8d6-98f5eeaf68e9"
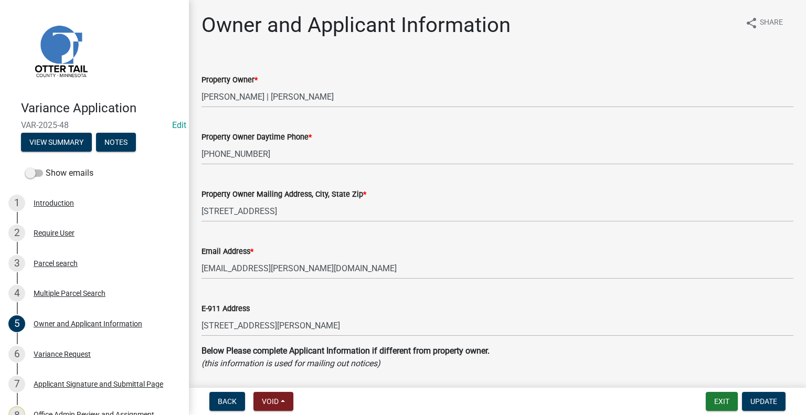
scroll to position [262, 0]
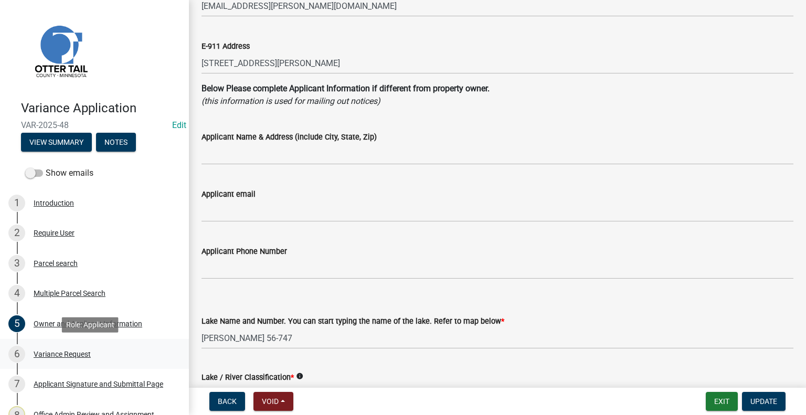
click at [64, 352] on div "Variance Request" at bounding box center [62, 354] width 57 height 7
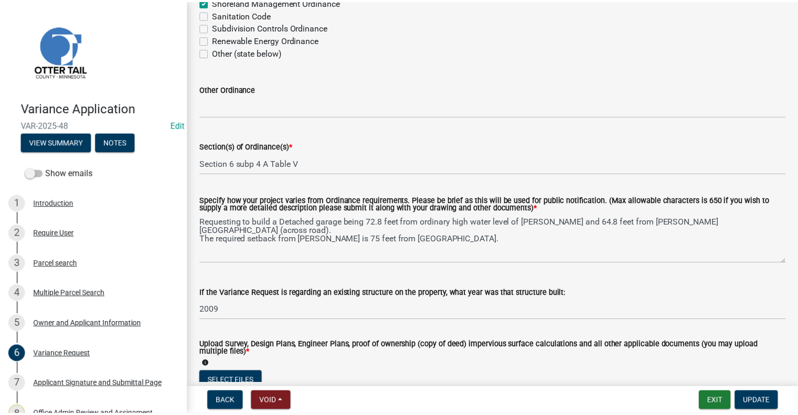
scroll to position [105, 0]
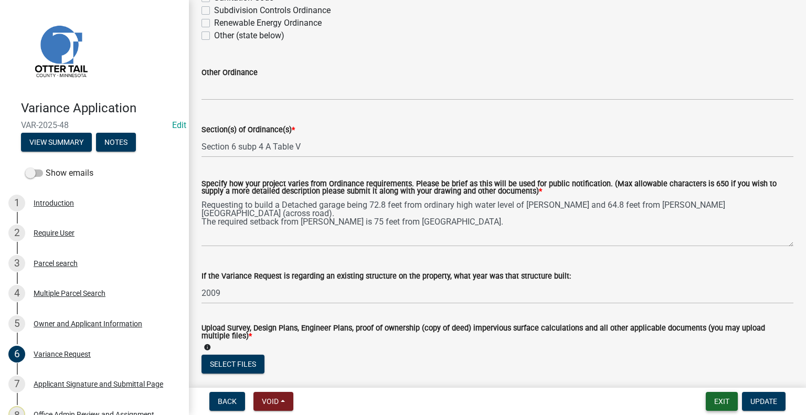
click at [723, 400] on button "Exit" at bounding box center [722, 401] width 32 height 19
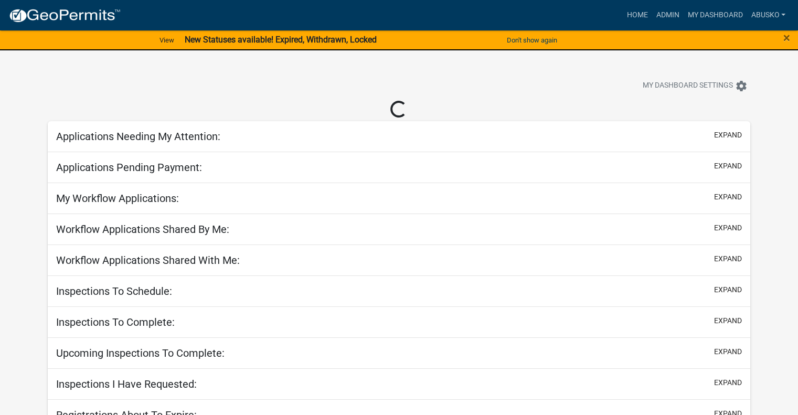
select select "1: 25"
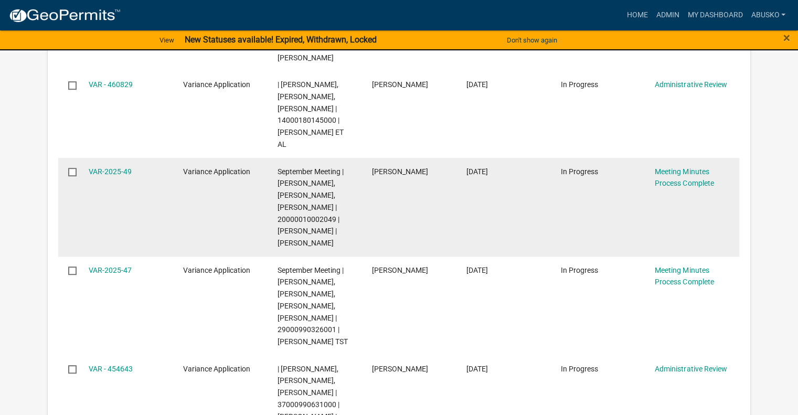
scroll to position [506, 0]
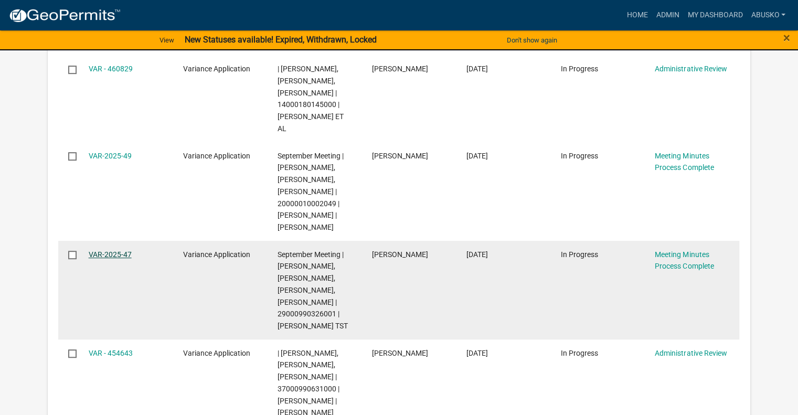
click at [100, 253] on link "VAR-2025-47" at bounding box center [110, 254] width 43 height 8
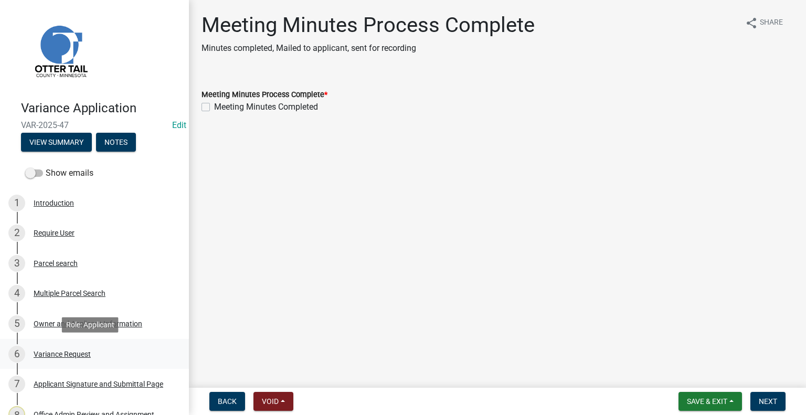
click at [73, 354] on div "Variance Request" at bounding box center [62, 354] width 57 height 7
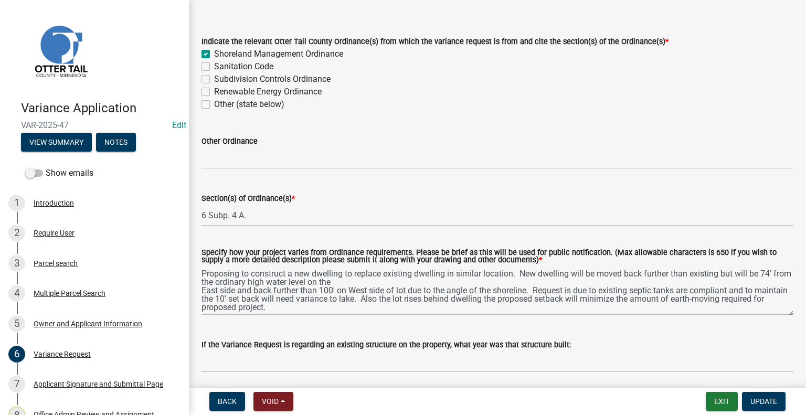
scroll to position [52, 0]
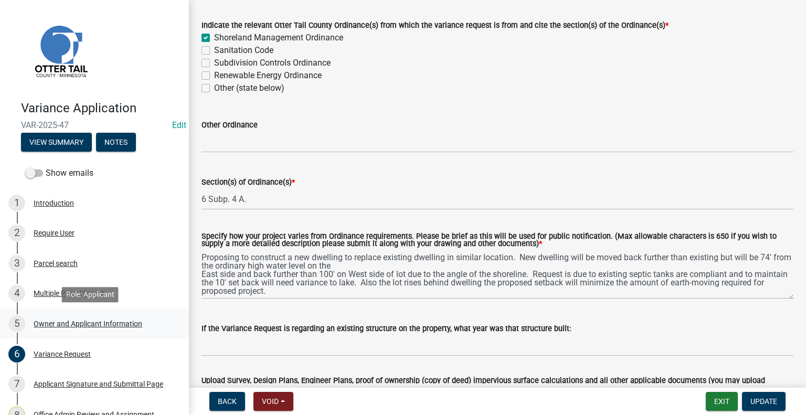
click at [82, 325] on div "Owner and Applicant Information" at bounding box center [88, 323] width 109 height 7
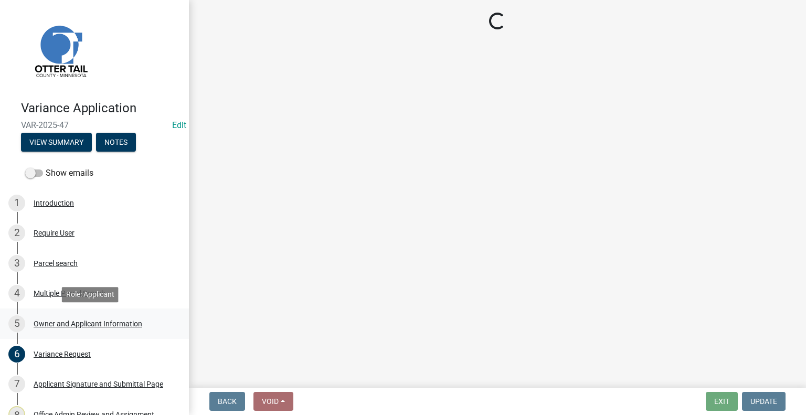
scroll to position [0, 0]
select select "2fd2643d-62cf-4cbe-9baa-b49ce2d73032"
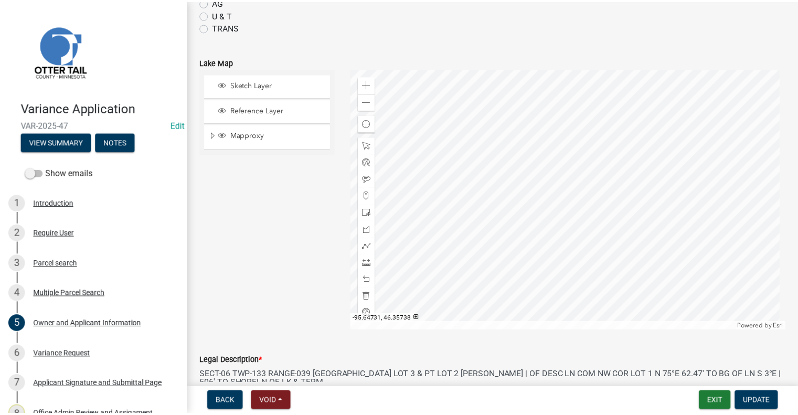
scroll to position [863, 0]
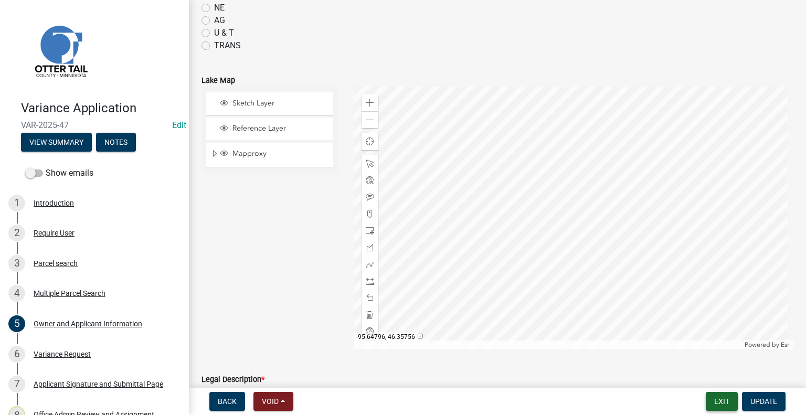
click at [720, 402] on button "Exit" at bounding box center [722, 401] width 32 height 19
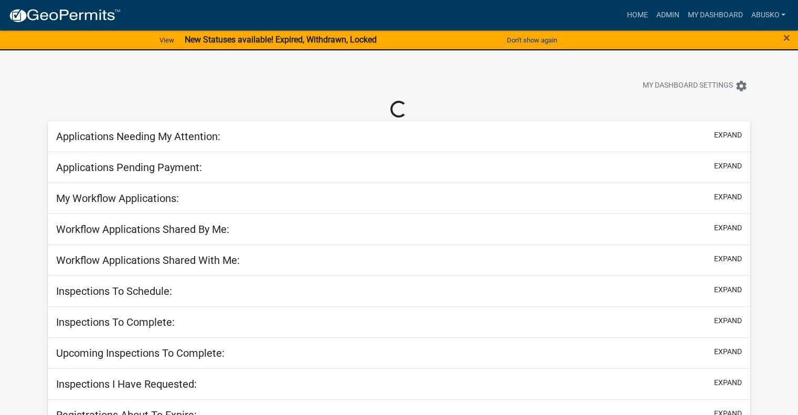
select select "1: 25"
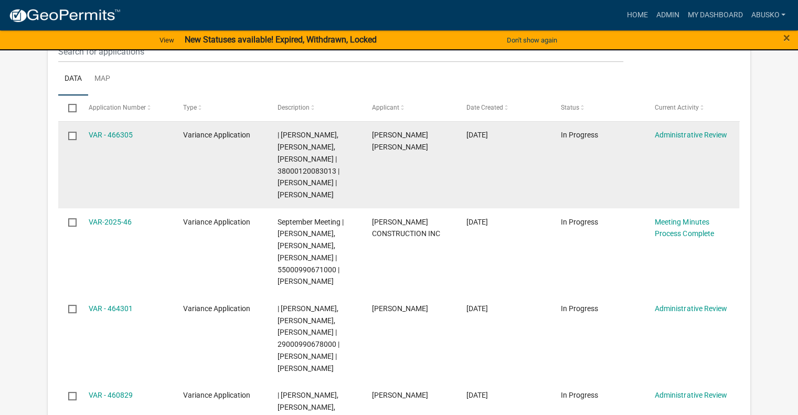
scroll to position [192, 0]
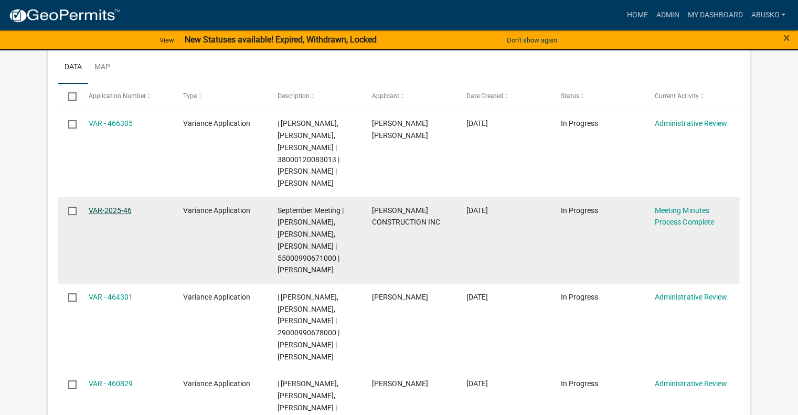
click at [110, 207] on link "VAR-2025-46" at bounding box center [110, 210] width 43 height 8
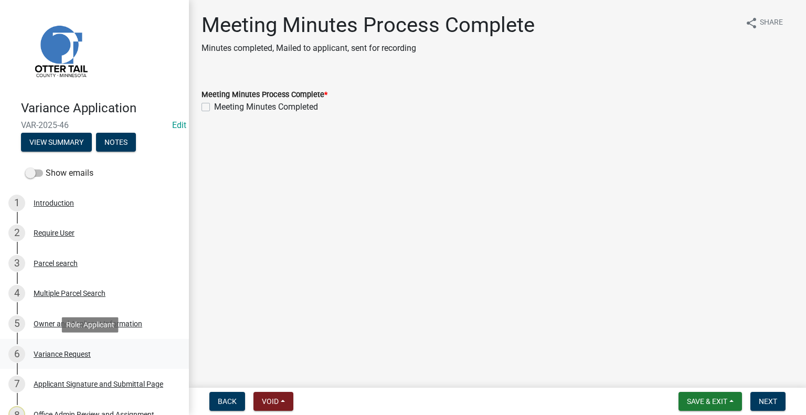
click at [67, 354] on div "Variance Request" at bounding box center [62, 354] width 57 height 7
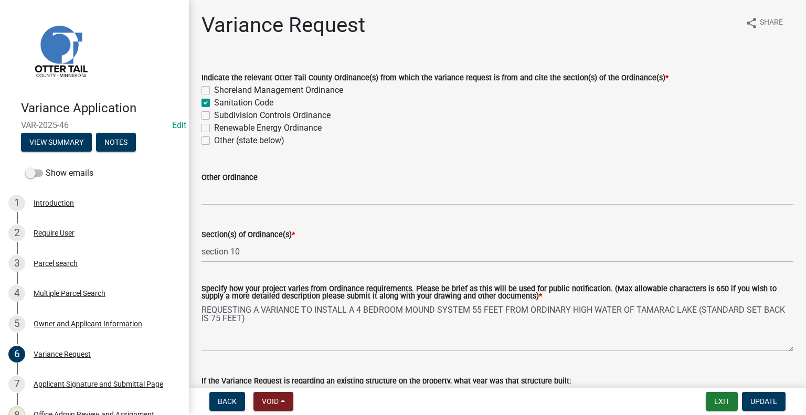
scroll to position [157, 0]
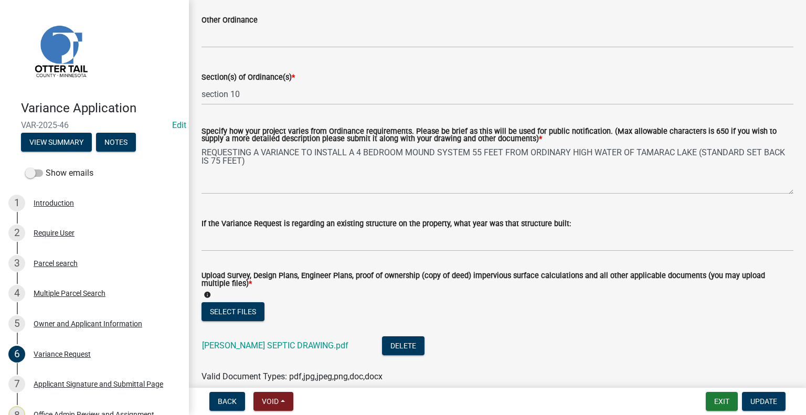
click at [286, 351] on div "DEB FREY SEPTIC DRAWING.pdf" at bounding box center [283, 347] width 163 height 22
click at [285, 348] on link "DEB FREY SEPTIC DRAWING.pdf" at bounding box center [275, 346] width 146 height 10
click at [755, 396] on button "Update" at bounding box center [764, 401] width 44 height 19
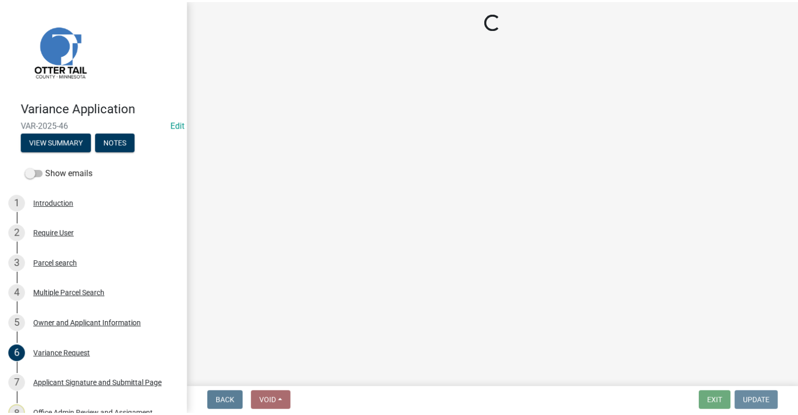
scroll to position [0, 0]
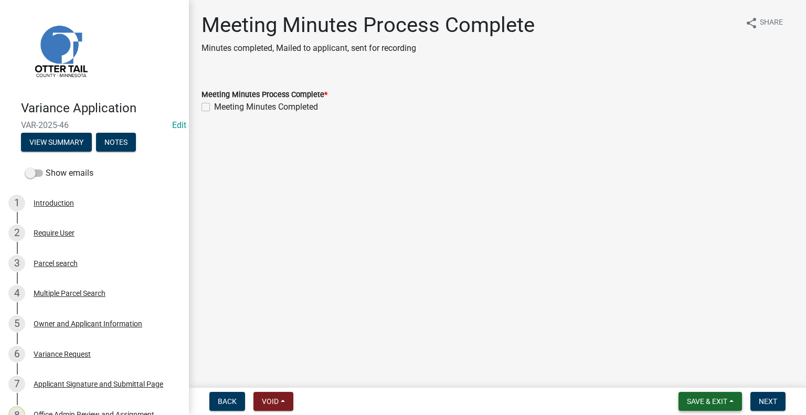
click at [690, 397] on span "Save & Exit" at bounding box center [707, 401] width 40 height 8
click at [679, 374] on button "Save & Exit" at bounding box center [700, 374] width 84 height 25
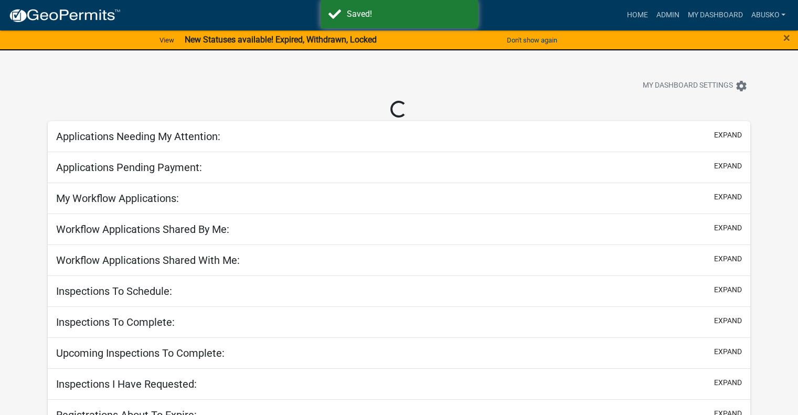
select select "1: 25"
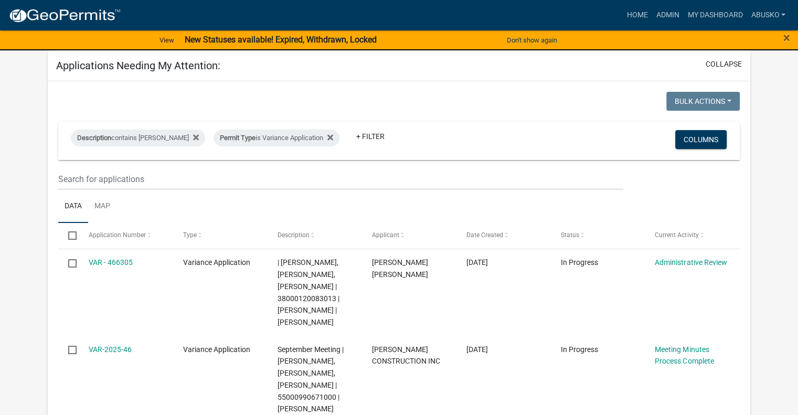
scroll to position [105, 0]
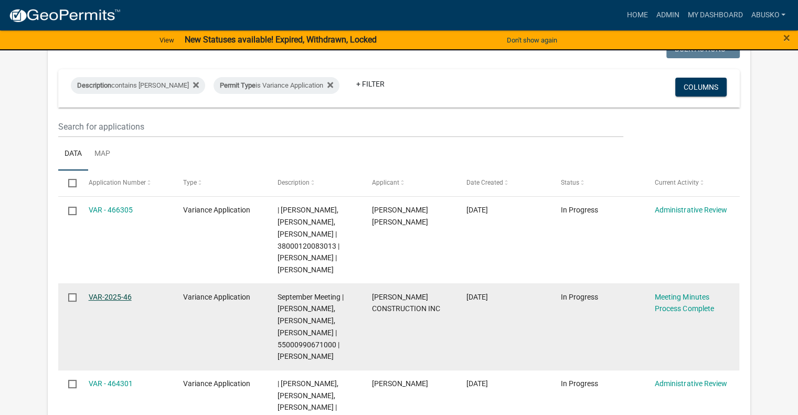
click at [121, 298] on link "VAR-2025-46" at bounding box center [110, 297] width 43 height 8
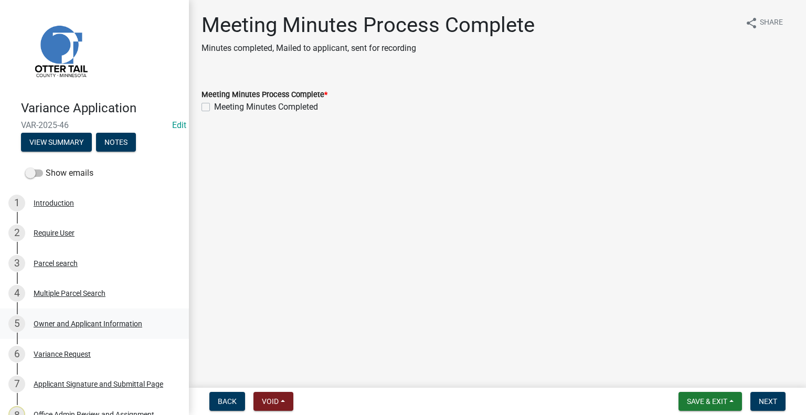
click at [78, 324] on div "Owner and Applicant Information" at bounding box center [88, 323] width 109 height 7
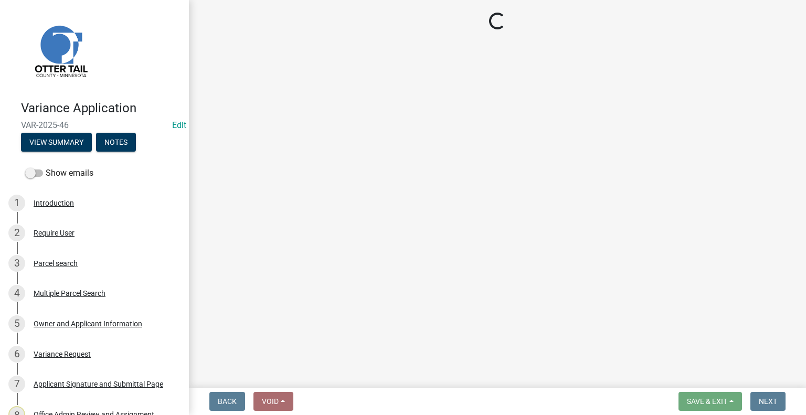
select select "57acb02d-f296-4944-a1b8-1780349c8ed2"
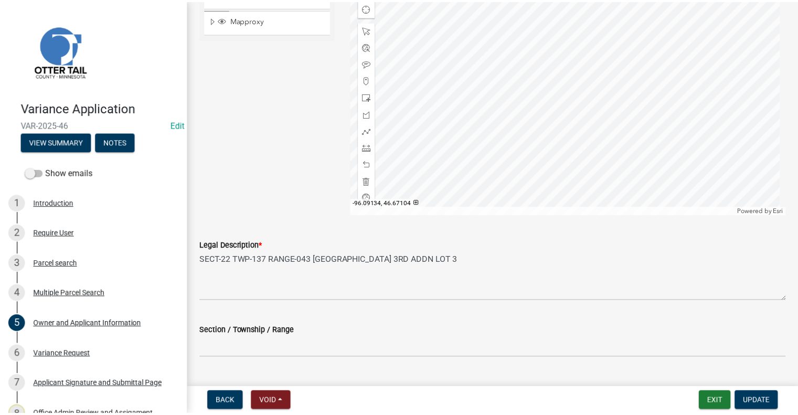
scroll to position [944, 0]
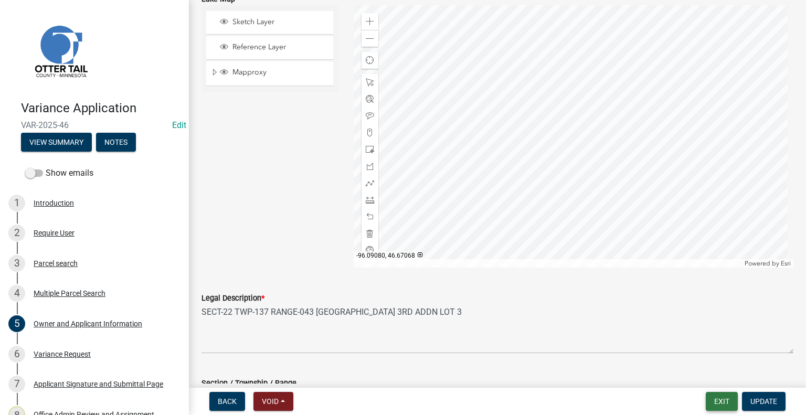
click at [727, 402] on button "Exit" at bounding box center [722, 401] width 32 height 19
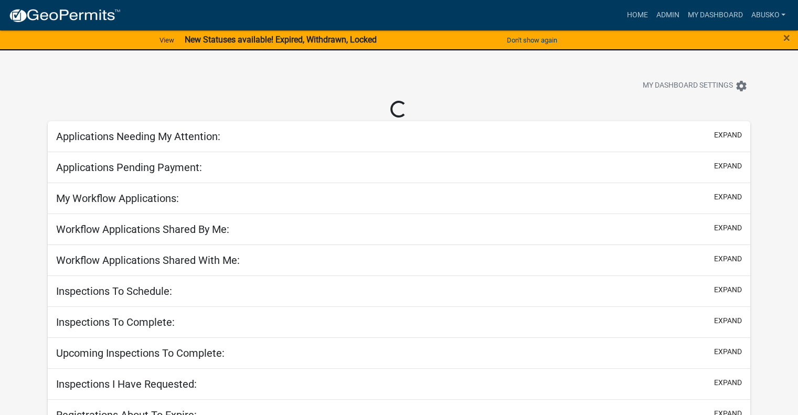
select select "1: 25"
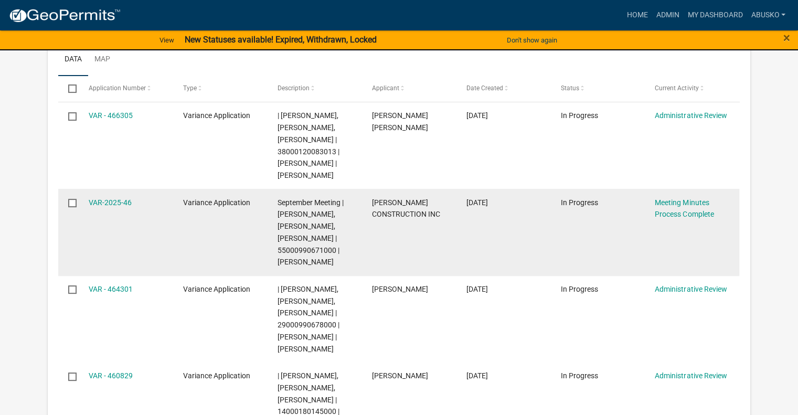
scroll to position [262, 0]
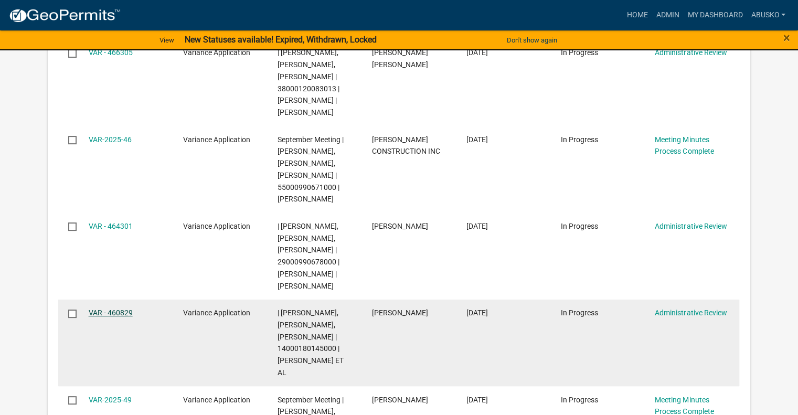
click at [124, 312] on link "VAR - 460829" at bounding box center [111, 313] width 44 height 8
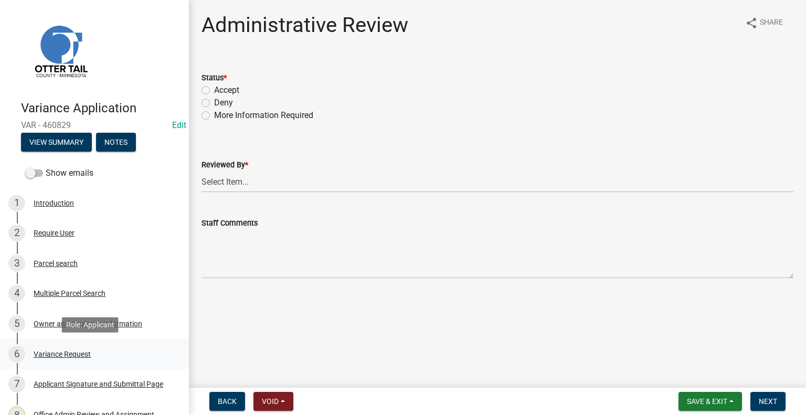
click at [75, 353] on div "Variance Request" at bounding box center [62, 354] width 57 height 7
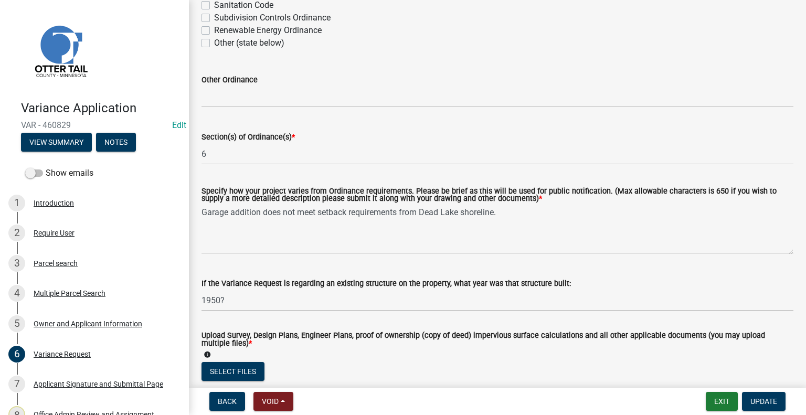
scroll to position [157, 0]
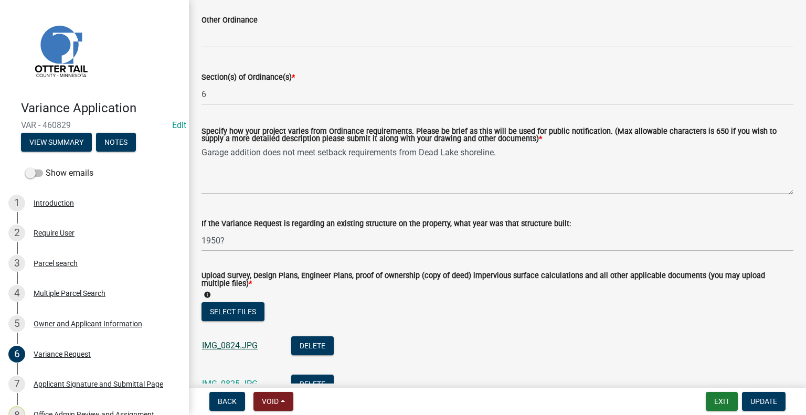
click at [241, 344] on link "IMG_0824.JPG" at bounding box center [230, 346] width 56 height 10
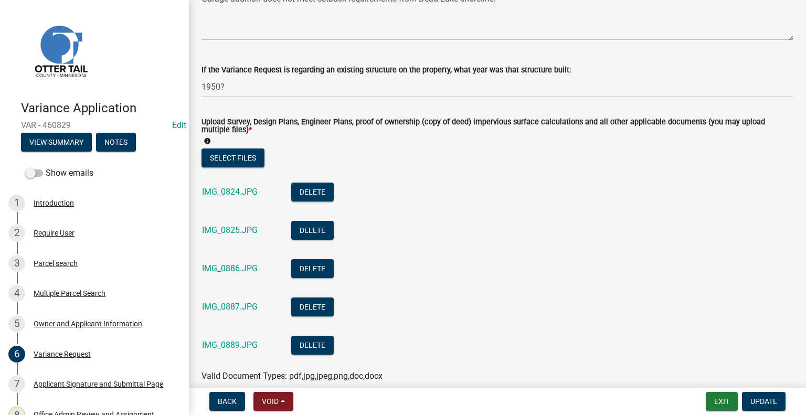
scroll to position [315, 0]
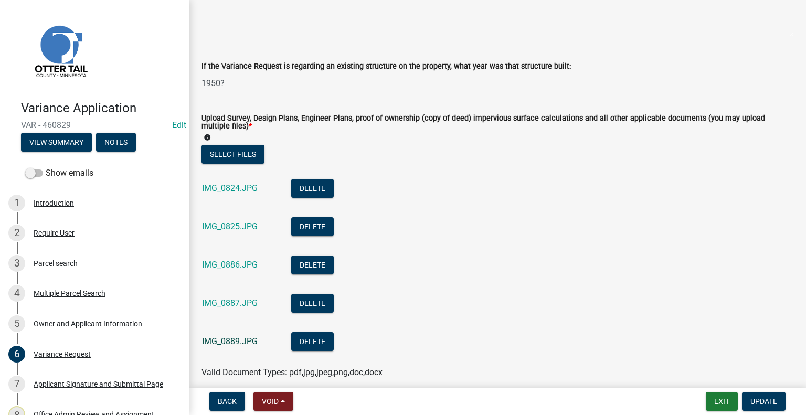
click at [231, 346] on link "IMG_0889.JPG" at bounding box center [230, 341] width 56 height 10
click at [213, 296] on div "IMG_0887.JPG" at bounding box center [238, 305] width 72 height 22
click at [216, 298] on div "IMG_0887.JPG" at bounding box center [238, 305] width 72 height 22
click at [221, 304] on link "IMG_0887.JPG" at bounding box center [230, 303] width 56 height 10
click at [227, 266] on link "IMG_0886.JPG" at bounding box center [230, 265] width 56 height 10
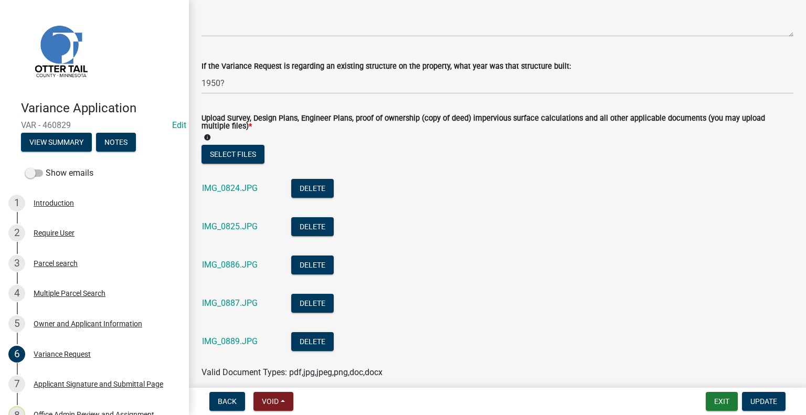
click at [234, 259] on div "IMG_0886.JPG" at bounding box center [238, 267] width 72 height 22
click at [235, 261] on link "IMG_0886.JPG" at bounding box center [230, 265] width 56 height 10
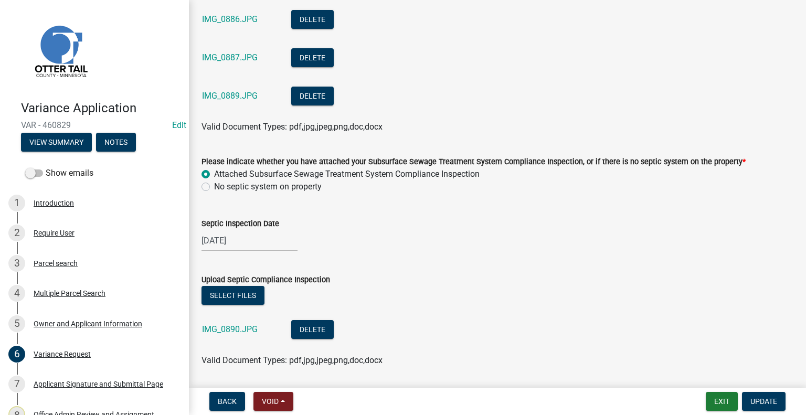
scroll to position [577, 0]
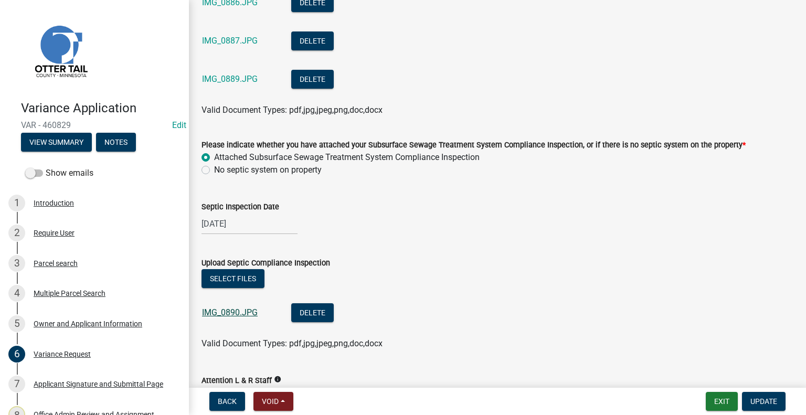
click at [237, 310] on link "IMG_0890.JPG" at bounding box center [230, 312] width 56 height 10
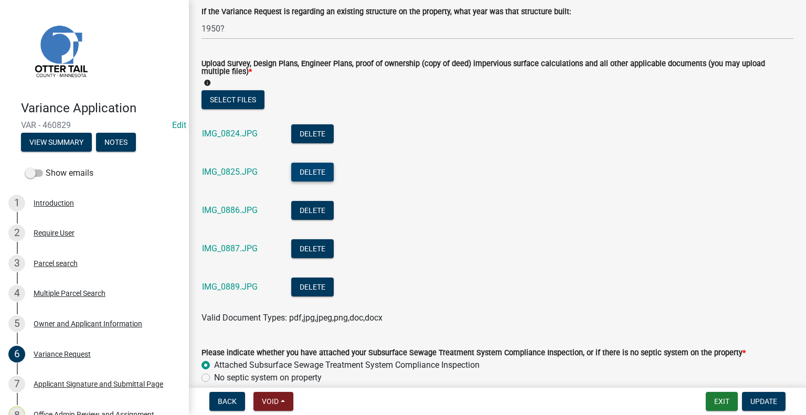
scroll to position [367, 0]
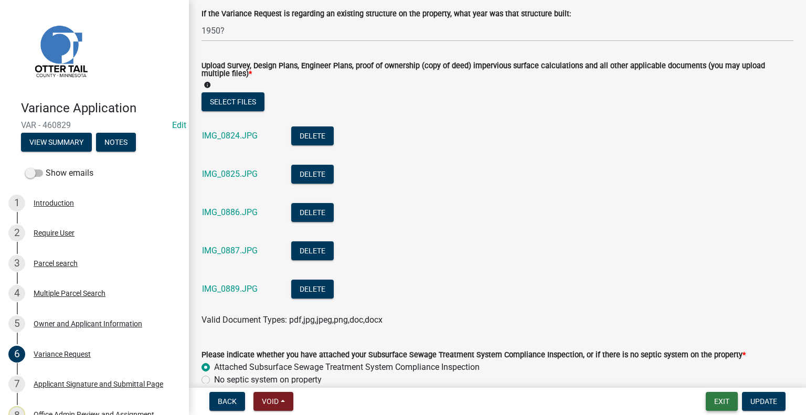
click at [720, 405] on button "Exit" at bounding box center [722, 401] width 32 height 19
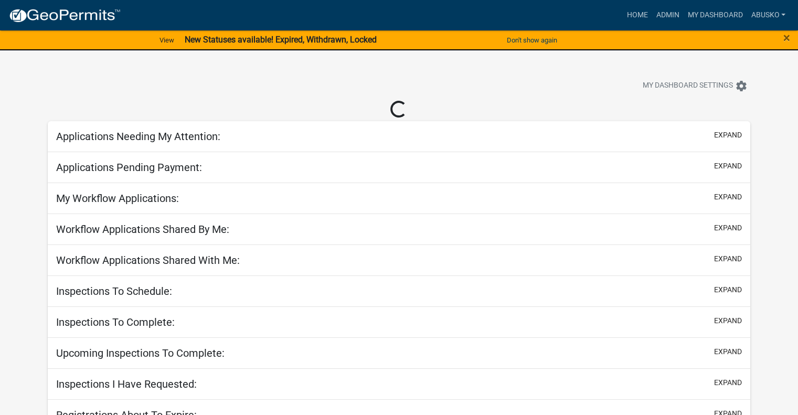
select select "1: 25"
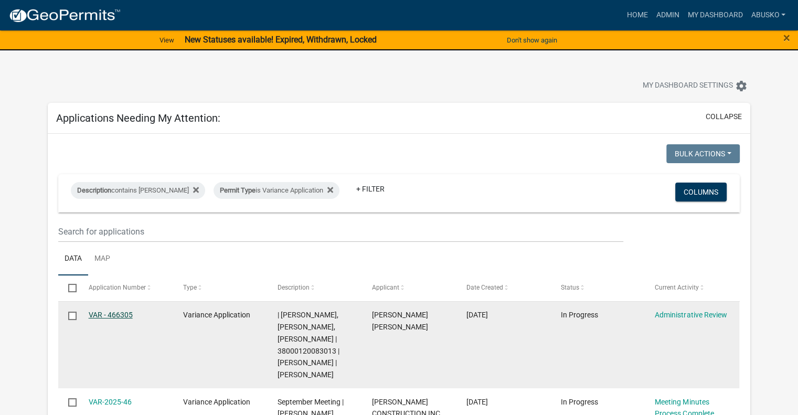
click at [119, 316] on link "VAR - 466305" at bounding box center [111, 315] width 44 height 8
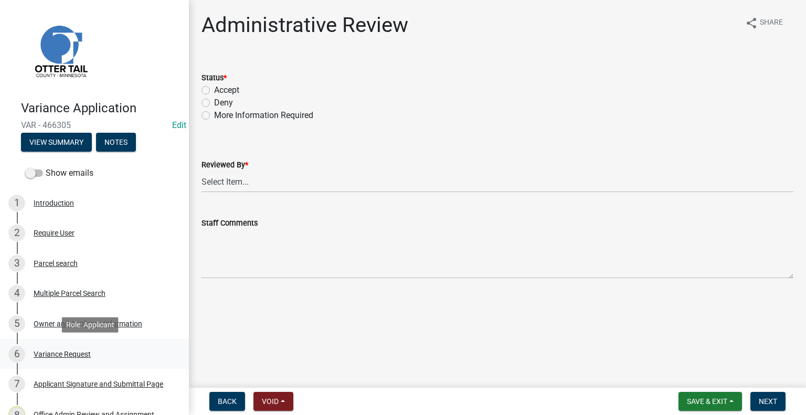
click at [72, 351] on div "Variance Request" at bounding box center [62, 354] width 57 height 7
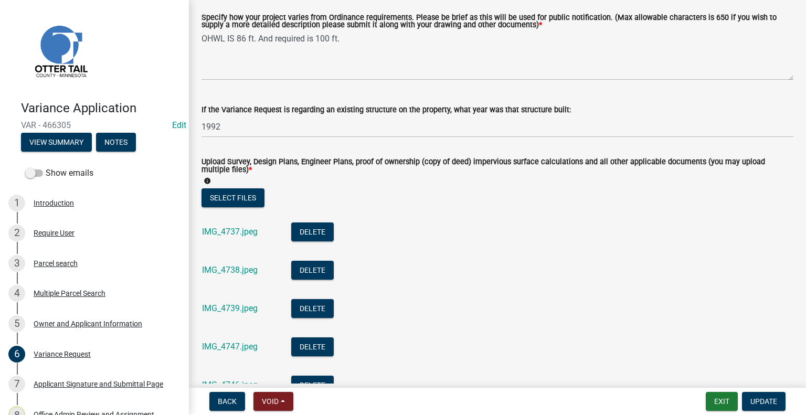
scroll to position [210, 0]
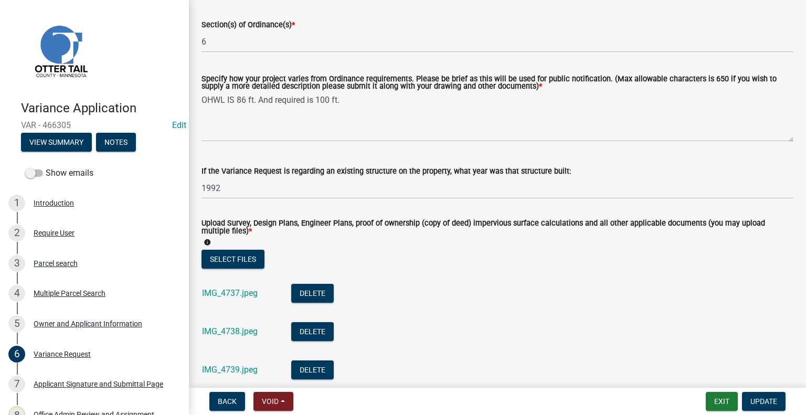
click at [245, 288] on div "IMG_4737.jpeg" at bounding box center [238, 295] width 72 height 22
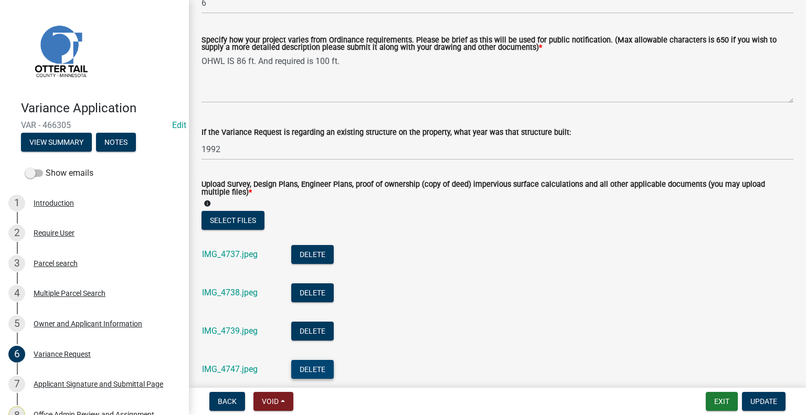
scroll to position [315, 0]
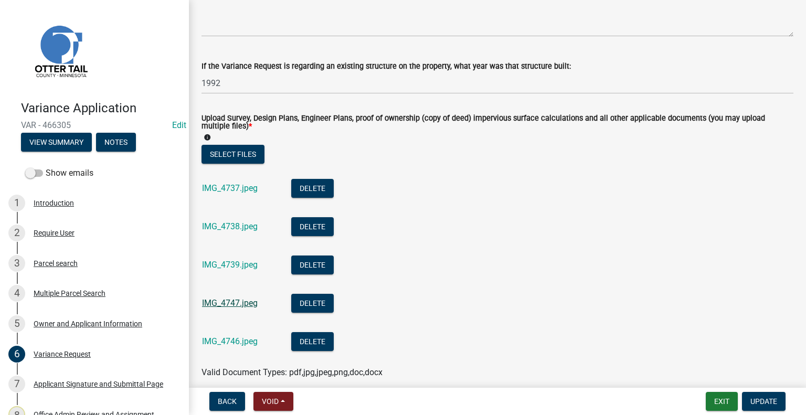
click at [239, 308] on link "IMG_4747.jpeg" at bounding box center [230, 303] width 56 height 10
click at [242, 346] on link "IMG_4746.jpeg" at bounding box center [230, 341] width 56 height 10
click at [760, 402] on span "Update" at bounding box center [763, 401] width 27 height 8
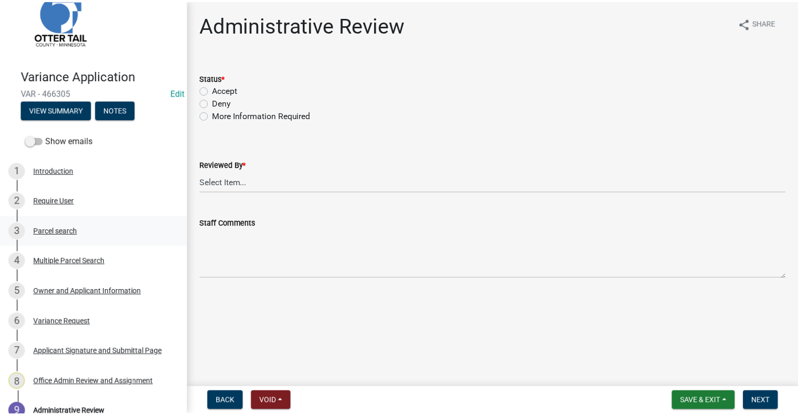
scroll to position [0, 0]
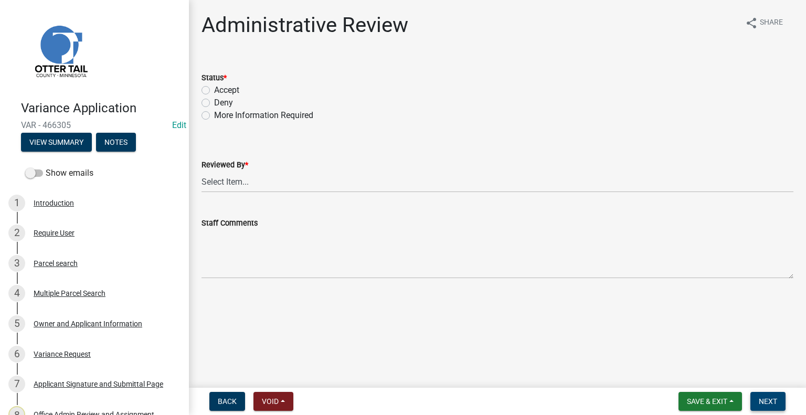
click at [766, 400] on span "Next" at bounding box center [768, 401] width 18 height 8
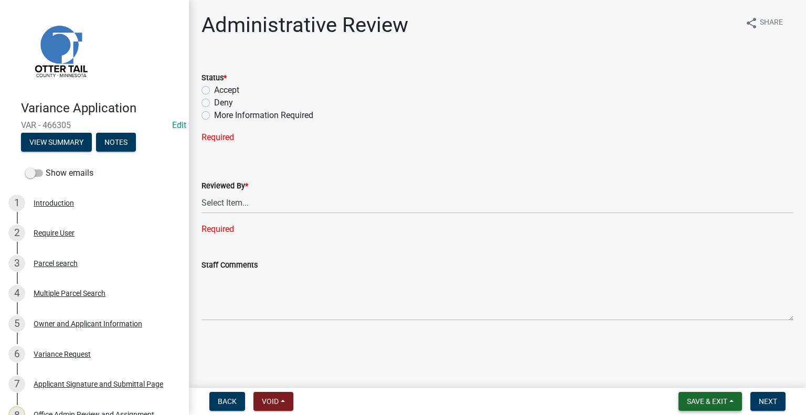
click at [719, 397] on span "Save & Exit" at bounding box center [707, 401] width 40 height 8
click at [714, 377] on button "Save & Exit" at bounding box center [700, 374] width 84 height 25
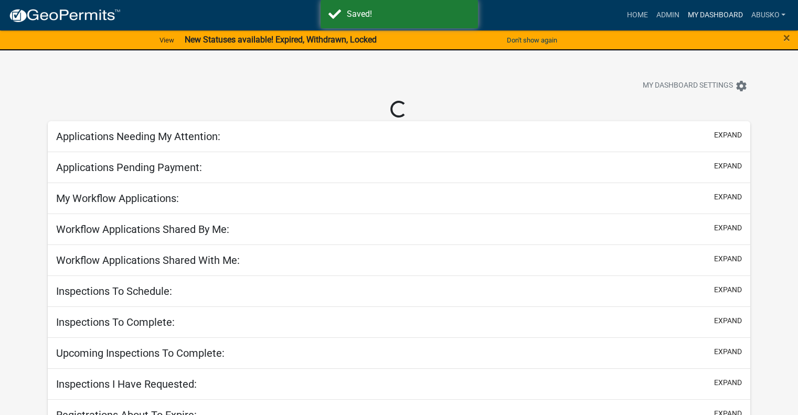
click at [700, 9] on link "My Dashboard" at bounding box center [714, 15] width 63 height 20
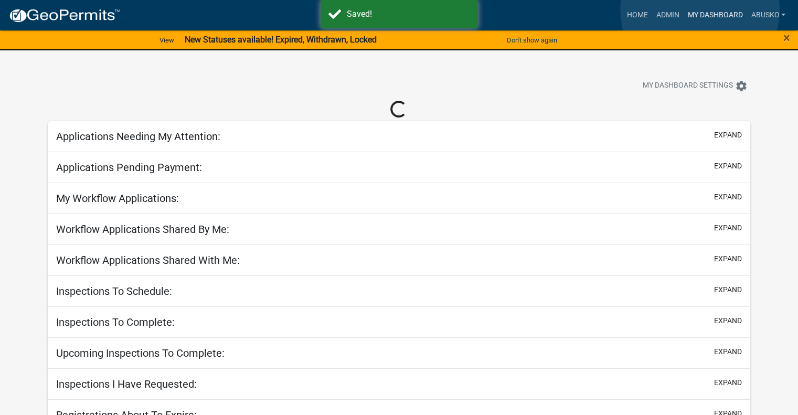
select select "1: 25"
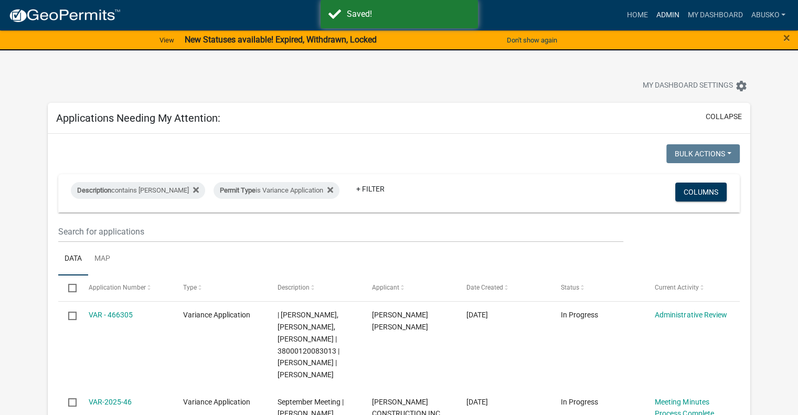
click at [662, 18] on link "Admin" at bounding box center [667, 15] width 31 height 20
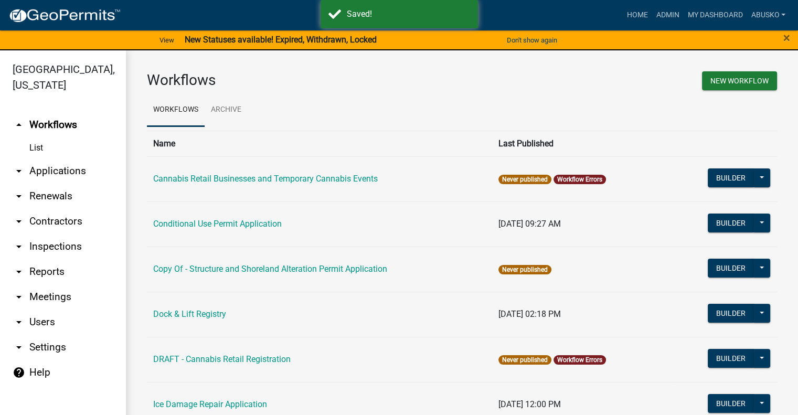
click at [58, 171] on link "arrow_drop_down Applications" at bounding box center [63, 170] width 126 height 25
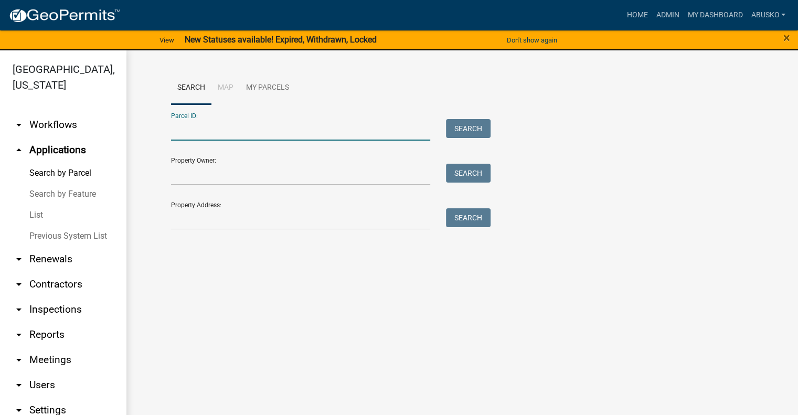
click at [206, 130] on input "Parcel ID:" at bounding box center [301, 130] width 260 height 22
paste input "37000100054016"
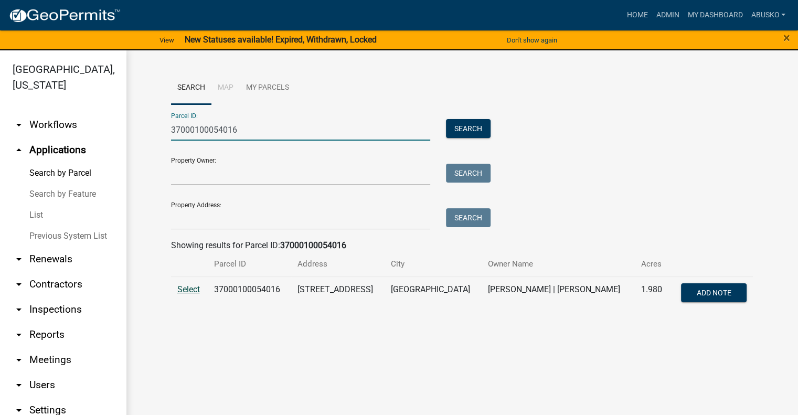
type input "37000100054016"
click at [191, 290] on span "Select" at bounding box center [188, 289] width 23 height 10
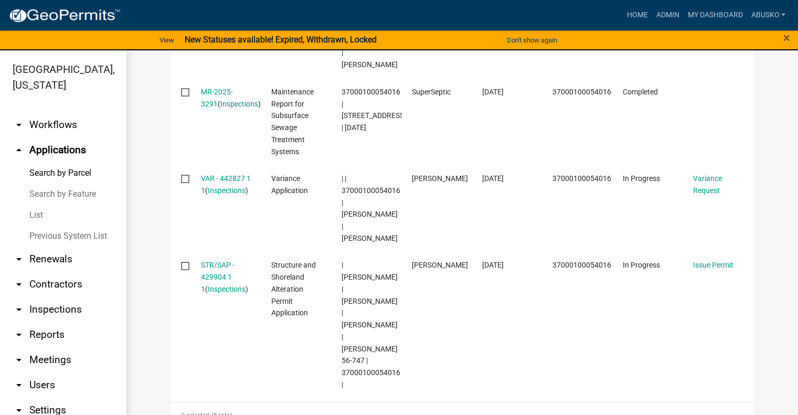
scroll to position [597, 0]
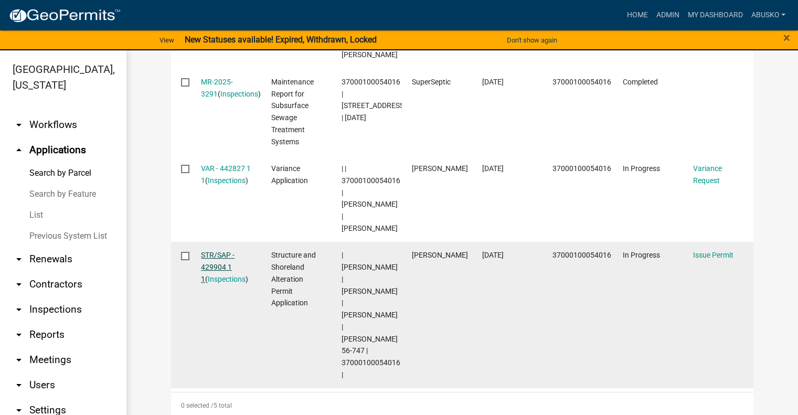
click at [209, 251] on link "STR/SAP - 429904 1 1" at bounding box center [218, 267] width 34 height 33
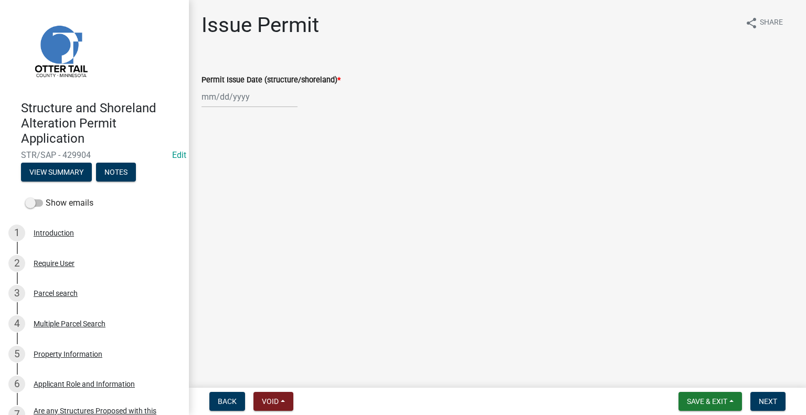
click at [212, 92] on div at bounding box center [249, 97] width 96 height 22
select select "8"
select select "2025"
click at [242, 205] on div "20" at bounding box center [245, 203] width 17 height 17
type input "08/20/2025"
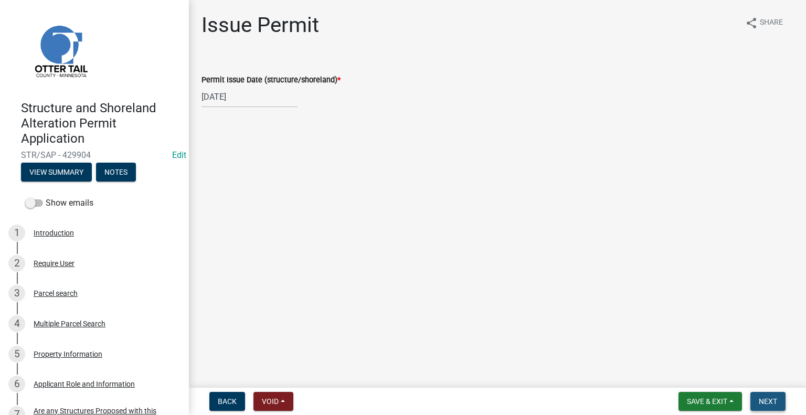
click at [762, 401] on span "Next" at bounding box center [768, 401] width 18 height 8
click at [765, 400] on span "Next" at bounding box center [768, 401] width 18 height 8
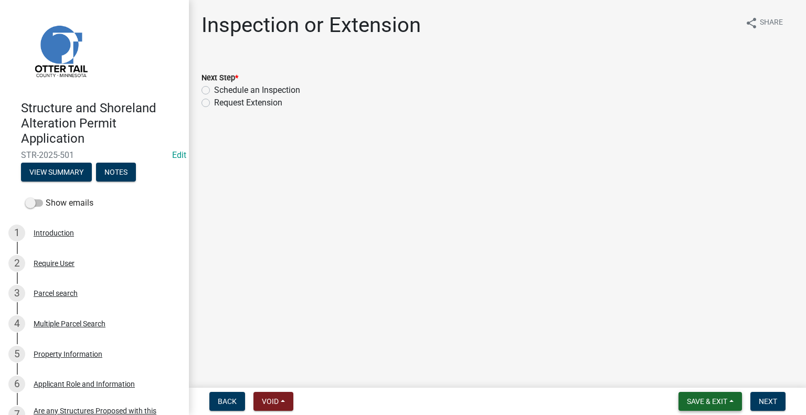
click at [715, 398] on span "Save & Exit" at bounding box center [707, 401] width 40 height 8
click at [695, 377] on button "Save & Exit" at bounding box center [700, 374] width 84 height 25
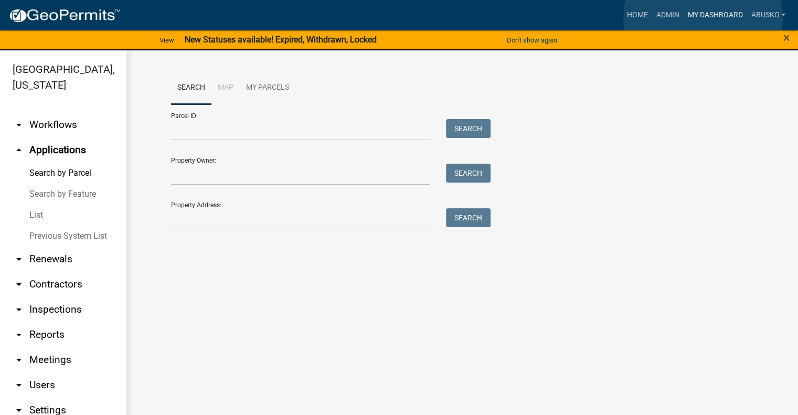
click at [703, 17] on link "My Dashboard" at bounding box center [714, 15] width 63 height 20
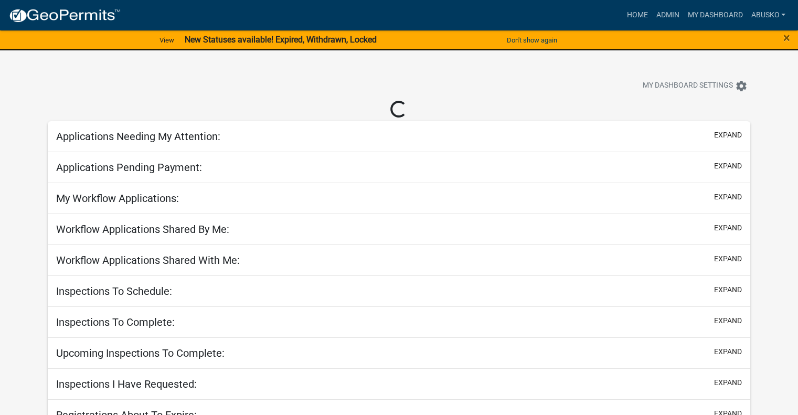
select select "1: 25"
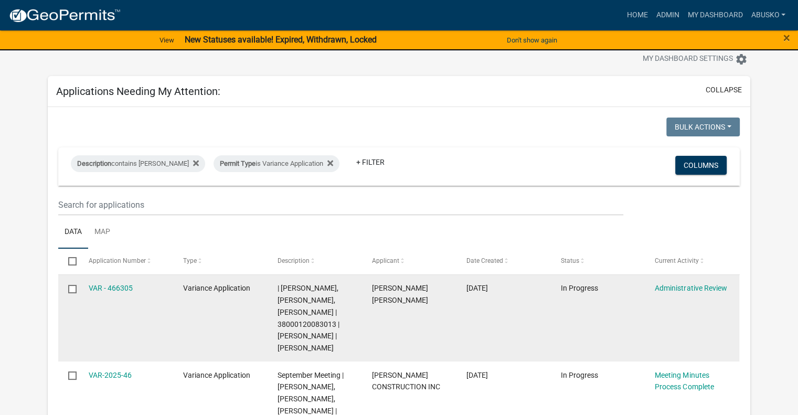
scroll to position [105, 0]
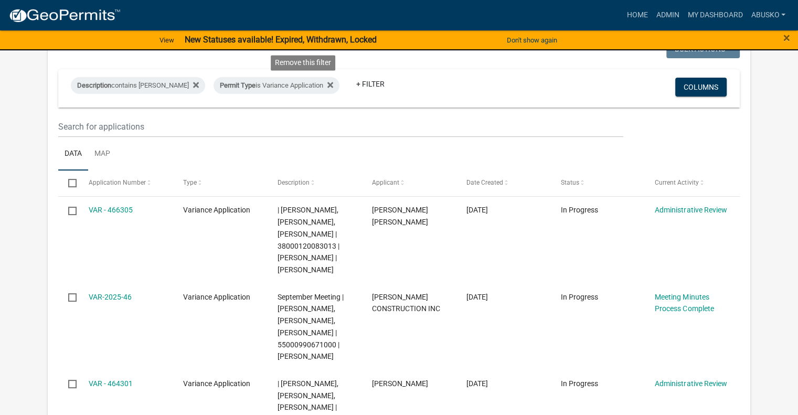
click at [327, 83] on icon at bounding box center [330, 85] width 6 height 6
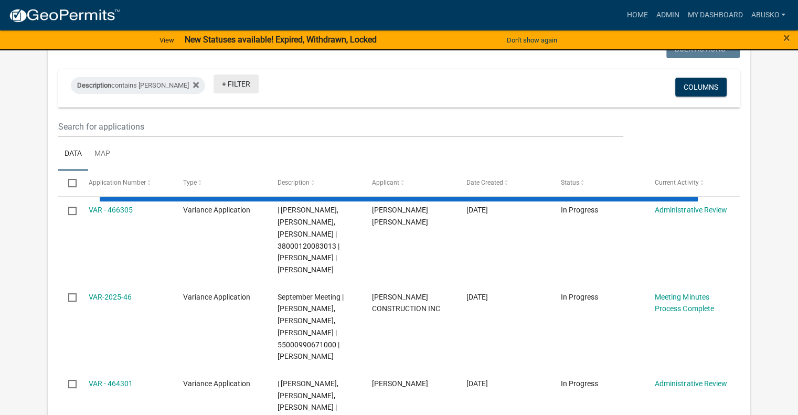
click at [214, 82] on link "+ Filter" at bounding box center [236, 84] width 45 height 19
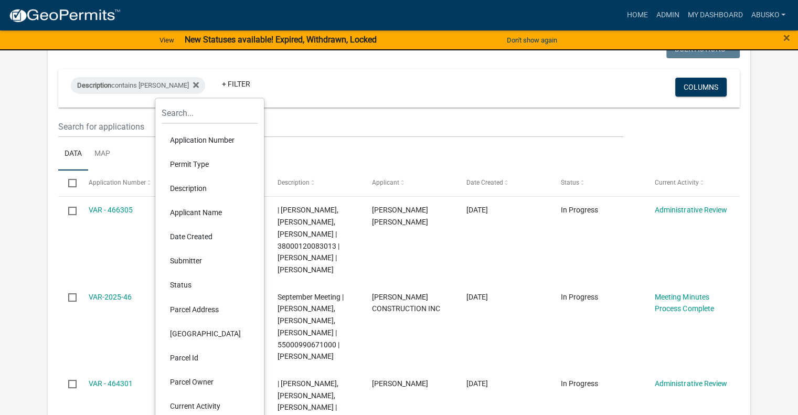
click at [203, 164] on li "Permit Type" at bounding box center [210, 164] width 96 height 24
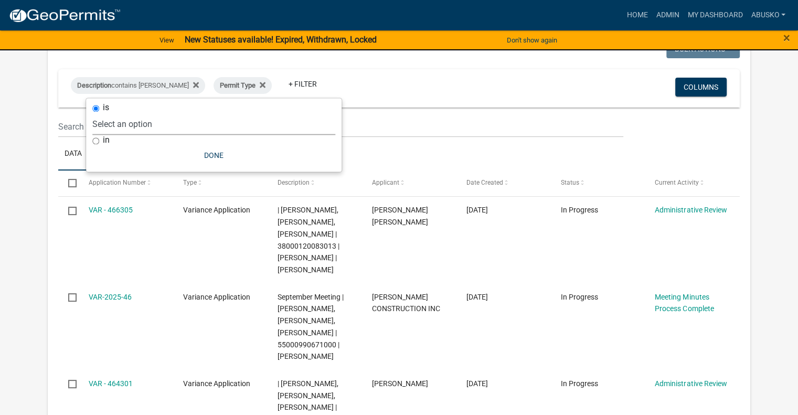
click at [165, 118] on select "Select an option Building Contractor / Excavators (Registration) Building Contr…" at bounding box center [213, 124] width 243 height 22
select select "6e4aec68-bfe6-4728-abf4-01362d967f60"
click at [149, 113] on select "Select an option Building Contractor / Excavators (Registration) Building Contr…" at bounding box center [213, 124] width 243 height 22
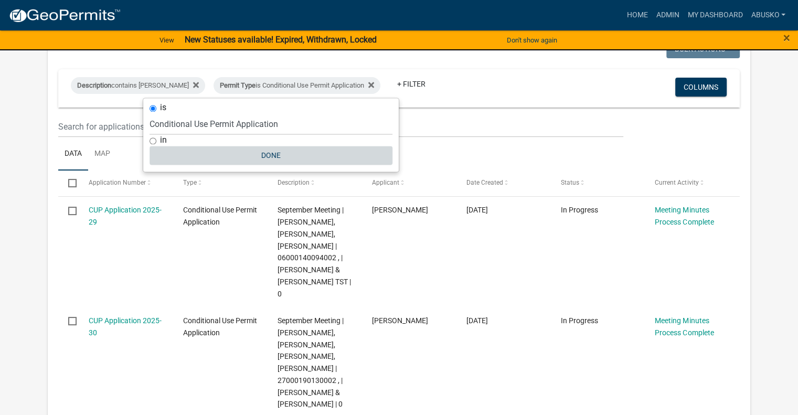
click at [274, 158] on button "Done" at bounding box center [271, 155] width 243 height 19
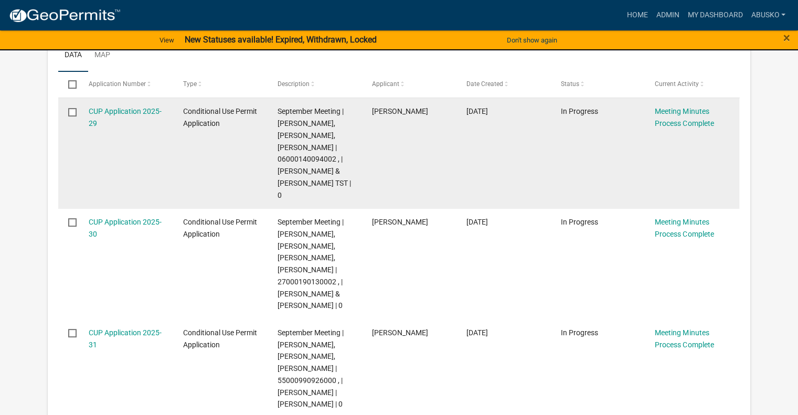
scroll to position [210, 0]
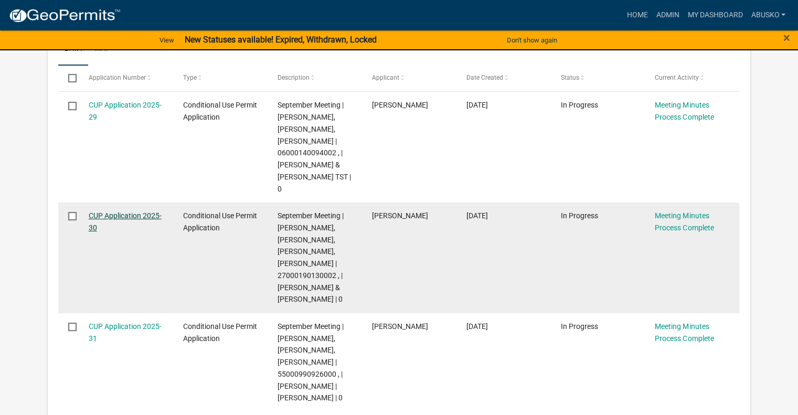
click at [116, 211] on link "CUP Application 2025-30" at bounding box center [125, 221] width 73 height 20
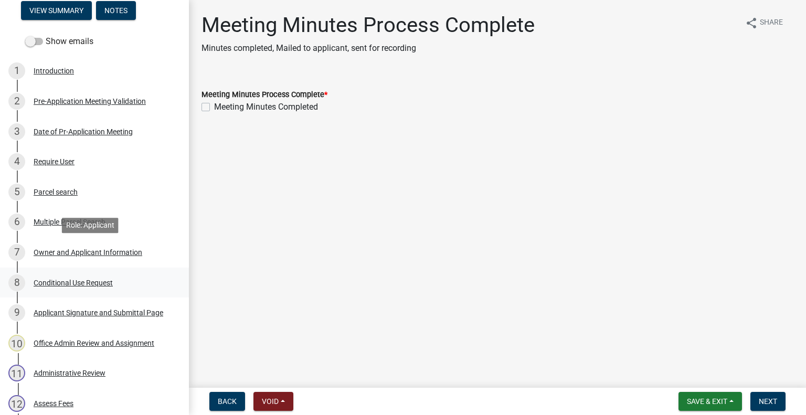
scroll to position [157, 0]
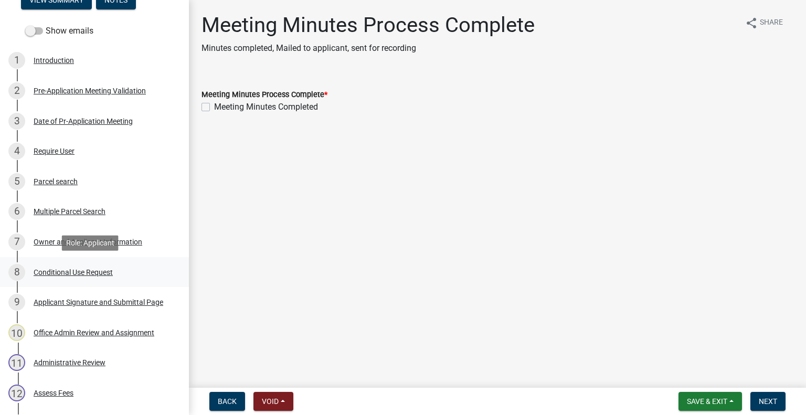
click at [84, 274] on div "Conditional Use Request" at bounding box center [73, 272] width 79 height 7
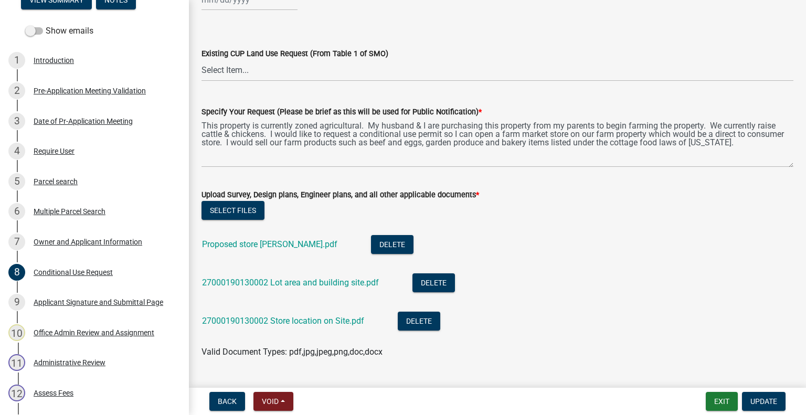
scroll to position [735, 0]
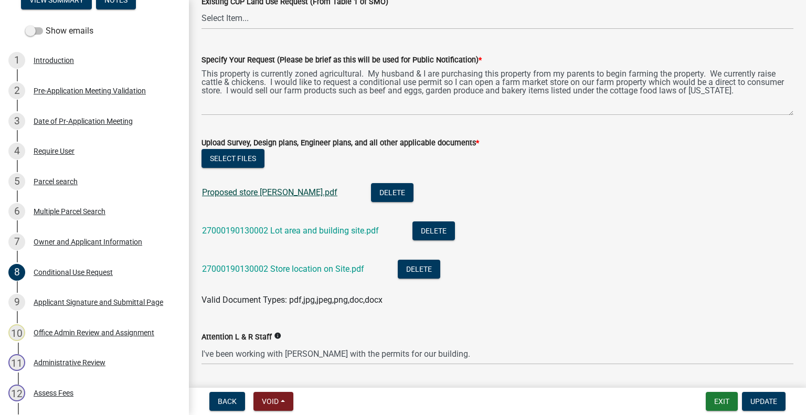
click at [255, 190] on link "Proposed store Kropuenske.pdf" at bounding box center [269, 192] width 135 height 10
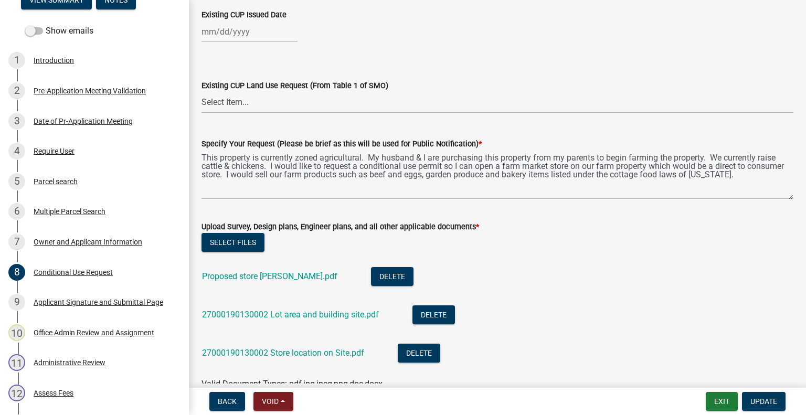
scroll to position [765, 0]
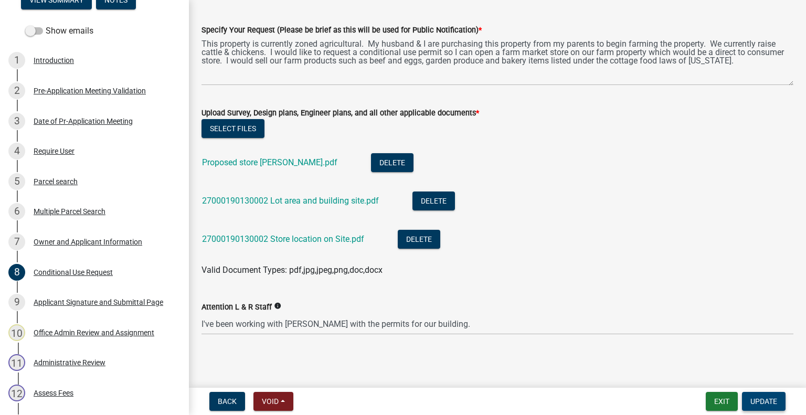
click at [766, 401] on span "Update" at bounding box center [763, 401] width 27 height 8
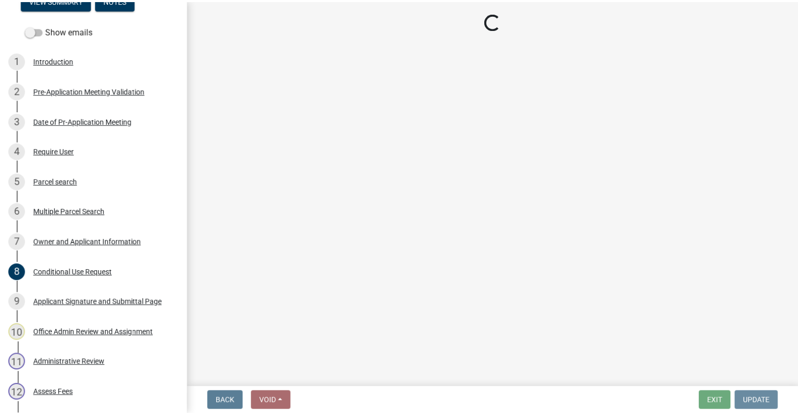
scroll to position [0, 0]
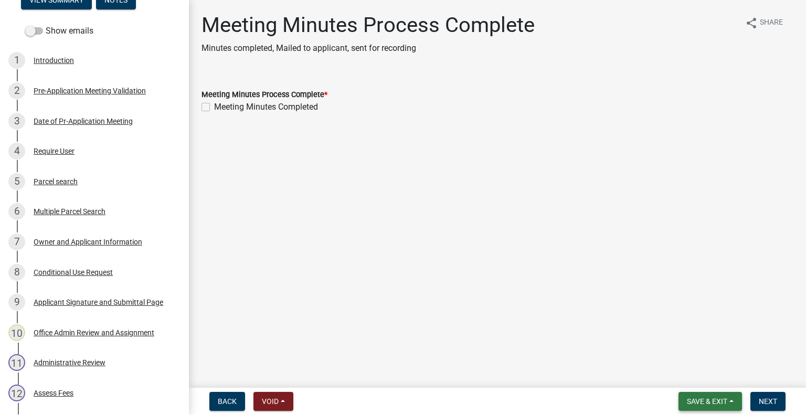
click at [723, 400] on span "Save & Exit" at bounding box center [707, 401] width 40 height 8
click at [705, 374] on button "Save & Exit" at bounding box center [700, 374] width 84 height 25
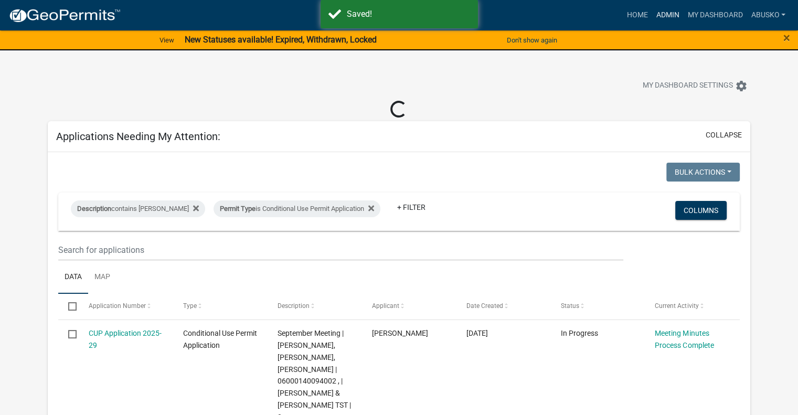
drag, startPoint x: 671, startPoint y: 16, endPoint x: 659, endPoint y: 25, distance: 15.4
click at [670, 16] on link "Admin" at bounding box center [667, 15] width 31 height 20
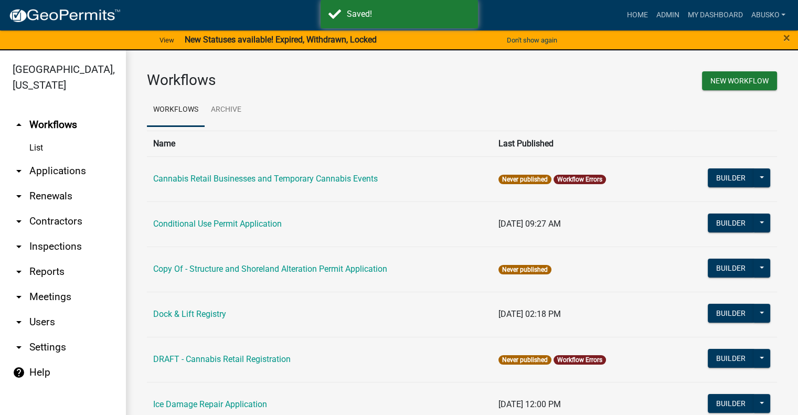
click at [75, 169] on link "arrow_drop_down Applications" at bounding box center [63, 170] width 126 height 25
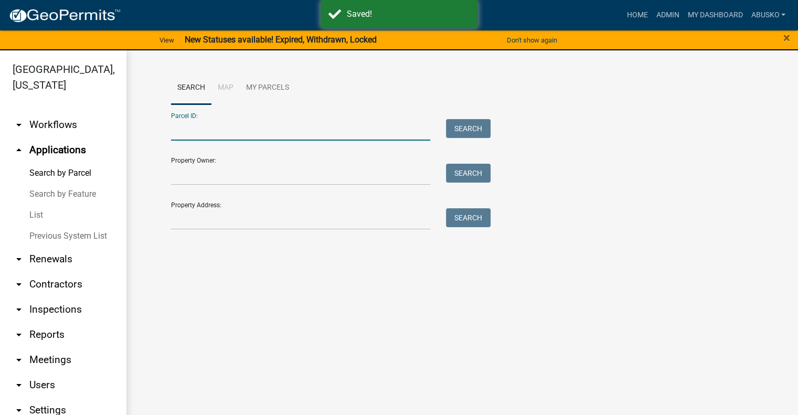
click at [210, 135] on input "Parcel ID:" at bounding box center [301, 130] width 260 height 22
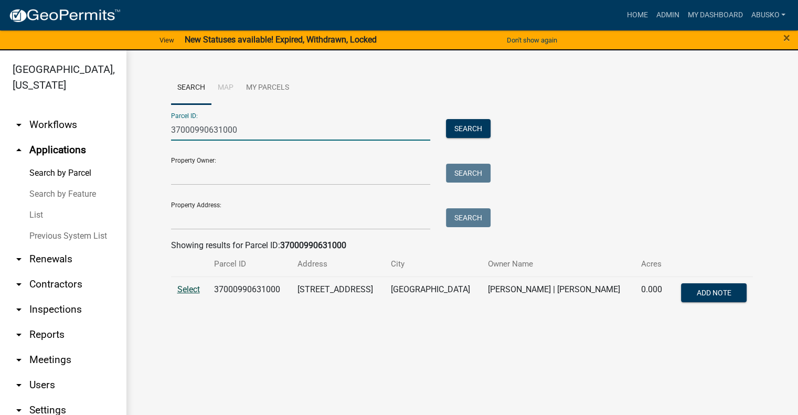
type input "37000990631000"
click at [189, 289] on span "Select" at bounding box center [188, 289] width 23 height 10
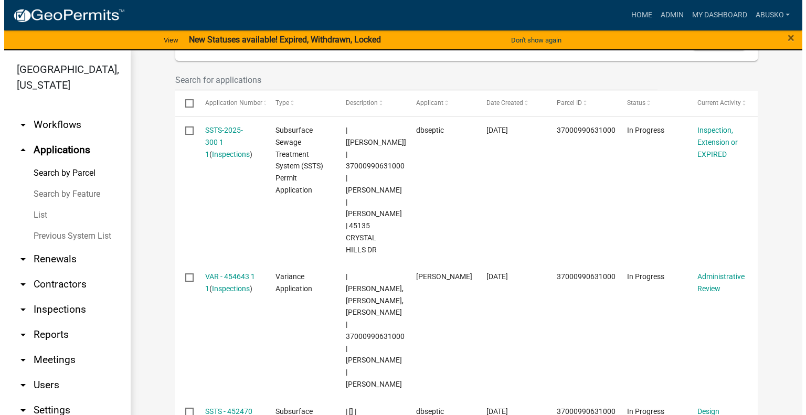
scroll to position [365, 0]
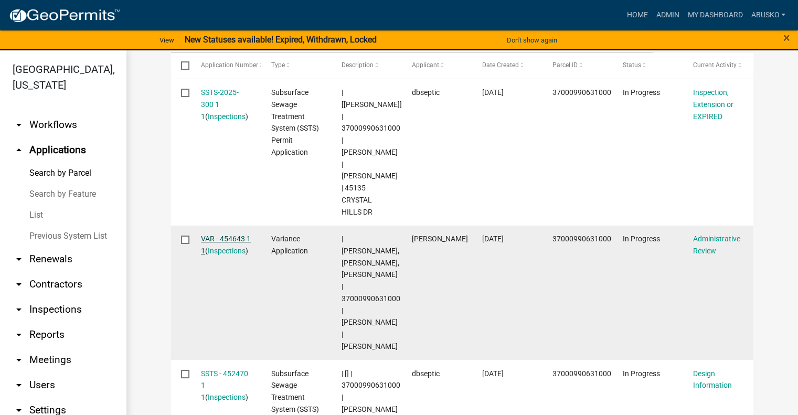
click at [217, 235] on link "VAR - 454643 1 1" at bounding box center [226, 245] width 50 height 20
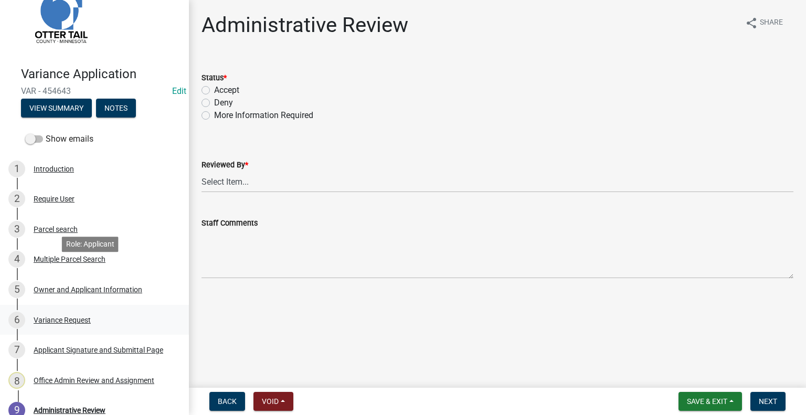
scroll to position [105, 0]
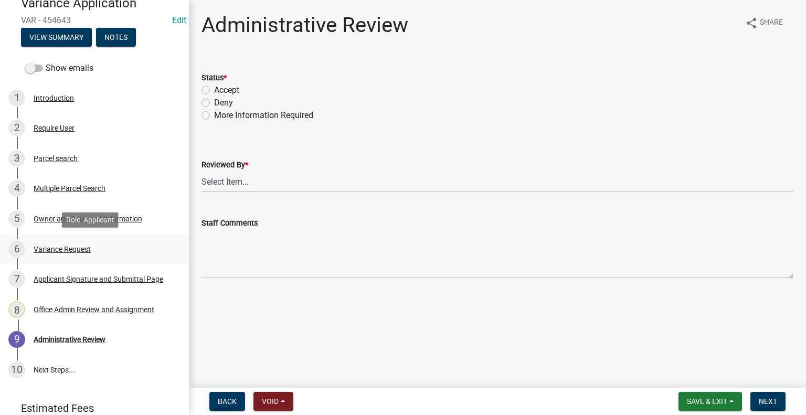
click at [70, 249] on div "Variance Request" at bounding box center [62, 249] width 57 height 7
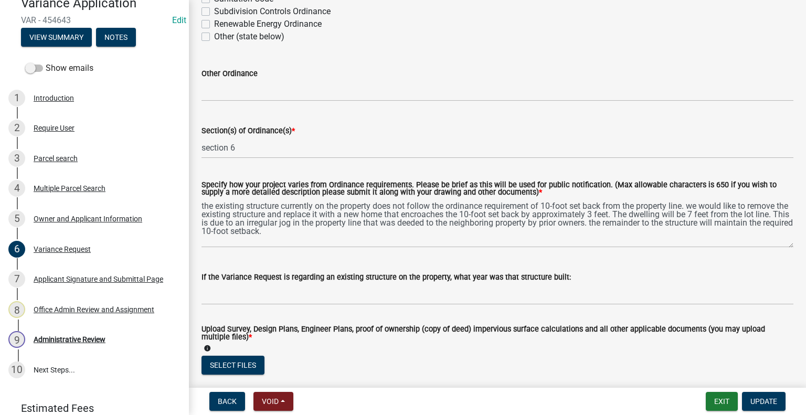
scroll to position [157, 0]
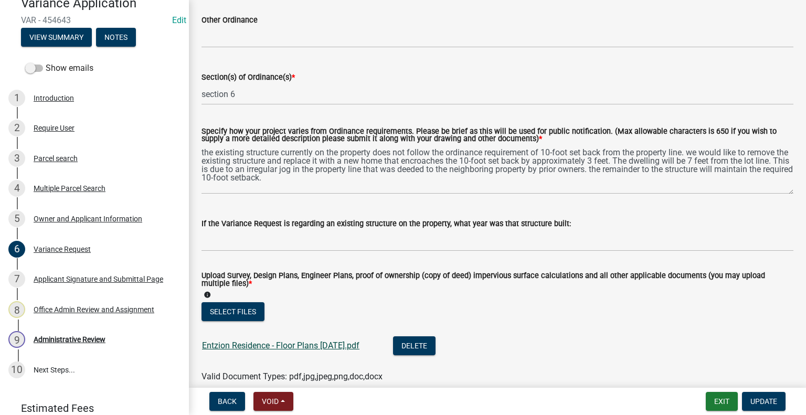
click at [304, 346] on link "Entzion Residence - Floor Plans 7-17-25.pdf" at bounding box center [280, 346] width 157 height 10
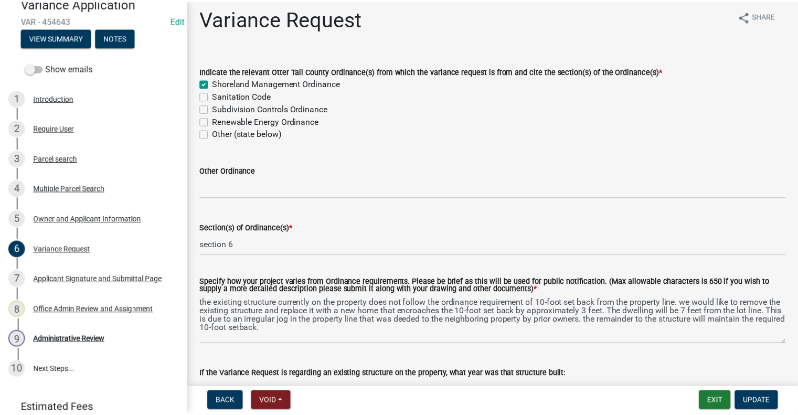
scroll to position [0, 0]
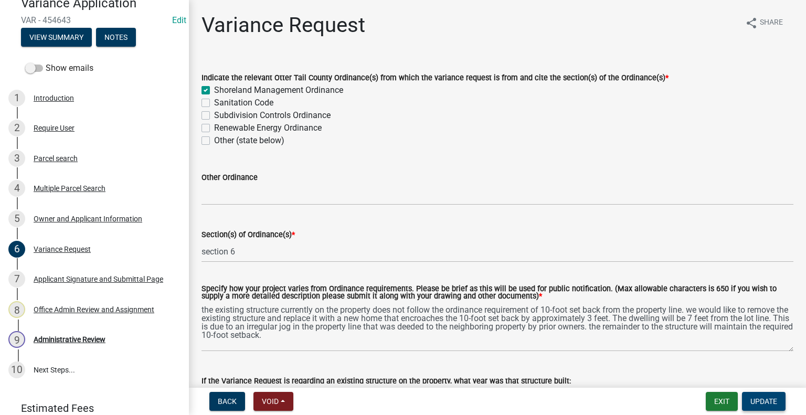
click at [753, 402] on span "Update" at bounding box center [763, 401] width 27 height 8
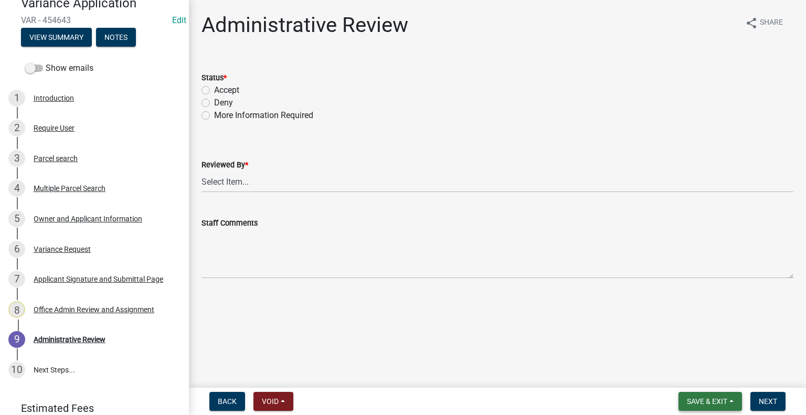
drag, startPoint x: 714, startPoint y: 400, endPoint x: 708, endPoint y: 392, distance: 9.5
click at [714, 400] on span "Save & Exit" at bounding box center [707, 401] width 40 height 8
click at [697, 379] on button "Save & Exit" at bounding box center [700, 374] width 84 height 25
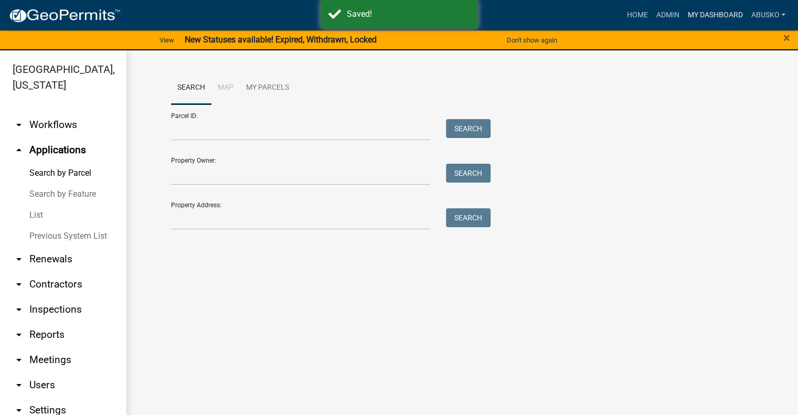
click at [693, 12] on link "My Dashboard" at bounding box center [714, 15] width 63 height 20
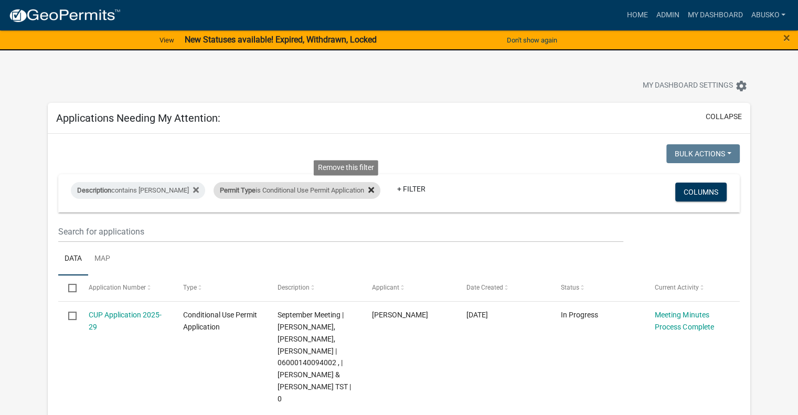
click at [368, 186] on icon at bounding box center [371, 190] width 6 height 8
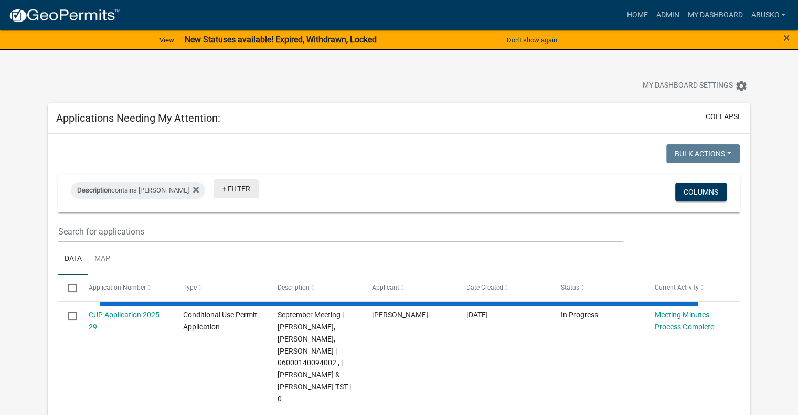
click at [214, 190] on link "+ Filter" at bounding box center [236, 188] width 45 height 19
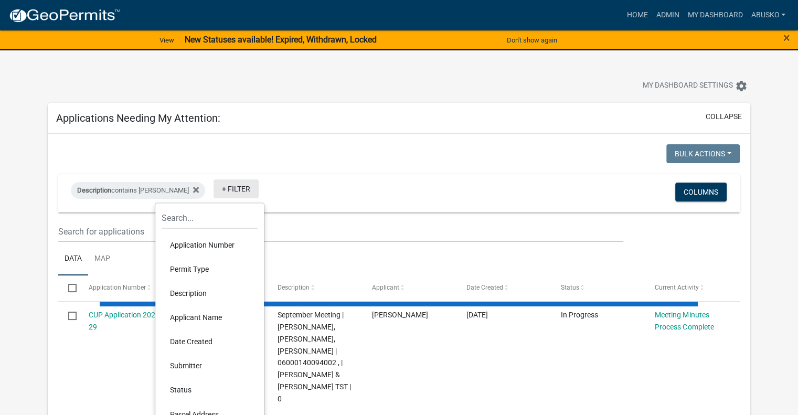
select select "1: 25"
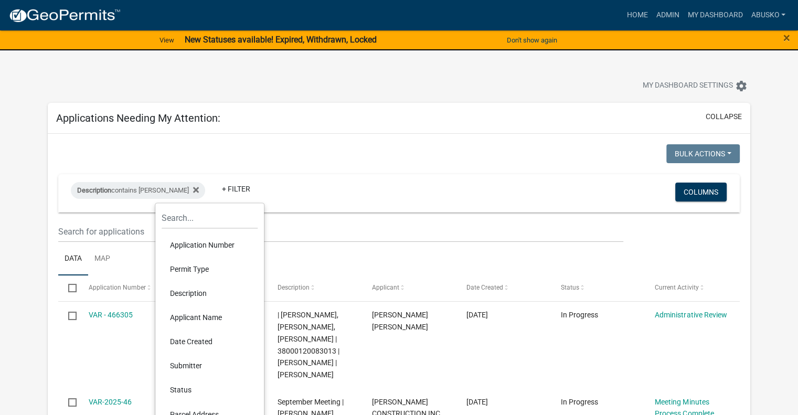
click at [198, 274] on li "Permit Type" at bounding box center [210, 269] width 96 height 24
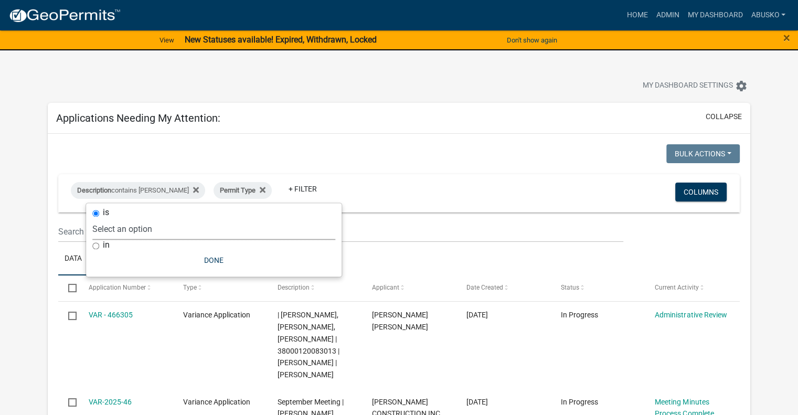
click at [189, 226] on select "Select an option Building Contractor / Excavators (Registration) Building Contr…" at bounding box center [213, 229] width 243 height 22
select select "6e70a9fa-9a46-4129-9cb1-bdd16cff0c50"
click at [128, 218] on select "Select an option Building Contractor / Excavators (Registration) Building Contr…" at bounding box center [213, 229] width 243 height 22
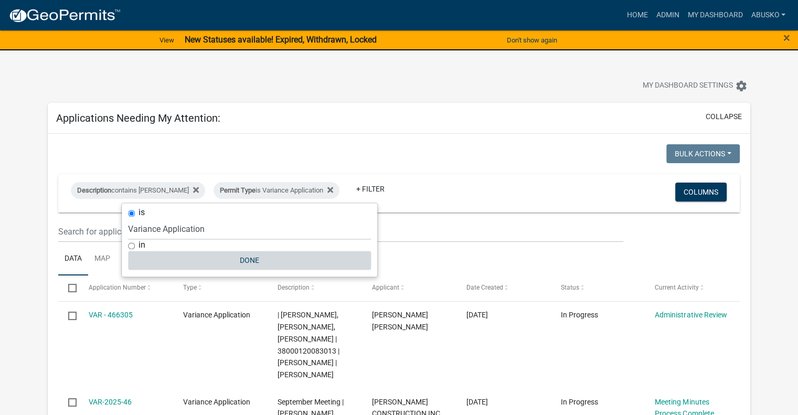
click at [252, 259] on button "Done" at bounding box center [249, 260] width 243 height 19
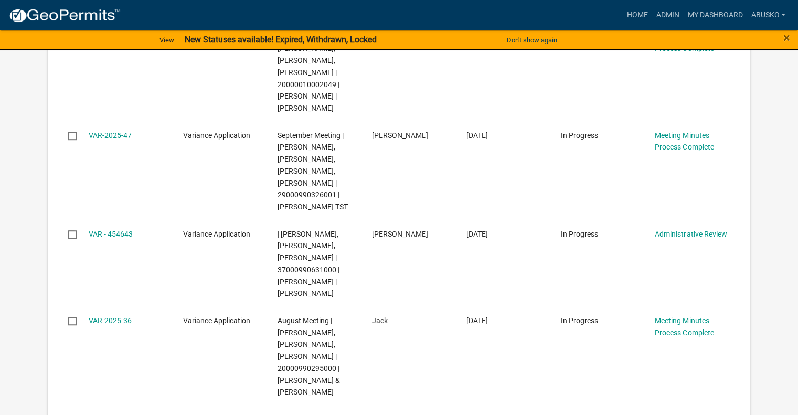
scroll to position [630, 0]
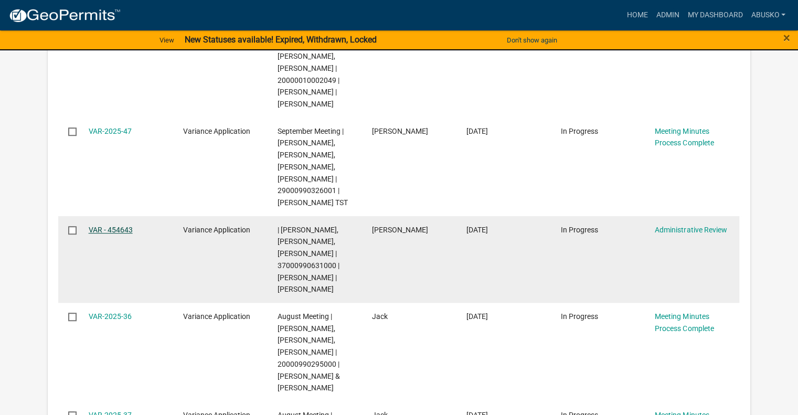
click at [118, 227] on link "VAR - 454643" at bounding box center [111, 230] width 44 height 8
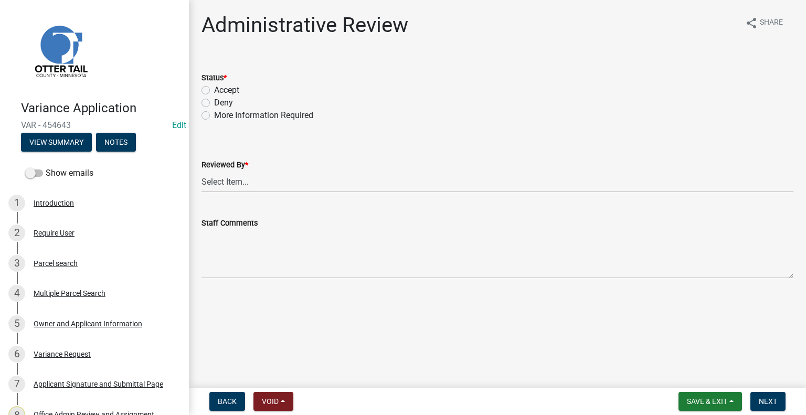
click at [214, 88] on label "Accept" at bounding box center [226, 90] width 25 height 13
click at [214, 88] on input "Accept" at bounding box center [217, 87] width 7 height 7
radio input "true"
click at [765, 400] on span "Next" at bounding box center [768, 401] width 18 height 8
click at [225, 178] on select "Select Item... Alexis Newark Amy Busko Andrea Perales Brittany Tollefson Christ…" at bounding box center [497, 182] width 592 height 22
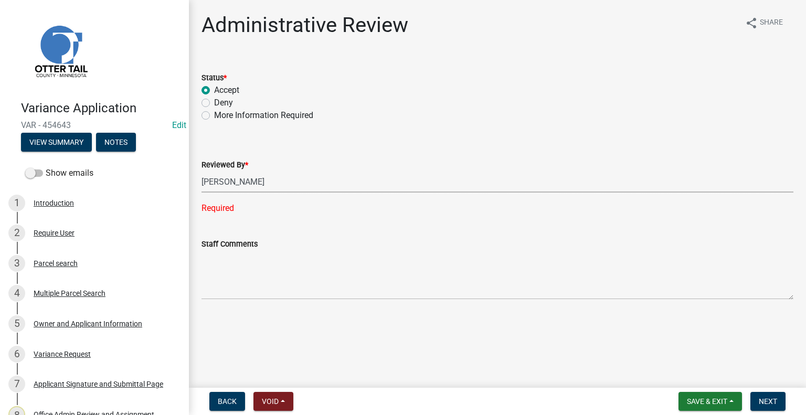
click at [201, 171] on select "Select Item... Alexis Newark Amy Busko Andrea Perales Brittany Tollefson Christ…" at bounding box center [497, 182] width 592 height 22
select select "1bc1e483-05bd-4456-8d1d-1de62b367160"
click at [774, 400] on span "Next" at bounding box center [768, 401] width 18 height 8
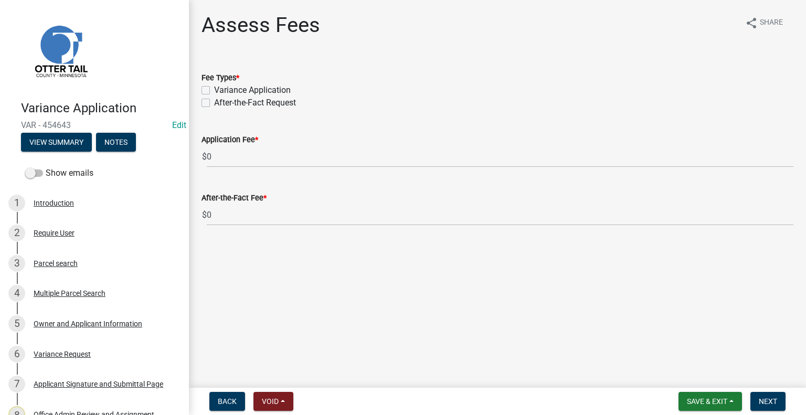
click at [214, 93] on label "Variance Application" at bounding box center [252, 90] width 77 height 13
click at [214, 91] on input "Variance Application" at bounding box center [217, 87] width 7 height 7
checkbox input "true"
checkbox input "false"
click at [768, 402] on span "Next" at bounding box center [768, 401] width 18 height 8
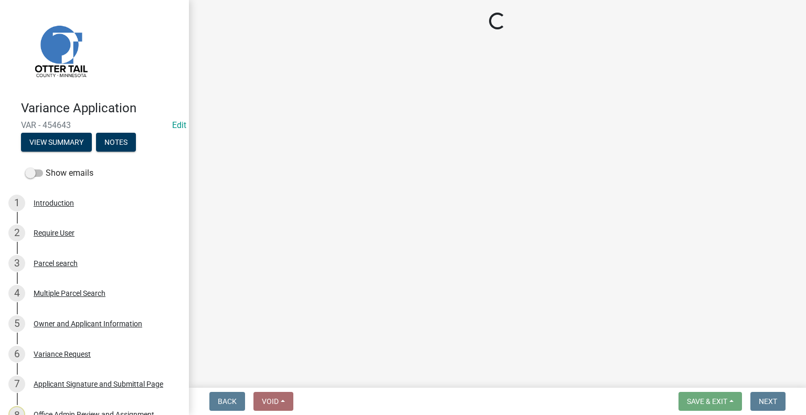
select select "3: 3"
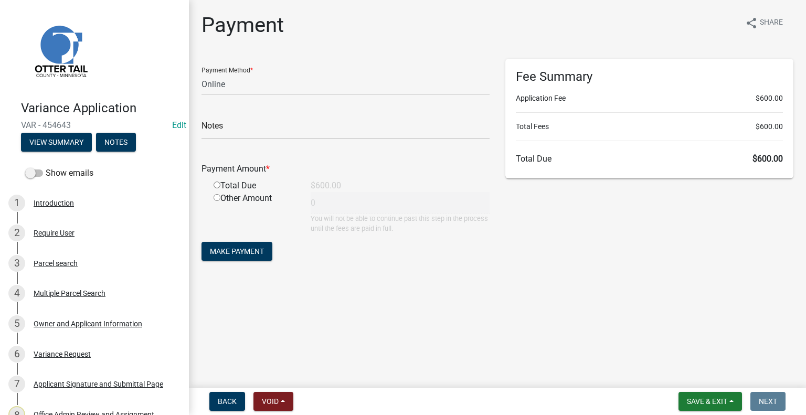
click at [217, 184] on input "radio" at bounding box center [217, 185] width 7 height 7
radio input "true"
type input "600"
click at [701, 402] on span "Save & Exit" at bounding box center [707, 401] width 40 height 8
click at [689, 372] on button "Save & Exit" at bounding box center [700, 374] width 84 height 25
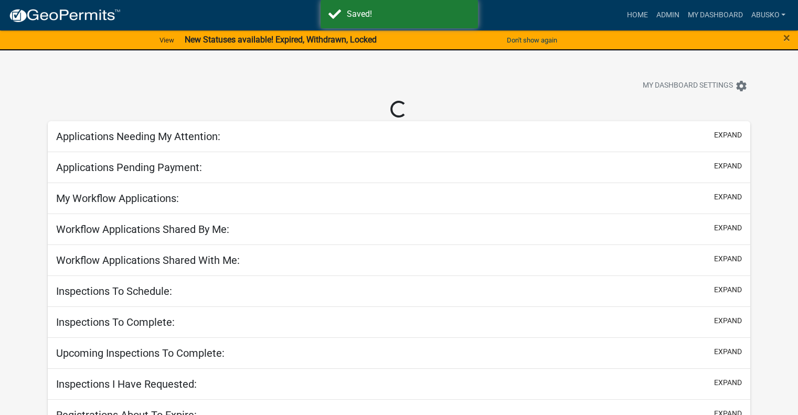
select select "1: 25"
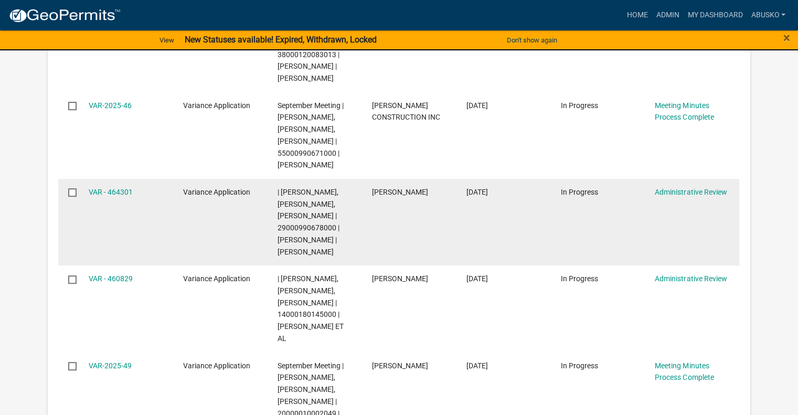
scroll to position [367, 0]
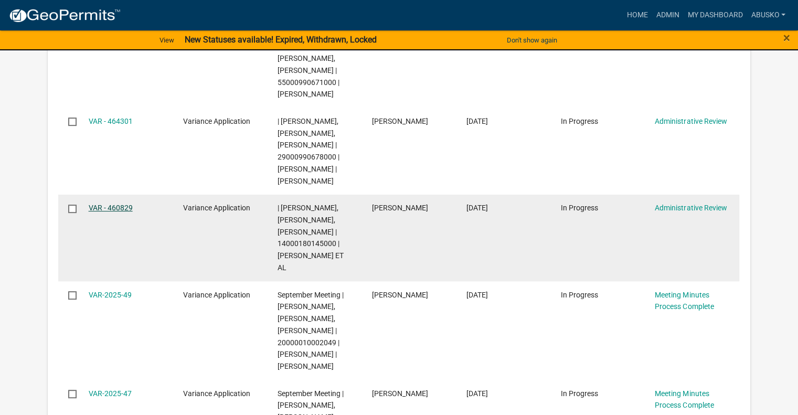
click at [112, 208] on link "VAR - 460829" at bounding box center [111, 208] width 44 height 8
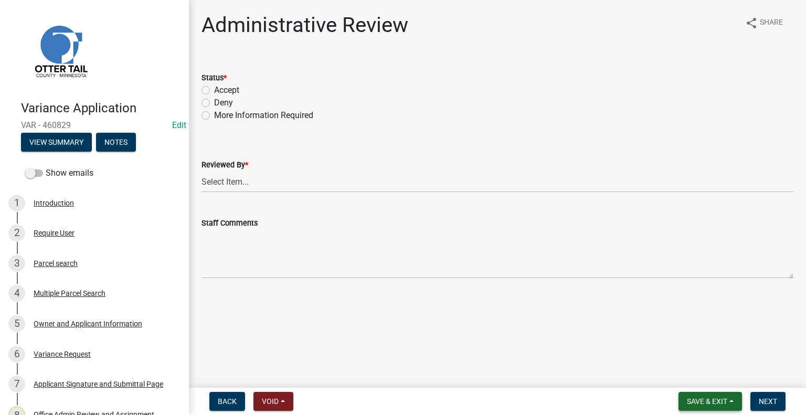
click at [709, 394] on button "Save & Exit" at bounding box center [709, 401] width 63 height 19
click at [674, 376] on button "Save & Exit" at bounding box center [700, 374] width 84 height 25
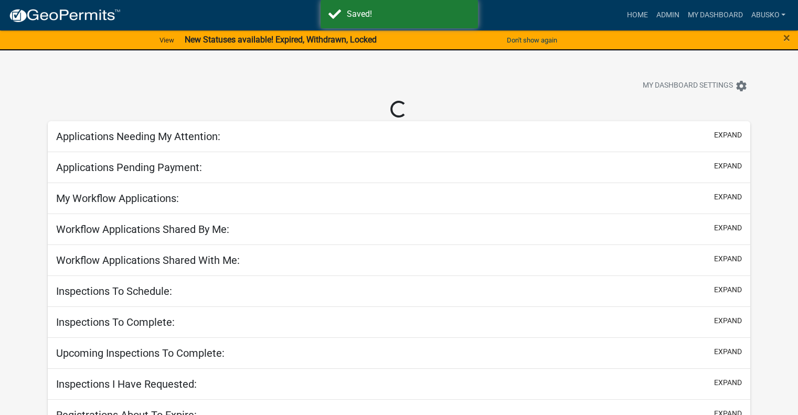
select select "1: 25"
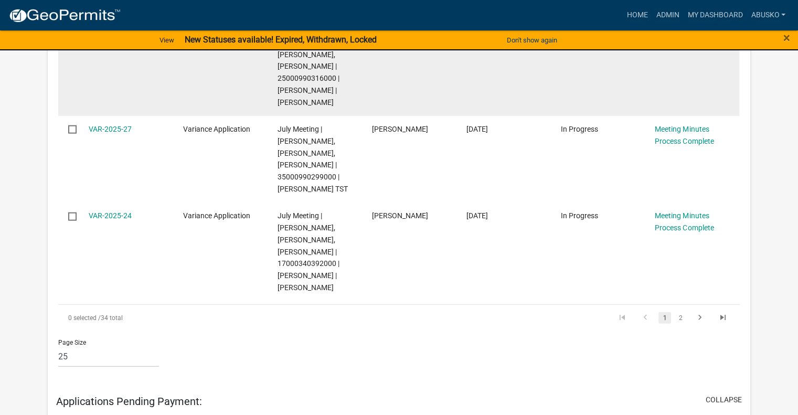
scroll to position [2414, 0]
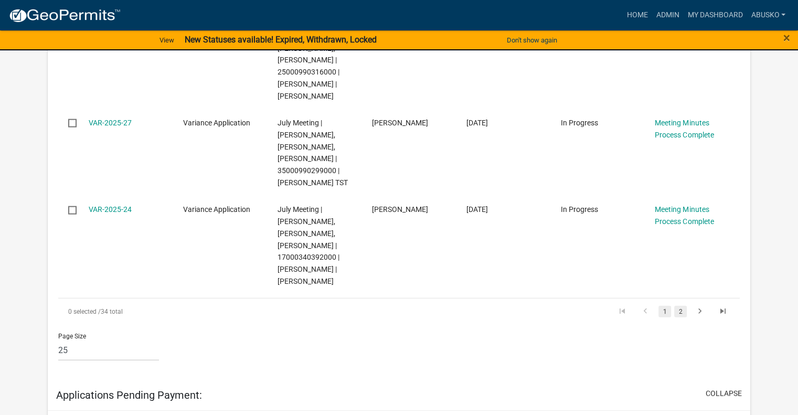
click at [678, 306] on link "2" at bounding box center [680, 312] width 13 height 12
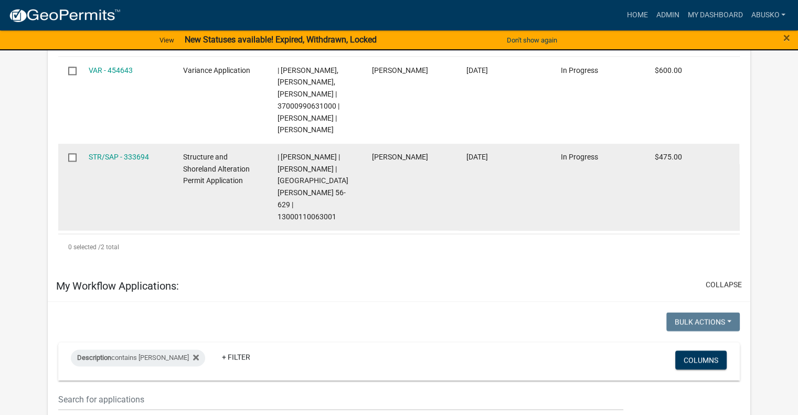
scroll to position [1364, 0]
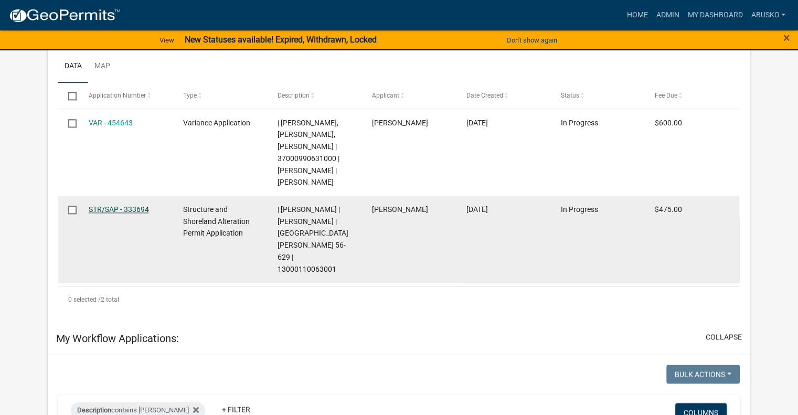
click at [133, 205] on link "STR/SAP - 333694" at bounding box center [119, 209] width 60 height 8
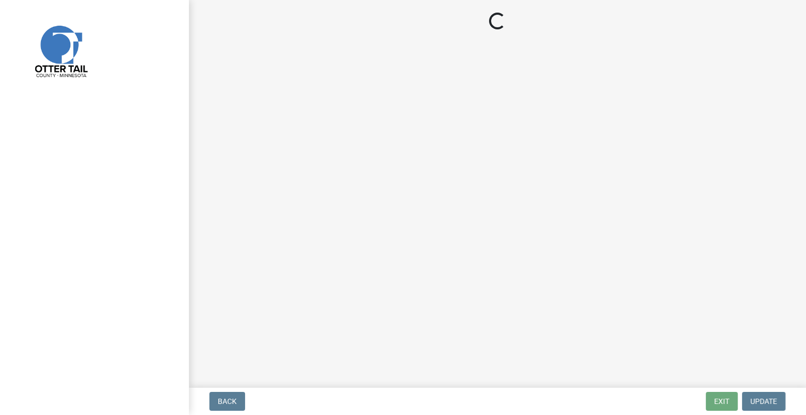
select select "3: 3"
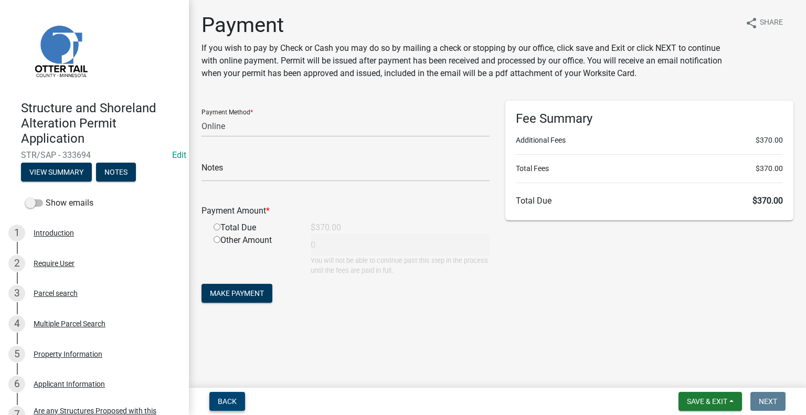
click at [218, 404] on button "Back" at bounding box center [227, 401] width 36 height 19
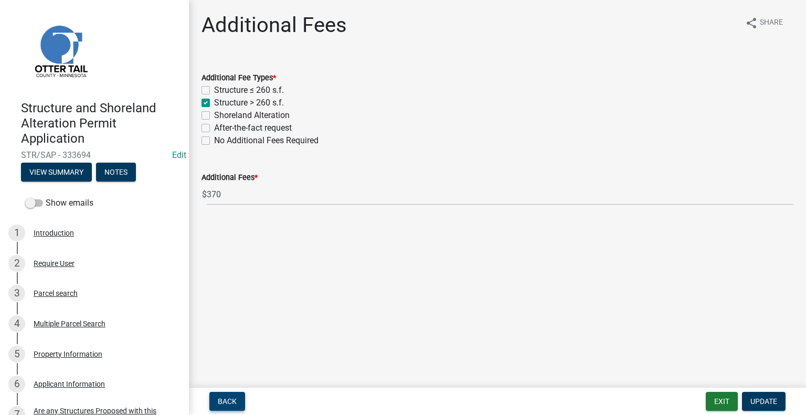
click at [232, 397] on span "Back" at bounding box center [227, 401] width 19 height 8
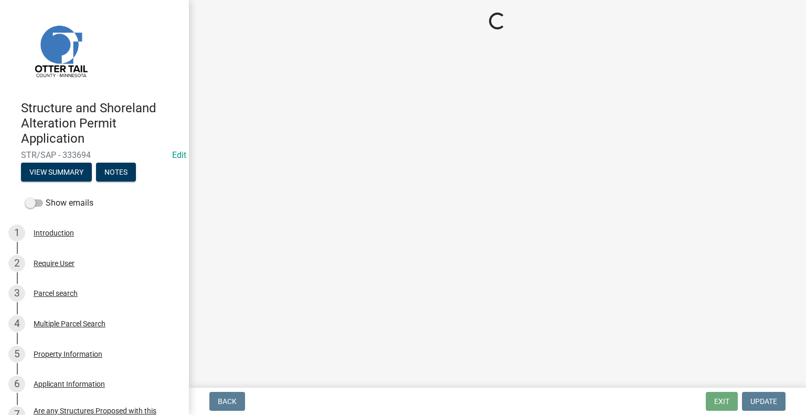
select select "1bc1e483-05bd-4456-8d1d-1de62b367160"
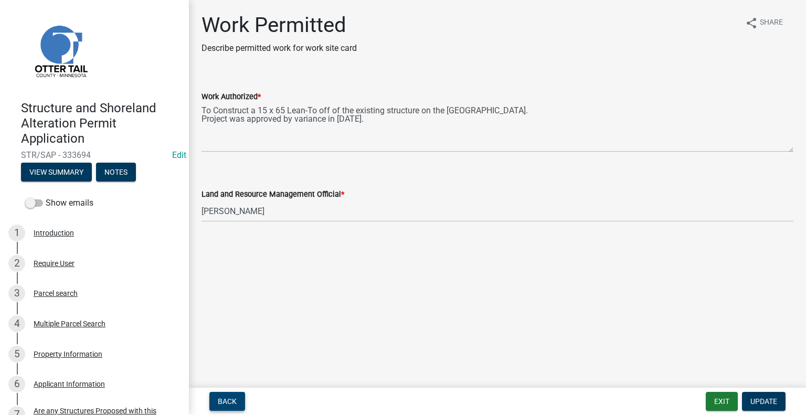
click at [235, 397] on span "Back" at bounding box center [227, 401] width 19 height 8
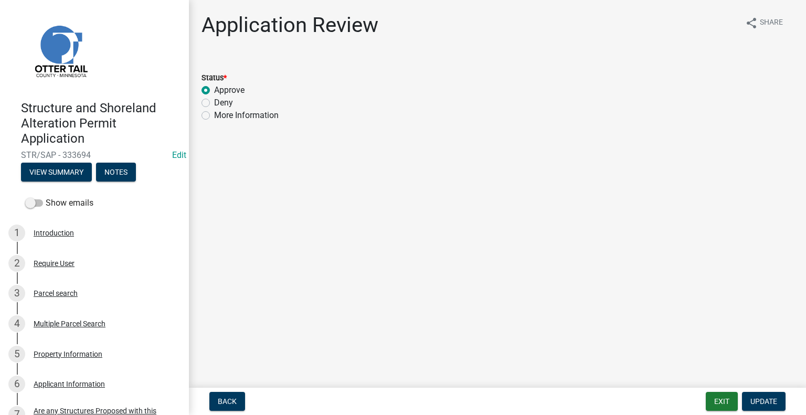
click at [214, 117] on label "More Information" at bounding box center [246, 115] width 65 height 13
click at [214, 116] on input "More Information" at bounding box center [217, 112] width 7 height 7
radio input "true"
click at [759, 400] on span "Update" at bounding box center [763, 401] width 27 height 8
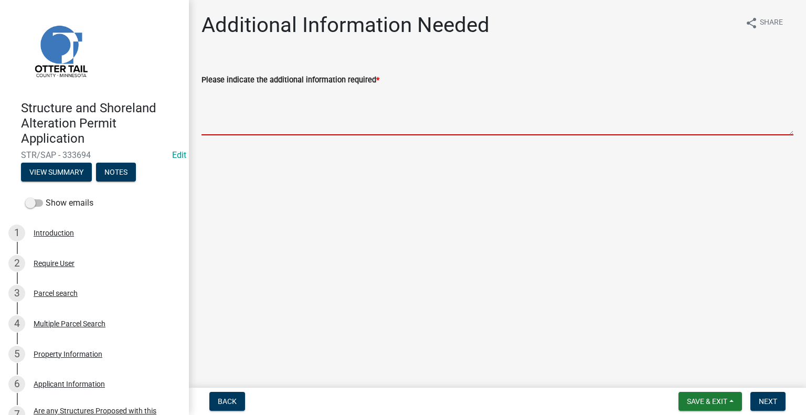
click at [228, 92] on textarea "Please indicate the additional information required *" at bounding box center [497, 110] width 592 height 49
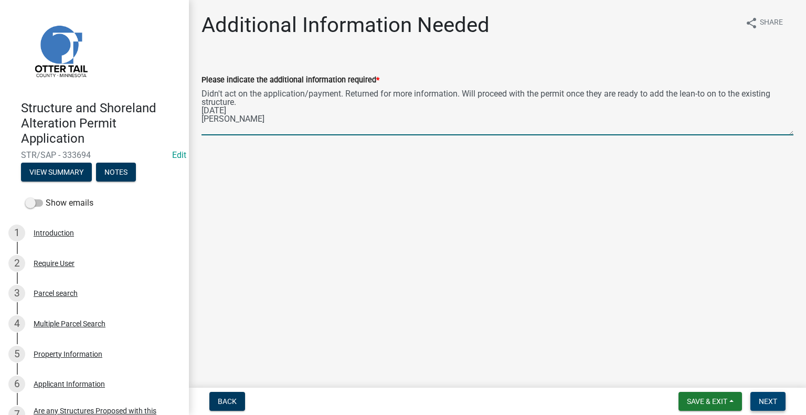
type textarea "Didn't act on the application/payment. Returned for more information. Will proc…"
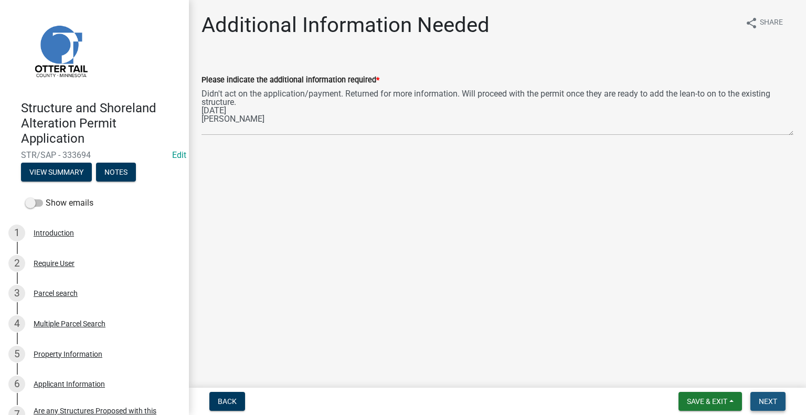
click at [762, 405] on button "Next" at bounding box center [767, 401] width 35 height 19
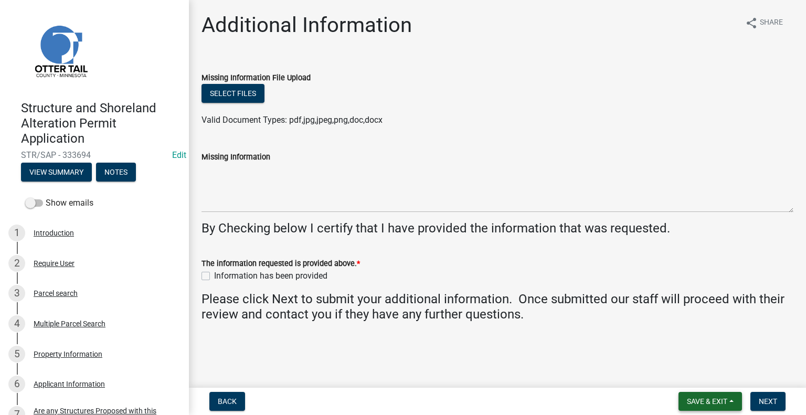
click at [694, 398] on span "Save & Exit" at bounding box center [707, 401] width 40 height 8
click at [677, 372] on button "Save & Exit" at bounding box center [700, 374] width 84 height 25
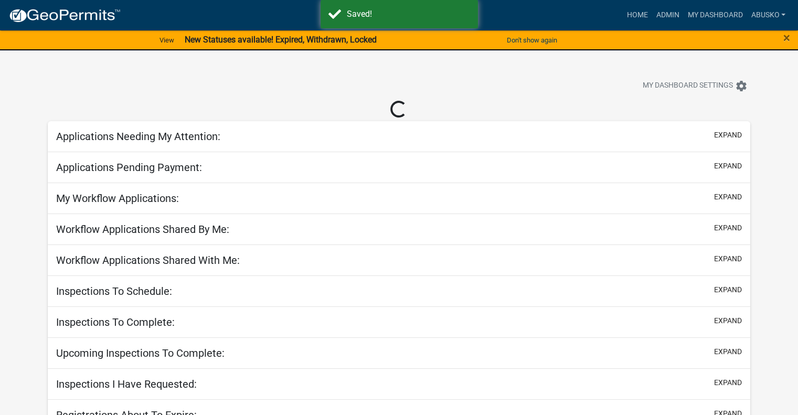
select select "1: 25"
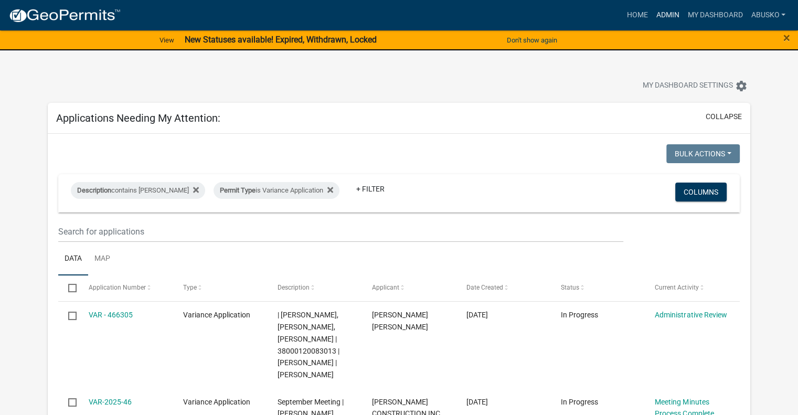
click at [664, 16] on link "Admin" at bounding box center [667, 15] width 31 height 20
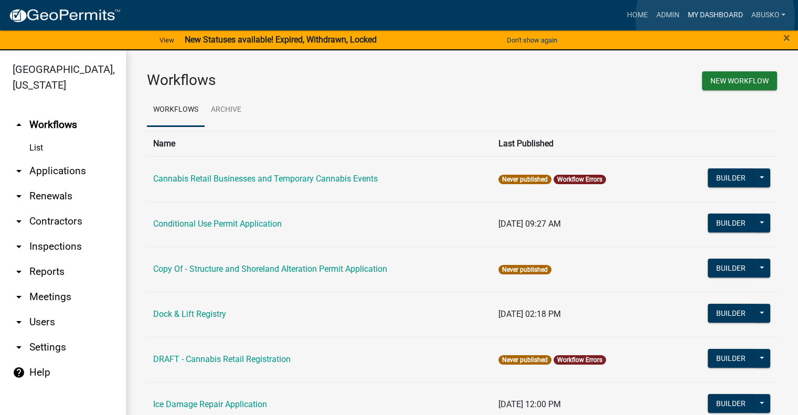
click at [715, 18] on link "My Dashboard" at bounding box center [714, 15] width 63 height 20
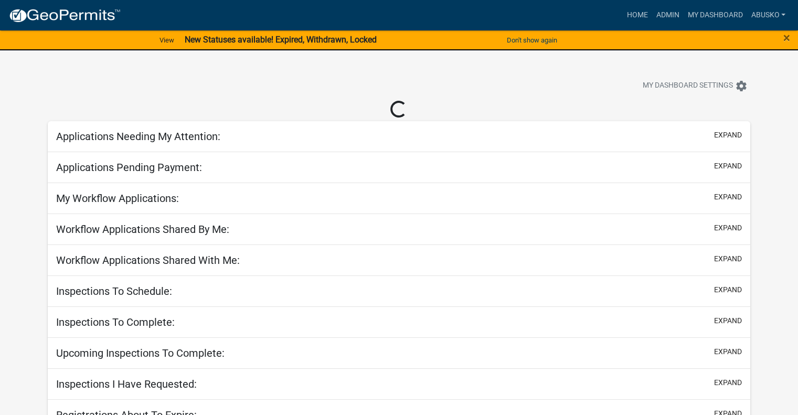
select select "1: 25"
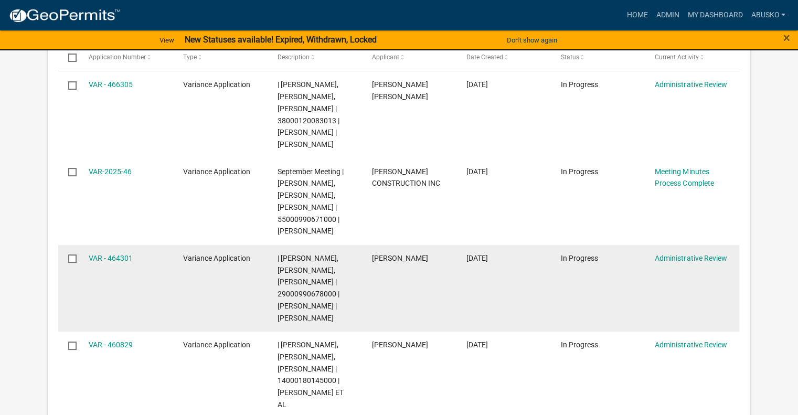
scroll to position [262, 0]
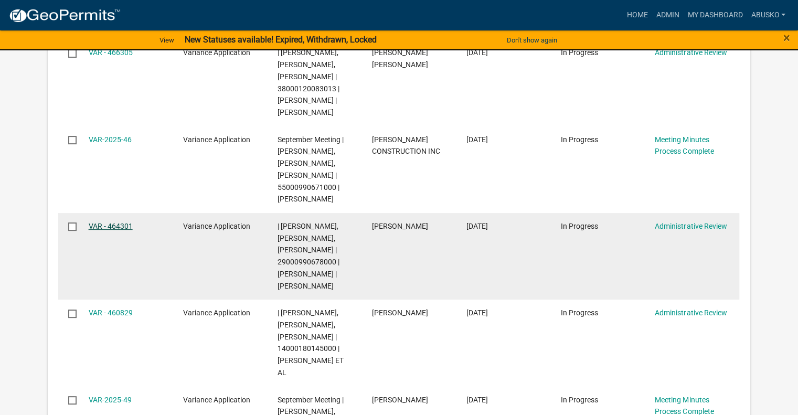
click at [123, 224] on link "VAR - 464301" at bounding box center [111, 226] width 44 height 8
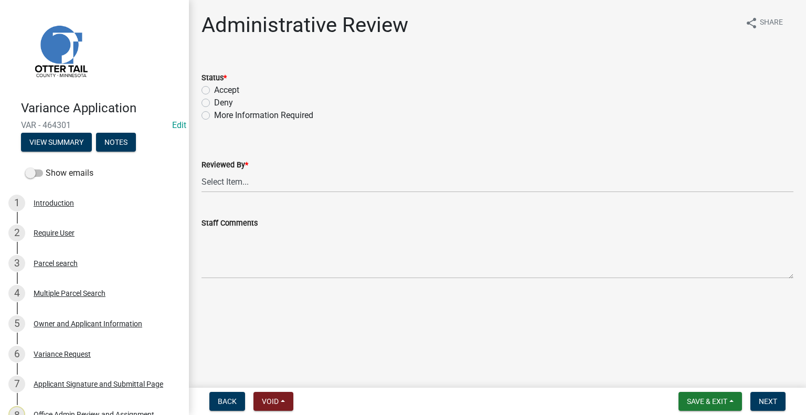
drag, startPoint x: 204, startPoint y: 88, endPoint x: 204, endPoint y: 98, distance: 10.0
click at [214, 88] on label "Accept" at bounding box center [226, 90] width 25 height 13
click at [214, 88] on input "Accept" at bounding box center [217, 87] width 7 height 7
radio input "true"
click at [225, 176] on select "Select Item... Alexis Newark Amy Busko Andrea Perales Brittany Tollefson Christ…" at bounding box center [497, 182] width 592 height 22
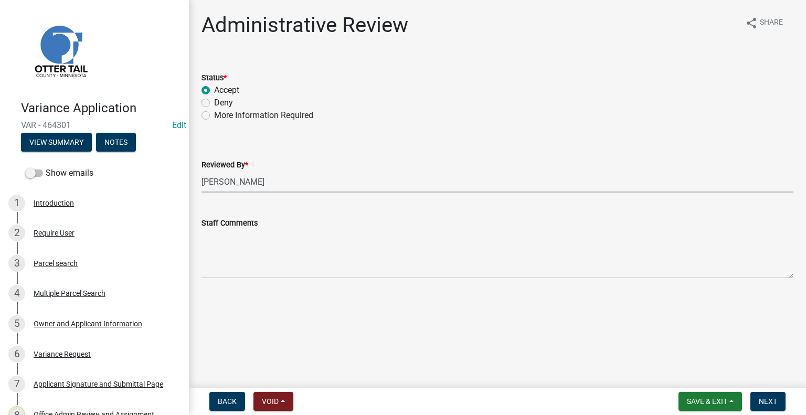
click at [201, 171] on select "Select Item... Alexis Newark Amy Busko Andrea Perales Brittany Tollefson Christ…" at bounding box center [497, 182] width 592 height 22
select select "1bc1e483-05bd-4456-8d1d-1de62b367160"
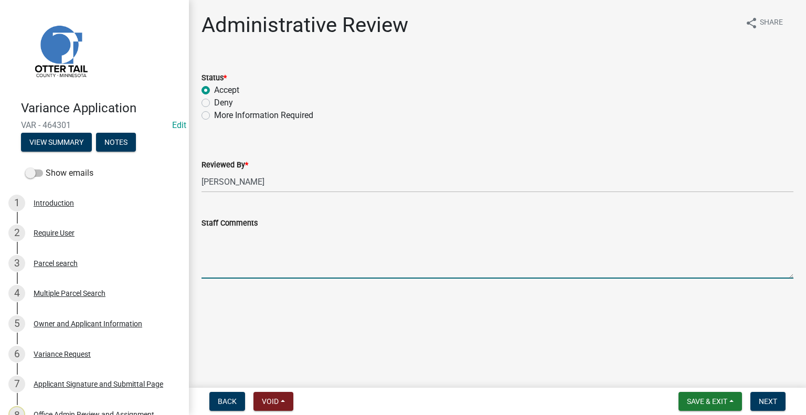
click at [225, 232] on textarea "Staff Comments" at bounding box center [497, 253] width 592 height 49
type textarea "W"
type textarea "Need to add the septic information to the variance request."
click at [772, 397] on span "Next" at bounding box center [768, 401] width 18 height 8
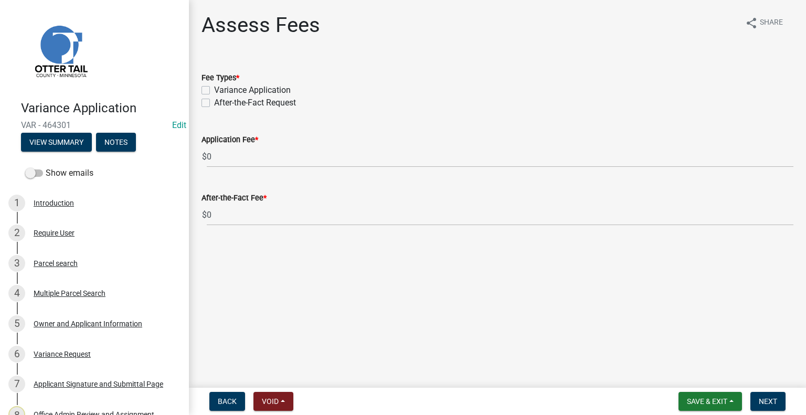
click at [213, 90] on div "Variance Application" at bounding box center [497, 90] width 592 height 13
click at [214, 88] on label "Variance Application" at bounding box center [252, 90] width 77 height 13
click at [214, 88] on input "Variance Application" at bounding box center [217, 87] width 7 height 7
checkbox input "true"
checkbox input "false"
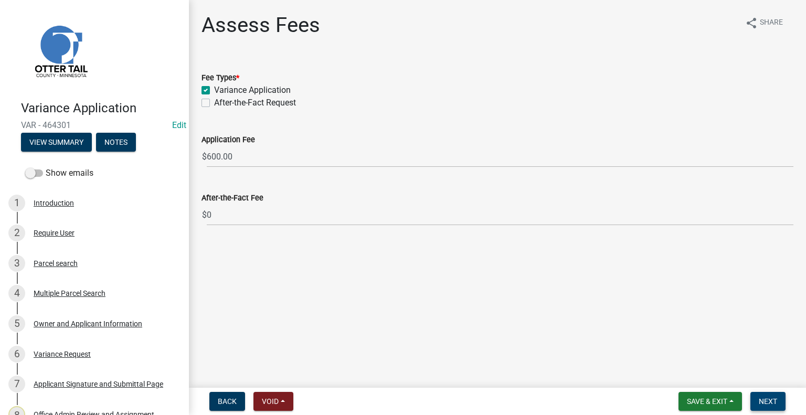
click at [774, 402] on span "Next" at bounding box center [768, 401] width 18 height 8
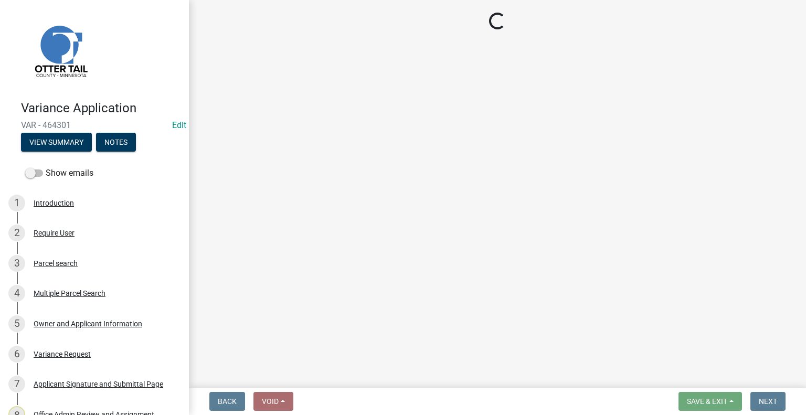
select select "3: 3"
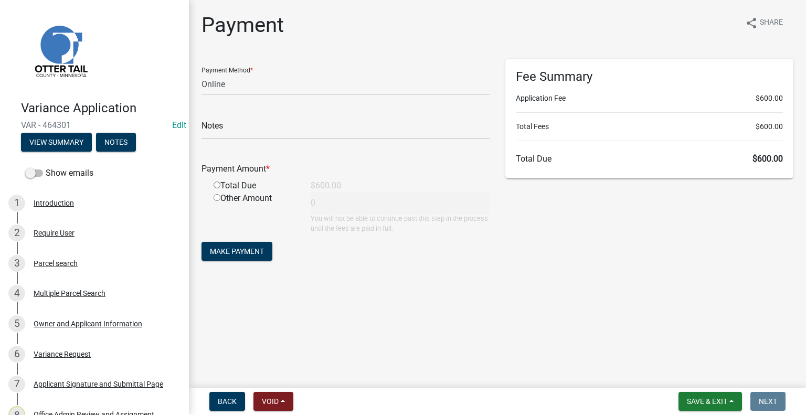
drag, startPoint x: 217, startPoint y: 185, endPoint x: 246, endPoint y: 231, distance: 54.9
click at [217, 184] on input "radio" at bounding box center [217, 185] width 7 height 7
radio input "true"
type input "600"
click at [700, 400] on span "Save & Exit" at bounding box center [707, 401] width 40 height 8
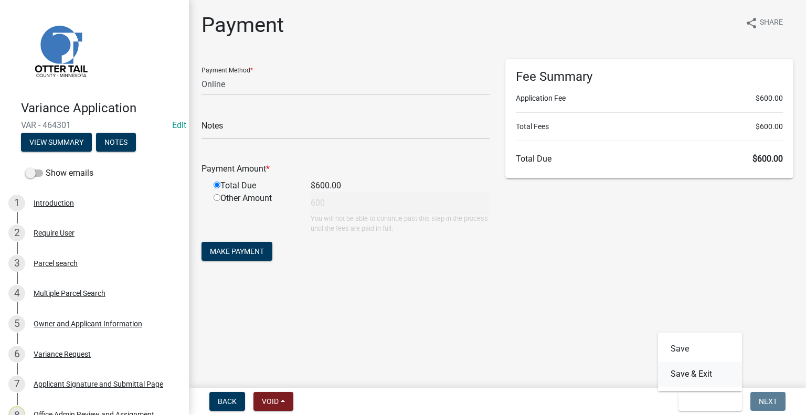
click at [682, 379] on button "Save & Exit" at bounding box center [700, 374] width 84 height 25
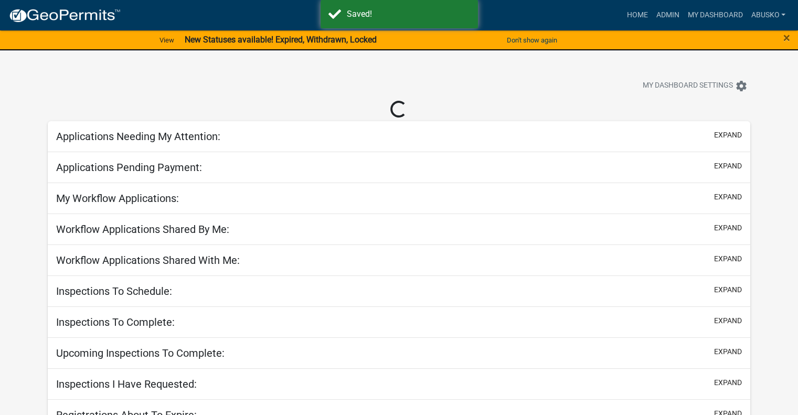
select select "1: 25"
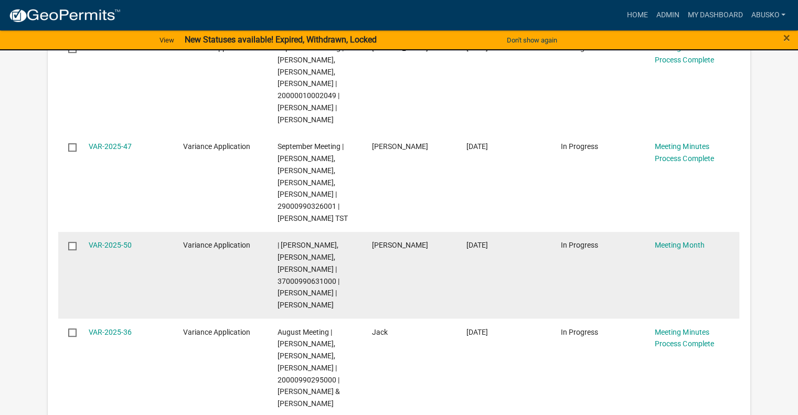
scroll to position [559, 0]
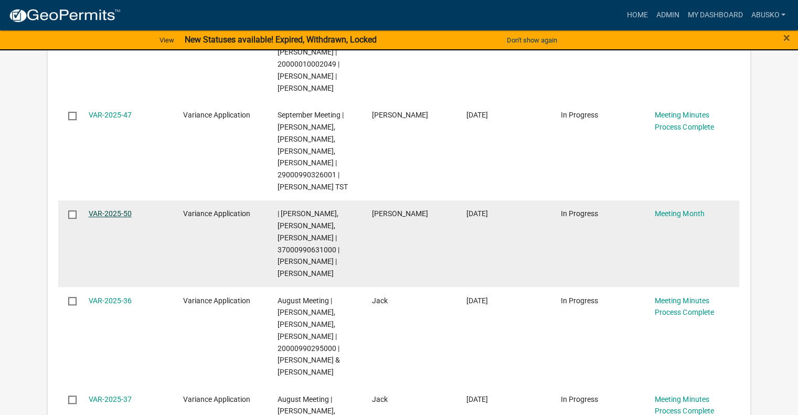
click at [109, 217] on link "VAR-2025-50" at bounding box center [110, 213] width 43 height 8
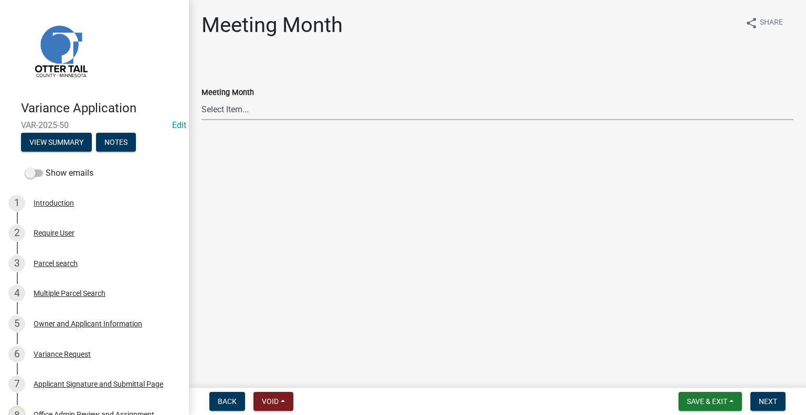
click at [227, 113] on select "Select Item... January Meeting February Meeting March Meeting April Meeting May…" at bounding box center [497, 110] width 592 height 22
click at [201, 99] on select "Select Item... January Meeting February Meeting March Meeting April Meeting May…" at bounding box center [497, 110] width 592 height 22
select select "a835377d-698e-41ef-9131-ba7e8b54b4c8"
drag, startPoint x: 769, startPoint y: 402, endPoint x: 763, endPoint y: 401, distance: 6.0
click at [769, 401] on span "Next" at bounding box center [768, 401] width 18 height 8
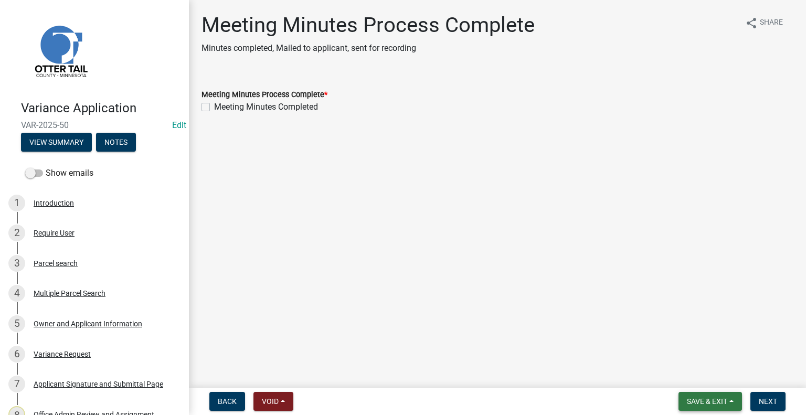
drag, startPoint x: 716, startPoint y: 396, endPoint x: 696, endPoint y: 386, distance: 22.5
click at [715, 397] on span "Save & Exit" at bounding box center [707, 401] width 40 height 8
click at [684, 375] on button "Save & Exit" at bounding box center [700, 374] width 84 height 25
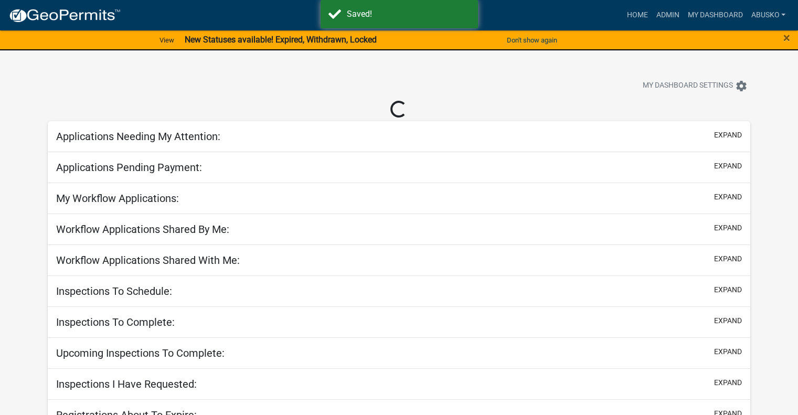
select select "1: 25"
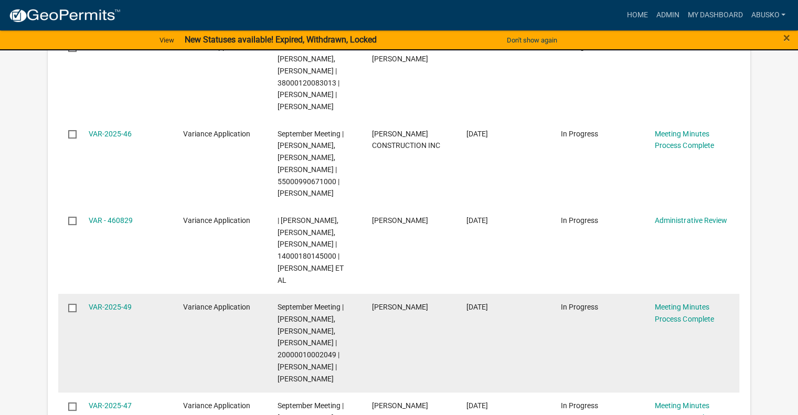
scroll to position [262, 0]
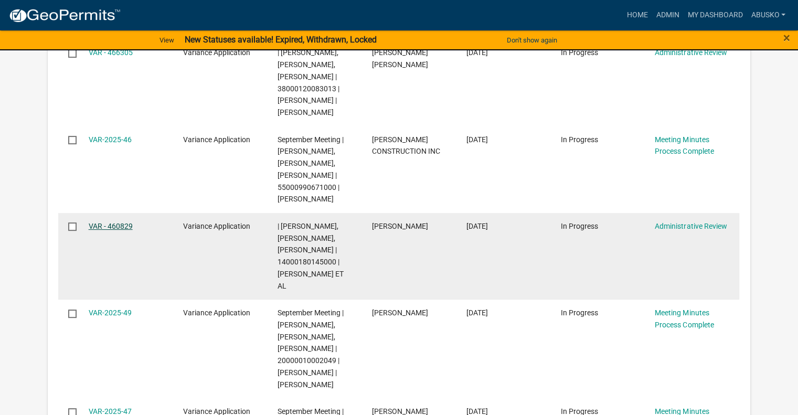
click at [114, 224] on link "VAR - 460829" at bounding box center [111, 226] width 44 height 8
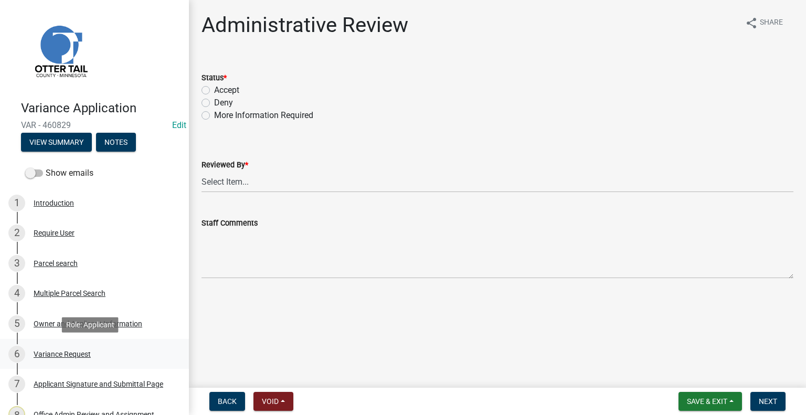
click at [67, 352] on div "Variance Request" at bounding box center [62, 354] width 57 height 7
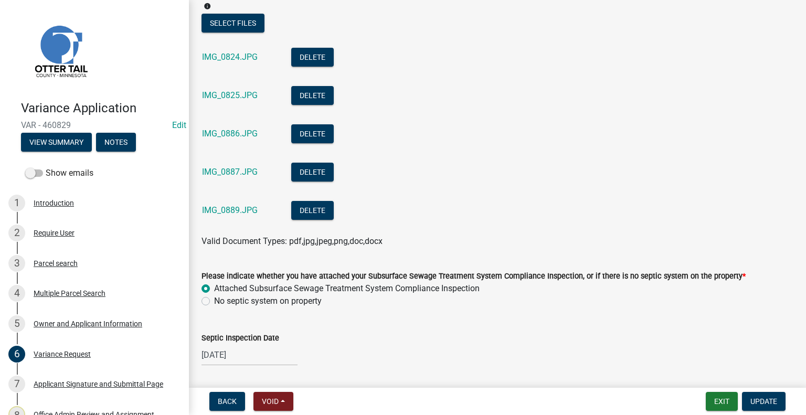
scroll to position [472, 0]
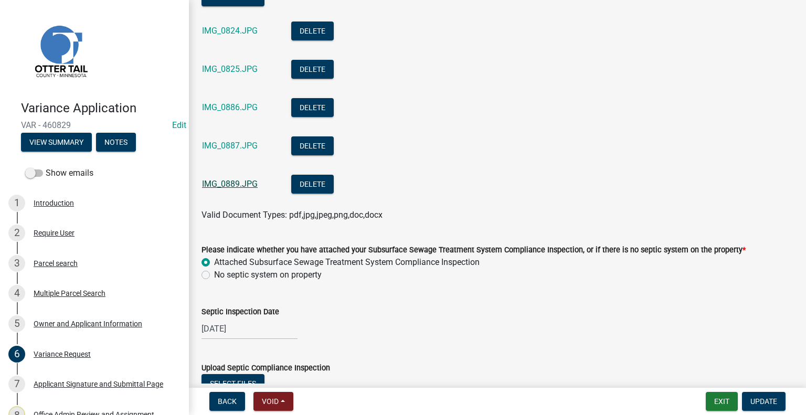
click at [224, 184] on link "IMG_0889.JPG" at bounding box center [230, 184] width 56 height 10
click at [229, 142] on link "IMG_0887.JPG" at bounding box center [230, 146] width 56 height 10
click at [761, 404] on span "Update" at bounding box center [763, 401] width 27 height 8
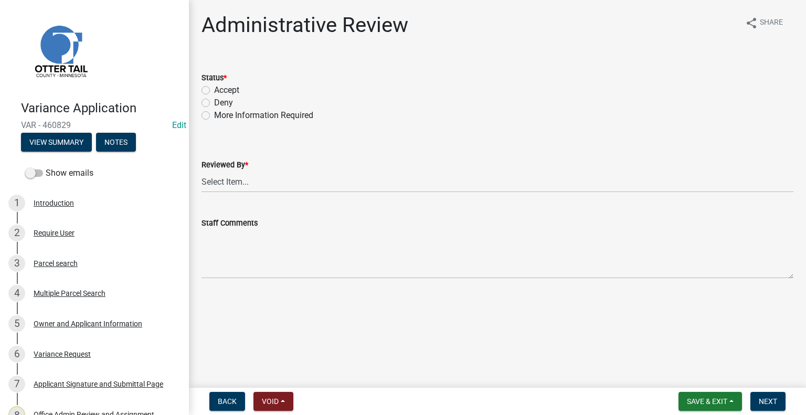
click at [214, 93] on label "Accept" at bounding box center [226, 90] width 25 height 13
click at [214, 91] on input "Accept" at bounding box center [217, 87] width 7 height 7
radio input "true"
click at [231, 174] on select "Select Item... Alexis Newark Amy Busko Andrea Perales Brittany Tollefson Christ…" at bounding box center [497, 182] width 592 height 22
click at [201, 171] on select "Select Item... Alexis Newark Amy Busko Andrea Perales Brittany Tollefson Christ…" at bounding box center [497, 182] width 592 height 22
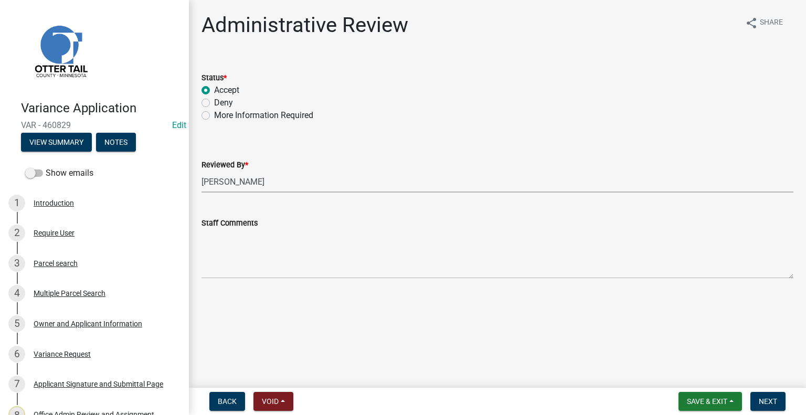
select select "1bc1e483-05bd-4456-8d1d-1de62b367160"
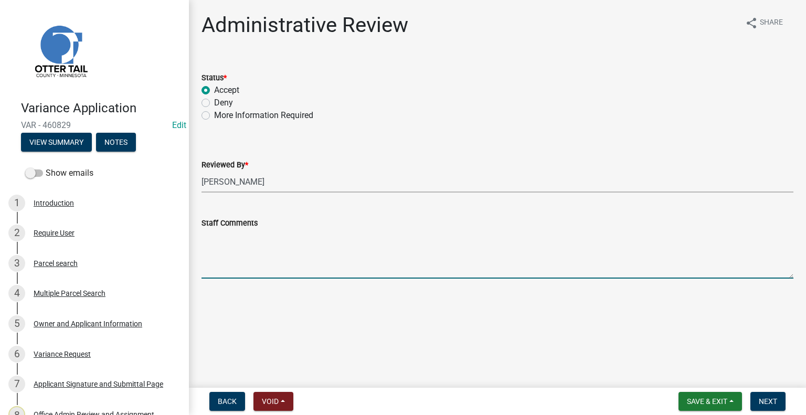
click at [220, 245] on textarea "Staff Comments" at bounding box center [497, 253] width 592 height 49
type textarea "Need to add a GIS overview of the location"
click at [60, 356] on div "Variance Request" at bounding box center [62, 354] width 57 height 7
